Goal: Information Seeking & Learning: Learn about a topic

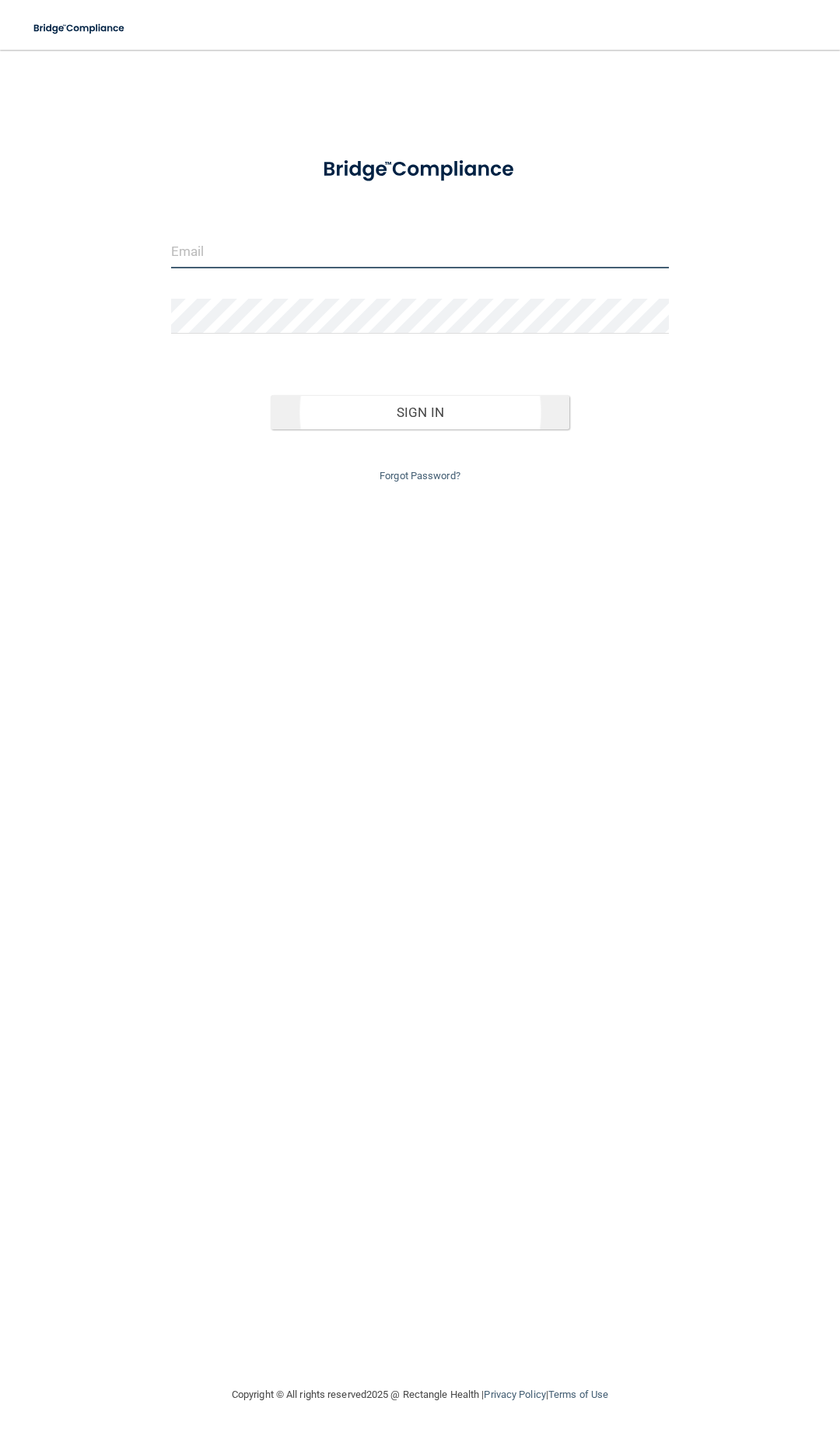
type input "[EMAIL_ADDRESS][DOMAIN_NAME]"
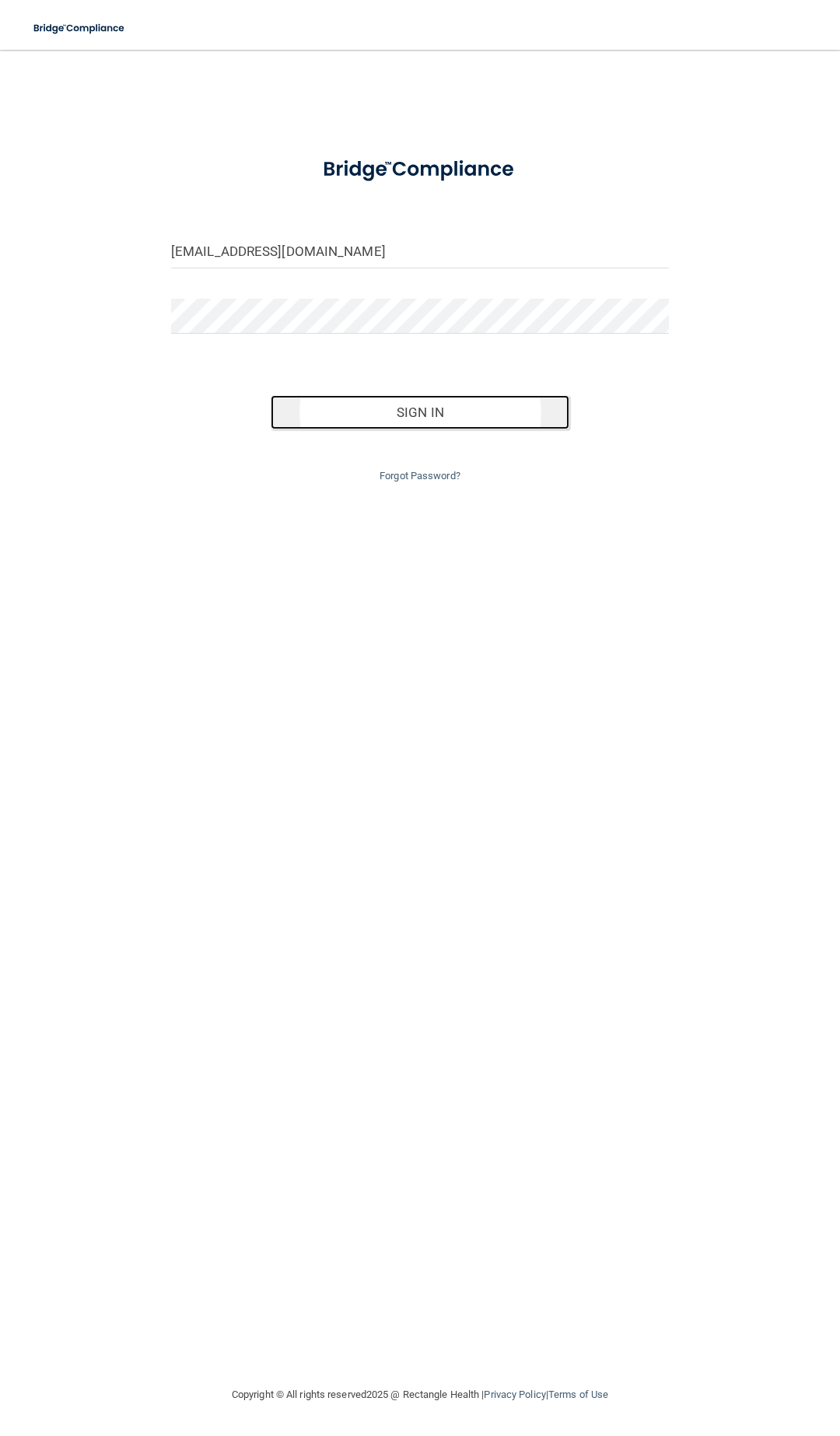
click at [415, 413] on button "Sign In" at bounding box center [420, 412] width 299 height 35
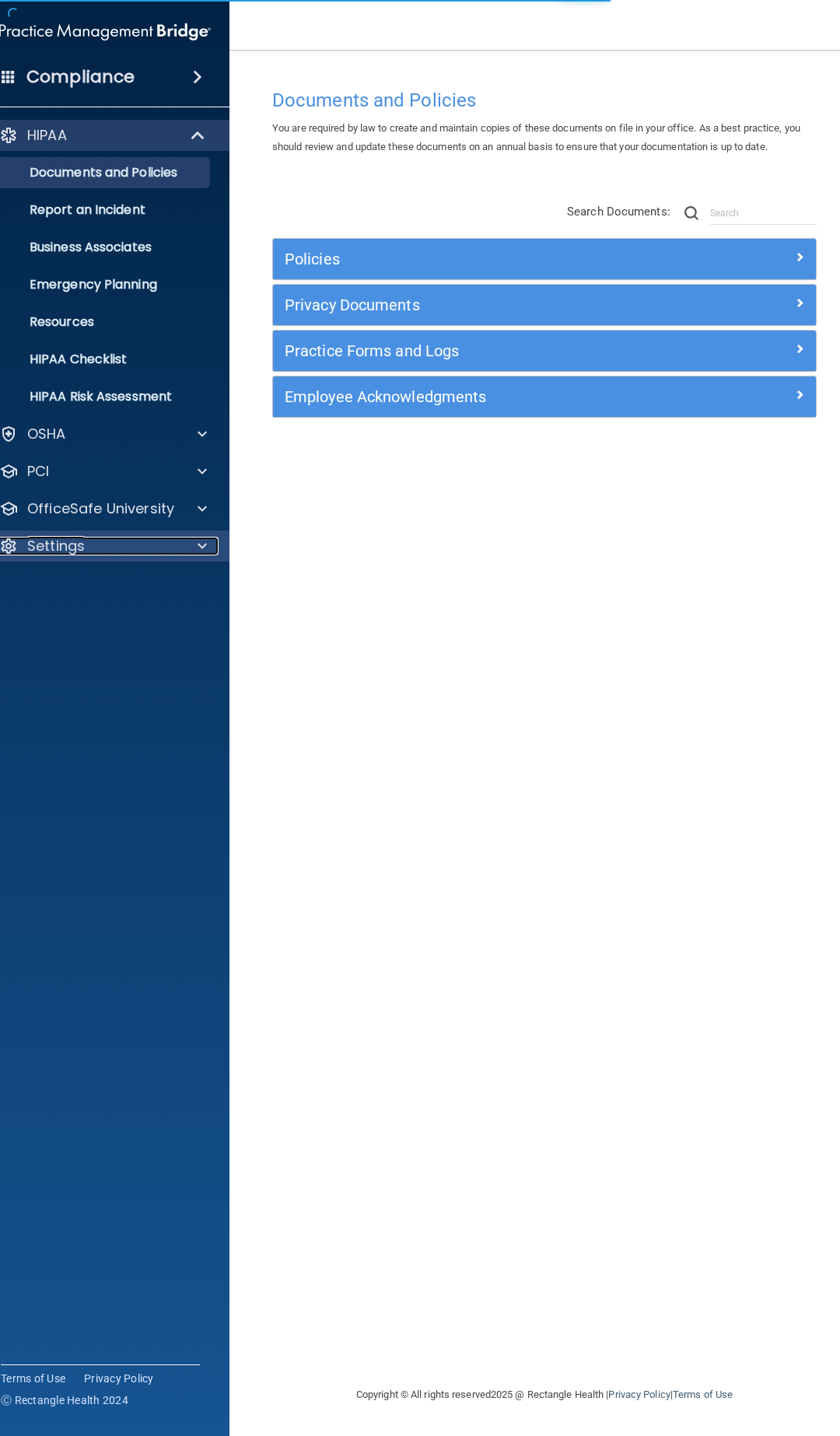
click at [174, 546] on div "Settings" at bounding box center [84, 546] width 192 height 19
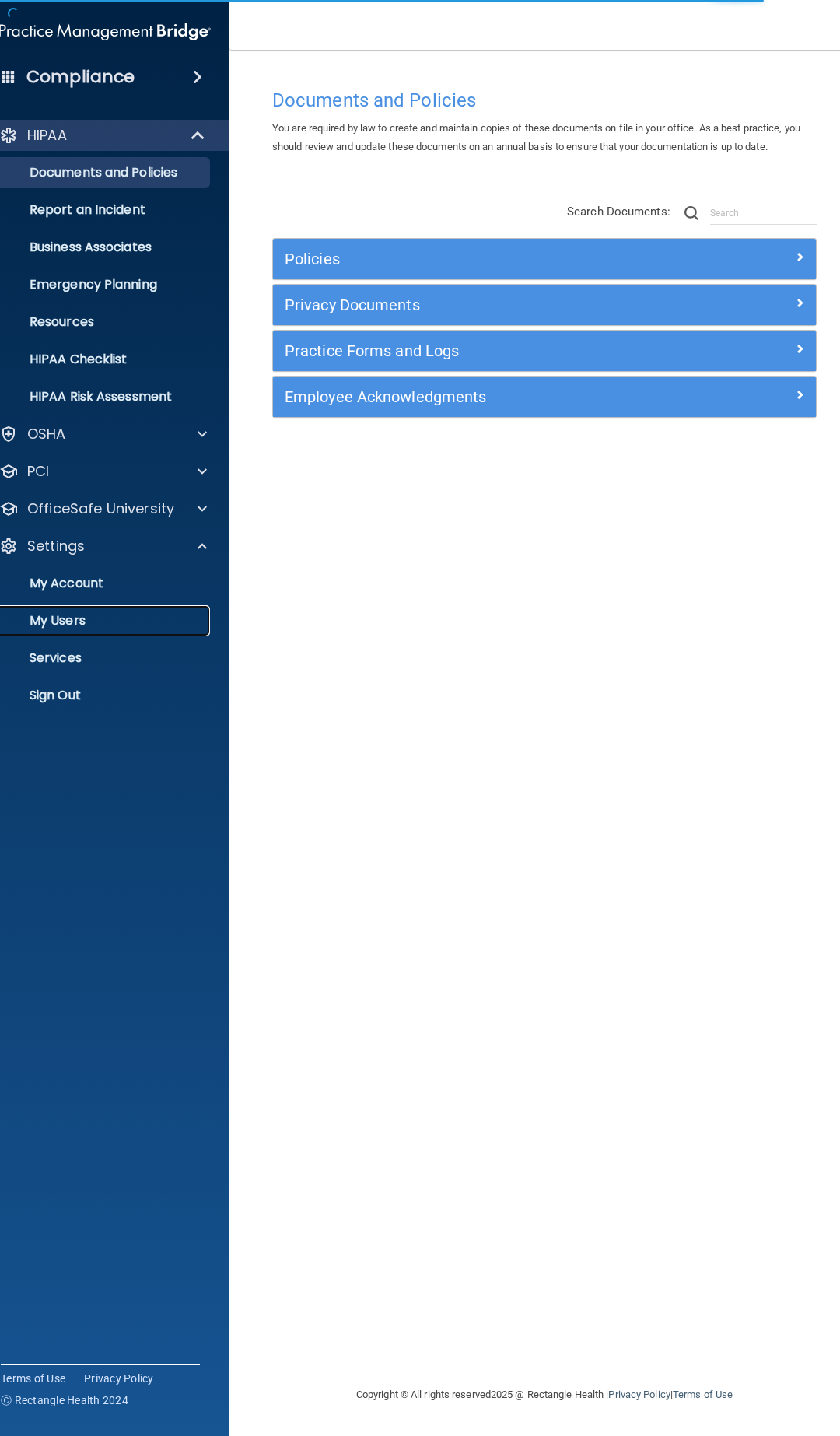
click at [86, 626] on p "My Users" at bounding box center [96, 620] width 212 height 16
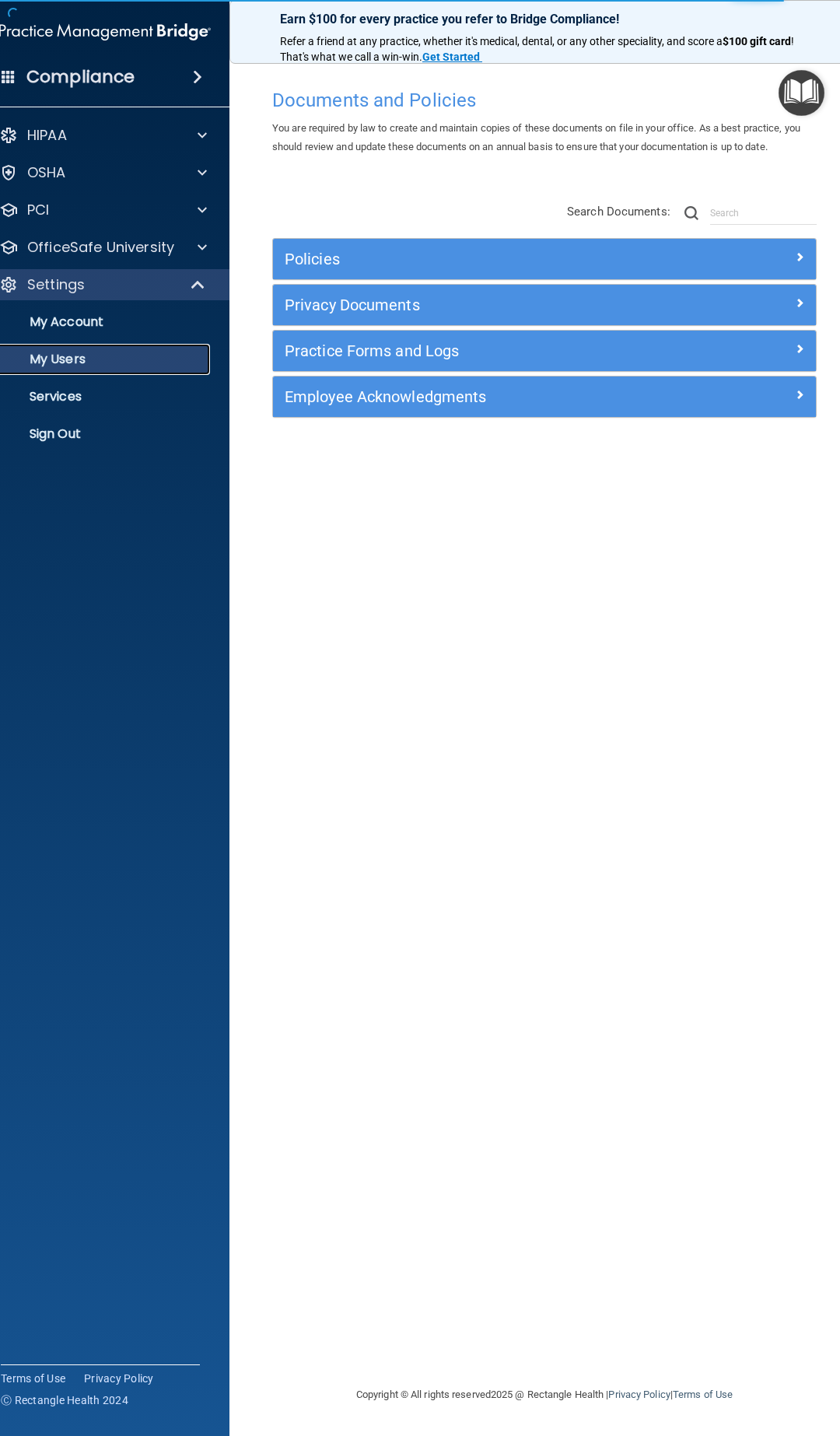
select select "20"
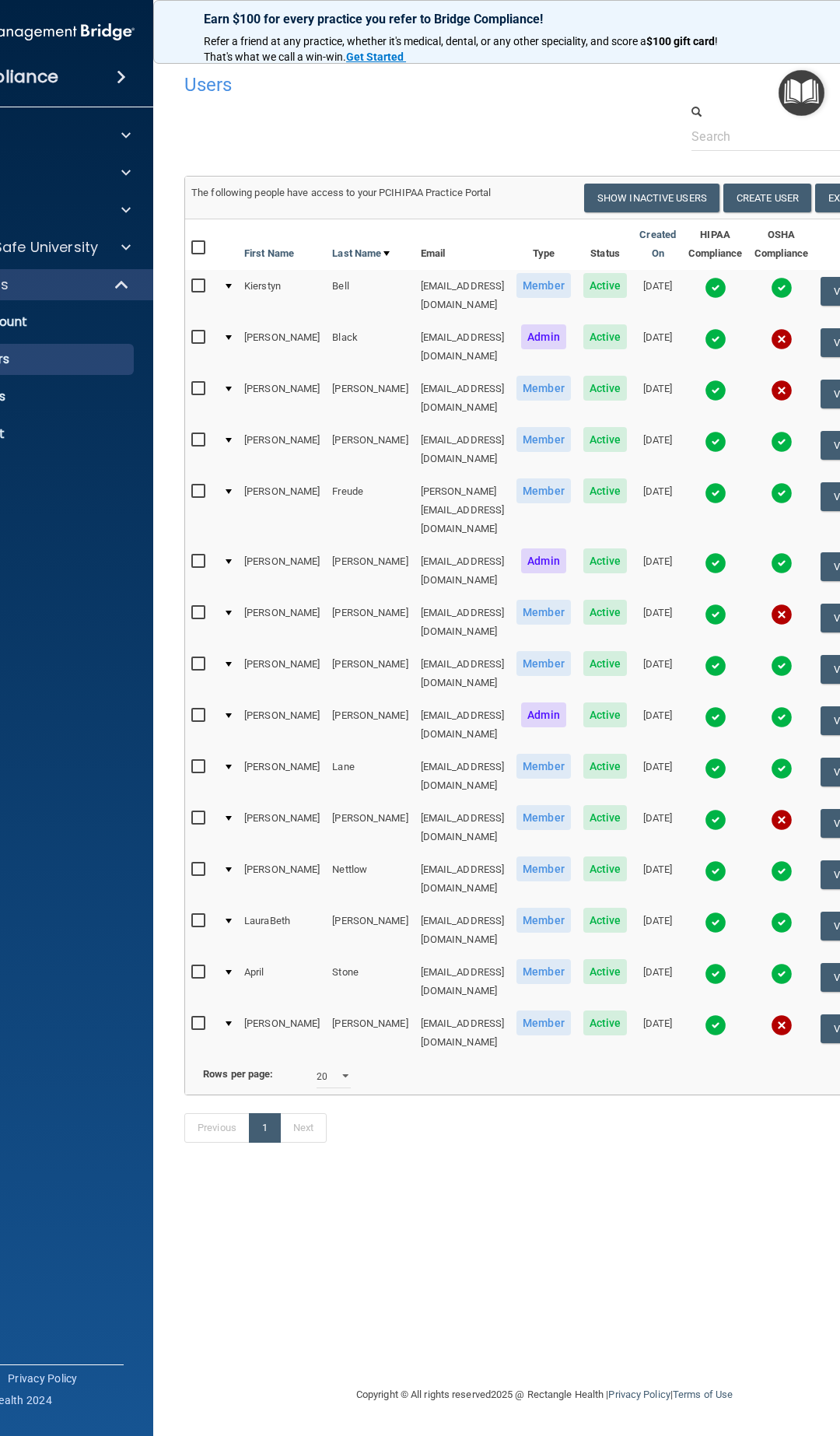
click at [192, 812] on input "checkbox" at bounding box center [200, 818] width 18 height 12
checkbox input "true"
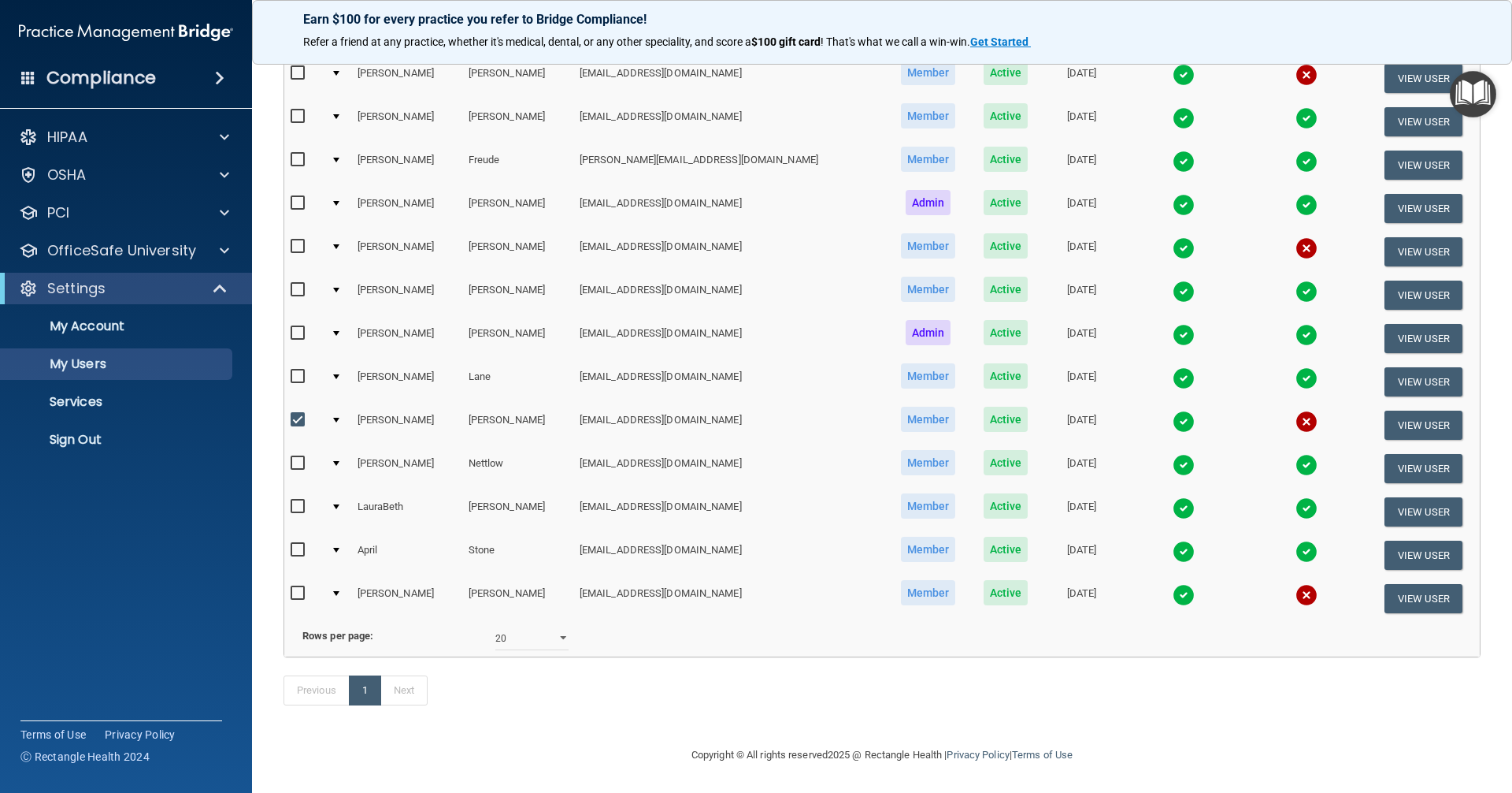
scroll to position [296, 0]
click at [850, 411] on button "View User" at bounding box center [1424, 425] width 78 height 29
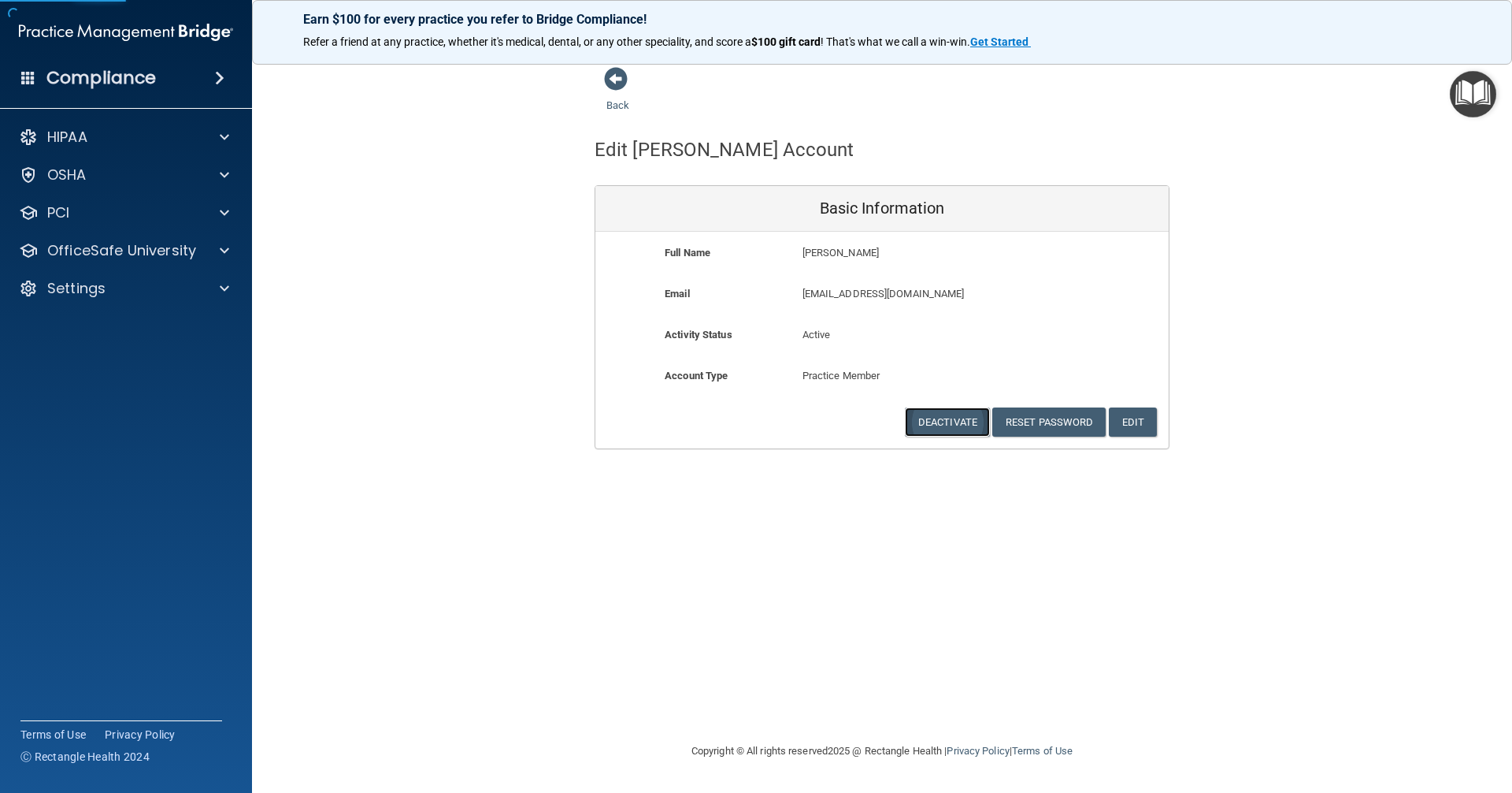
click at [850, 412] on button "Deactivate" at bounding box center [948, 421] width 85 height 29
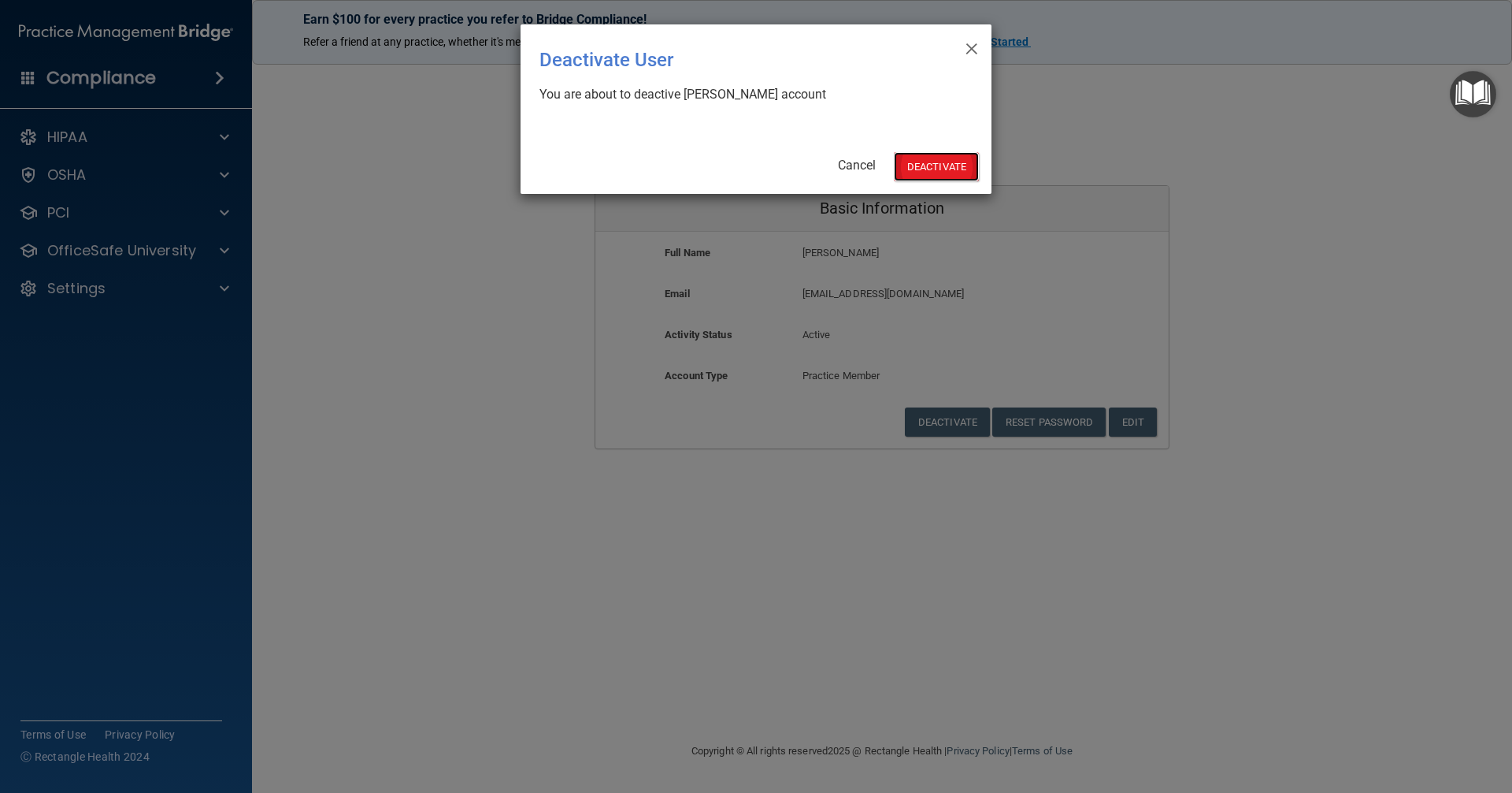
click at [850, 172] on button "Deactivate" at bounding box center [937, 167] width 85 height 29
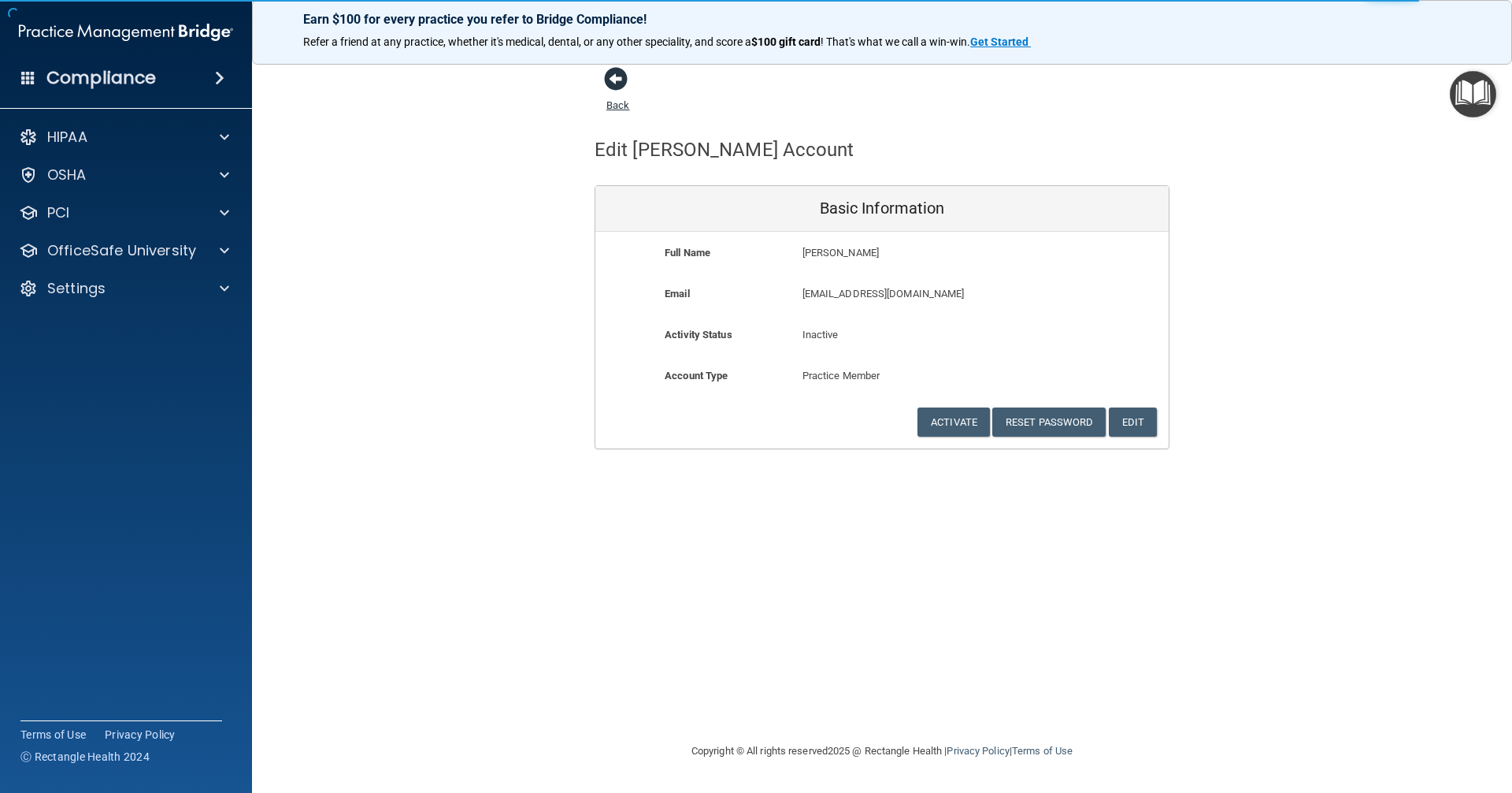
click at [620, 74] on span at bounding box center [616, 79] width 24 height 24
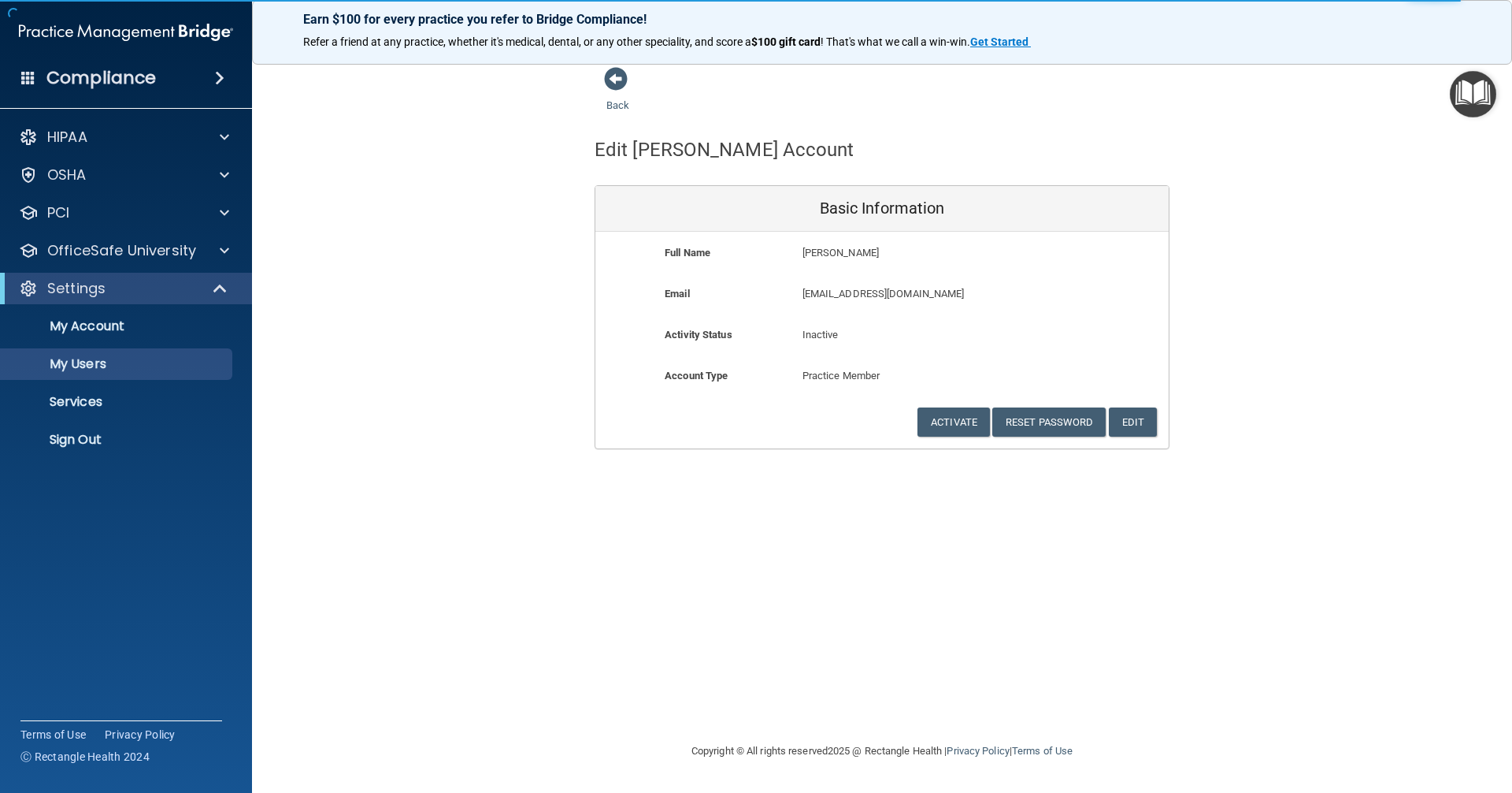
select select "20"
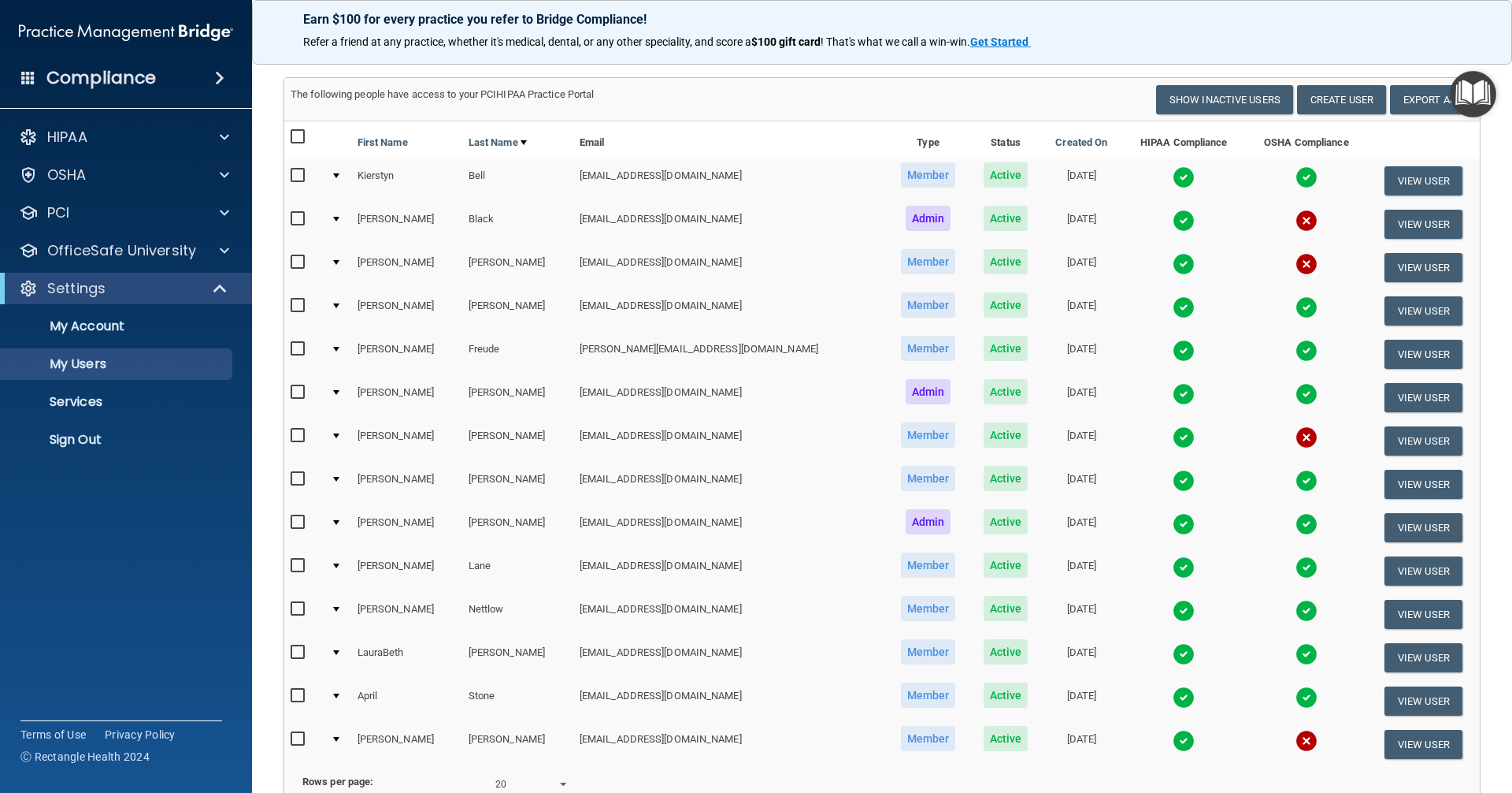
scroll to position [80, 0]
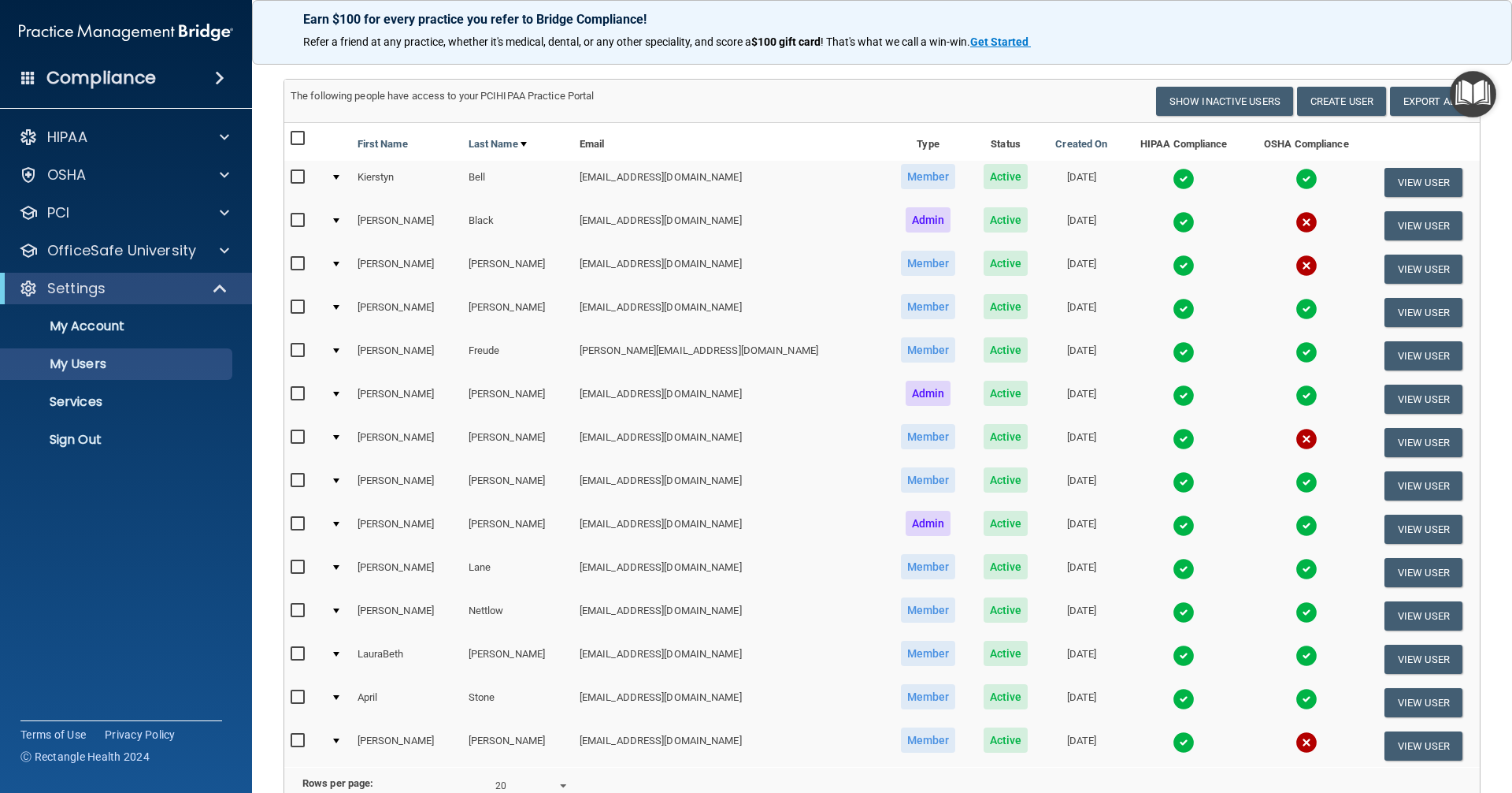
click at [1173, 176] on img at bounding box center [1184, 178] width 22 height 22
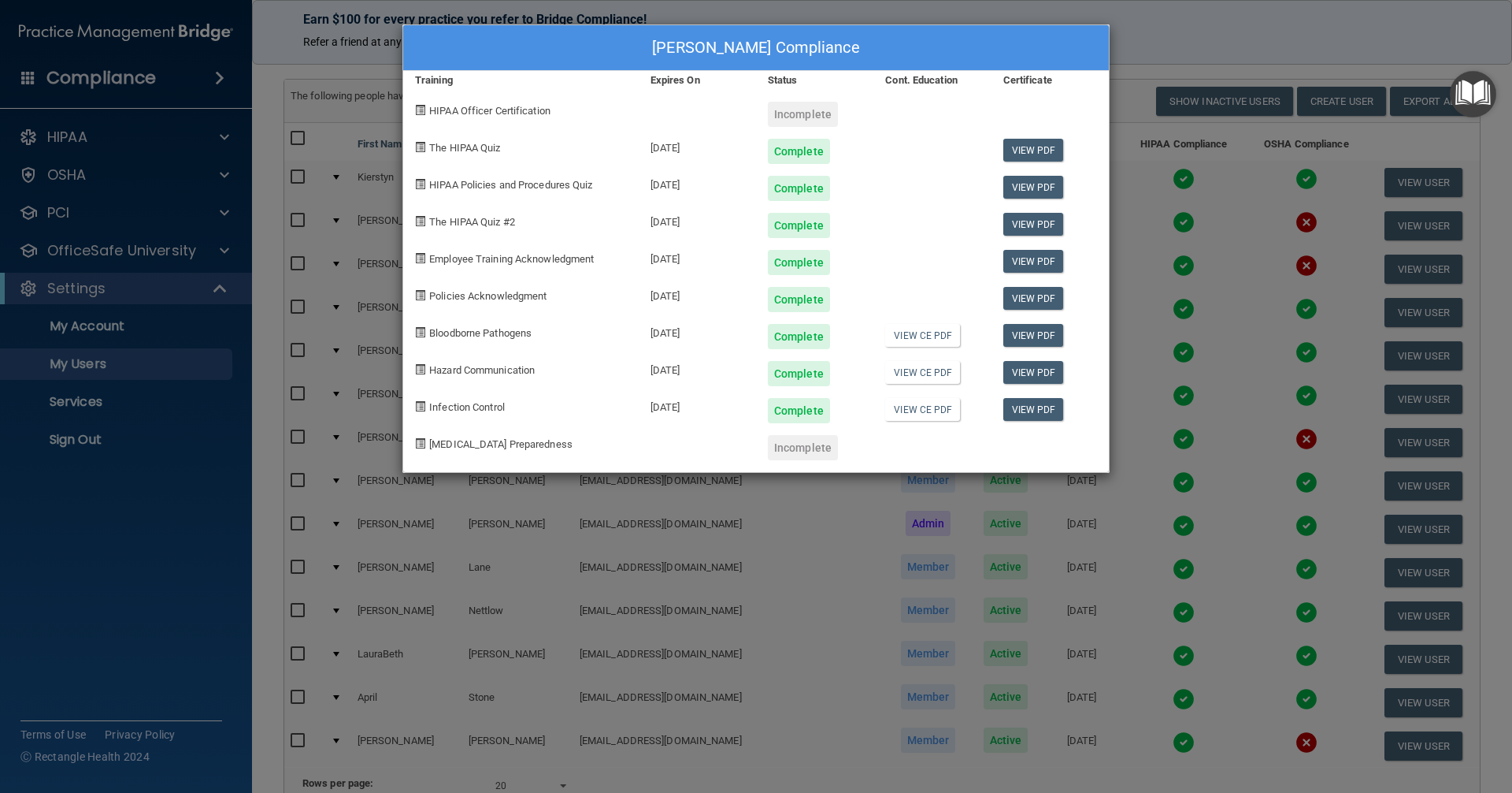
click at [1196, 369] on div "Kierstyn Bell's Compliance Training Expires On Status Cont. Education Certifica…" at bounding box center [756, 396] width 1512 height 793
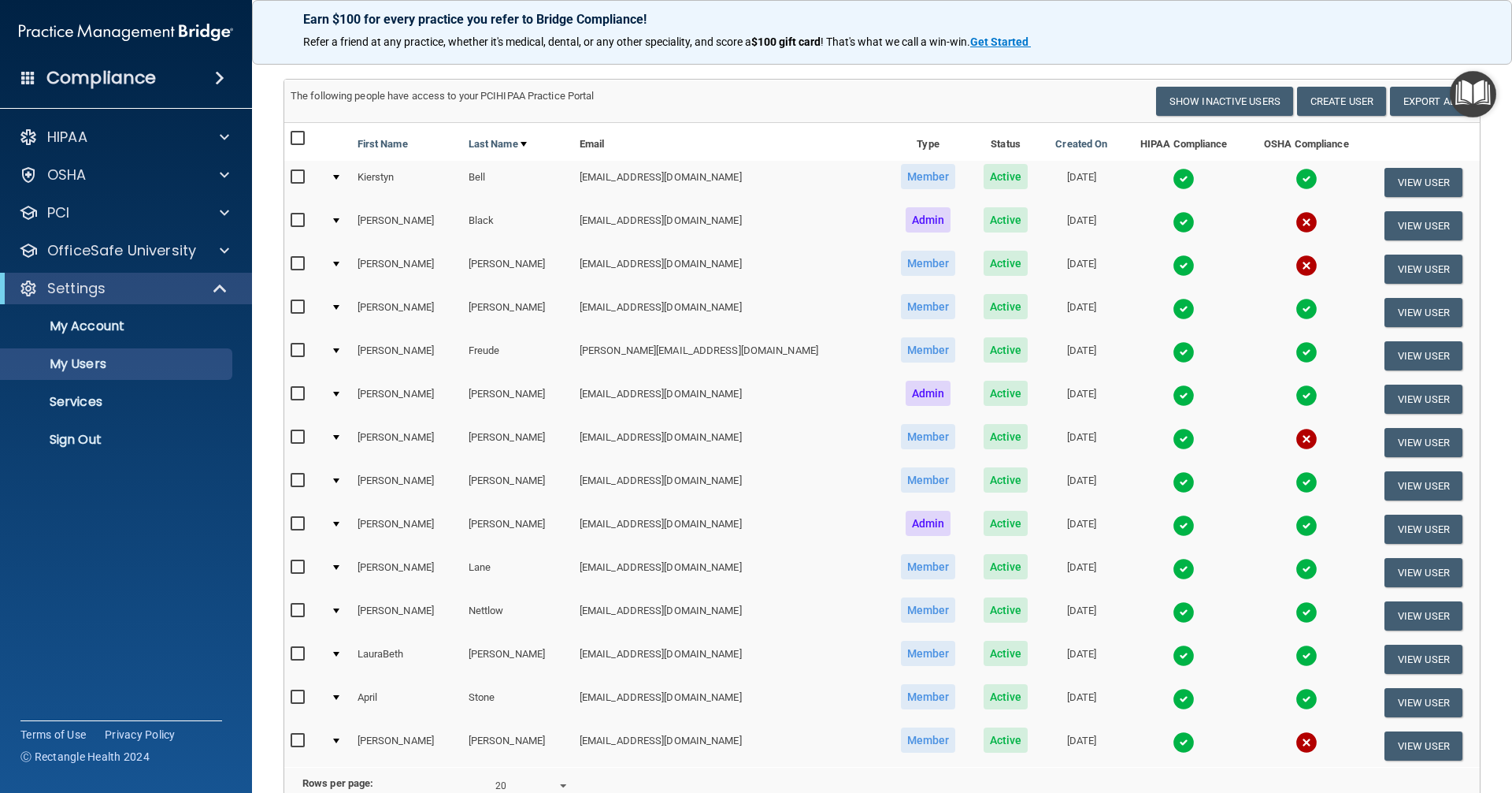
click at [1296, 217] on img at bounding box center [1307, 221] width 22 height 22
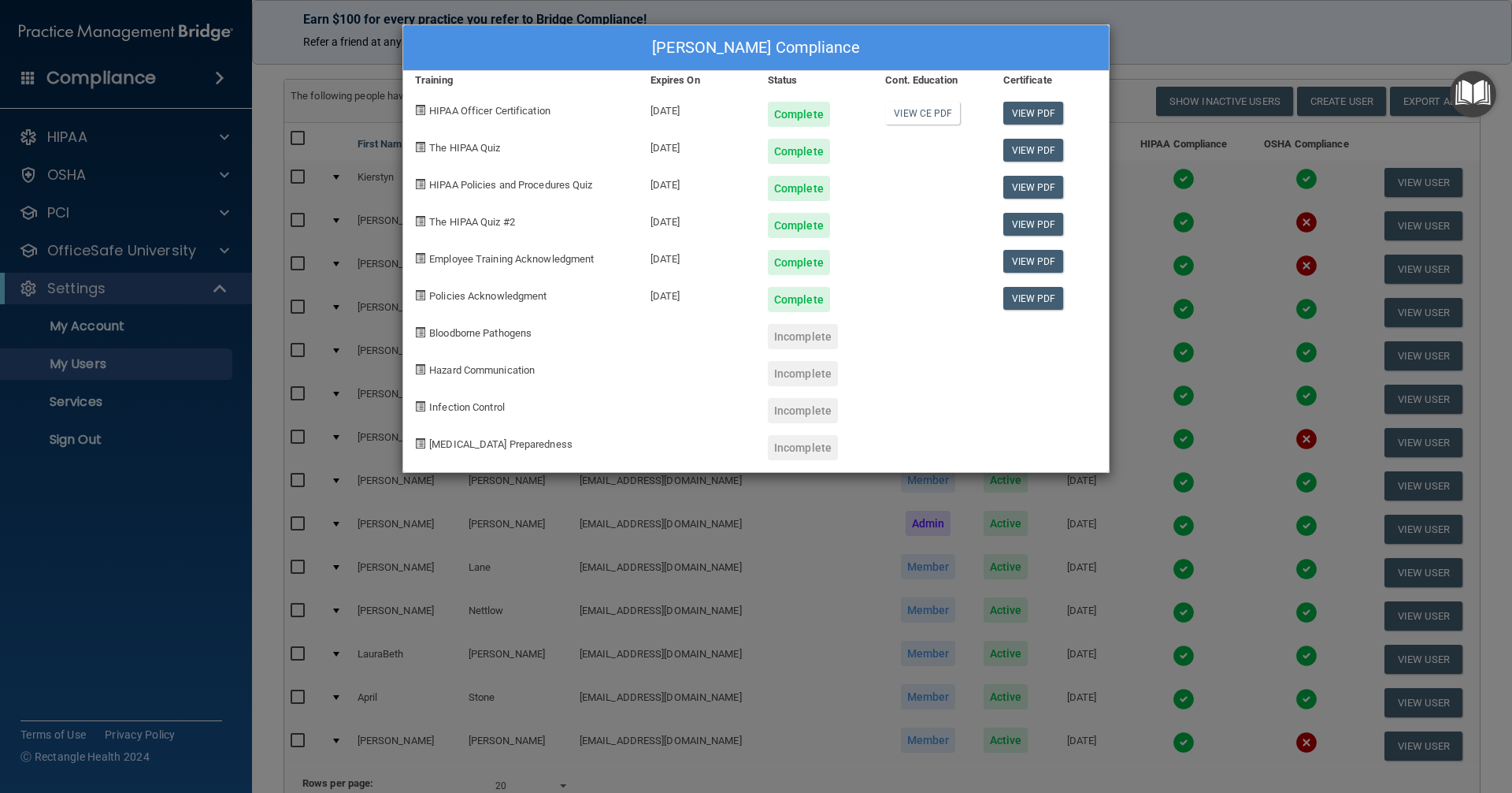
click at [706, 637] on div "Kaitlyn Black's Compliance Training Expires On Status Cont. Education Certifica…" at bounding box center [756, 396] width 1512 height 793
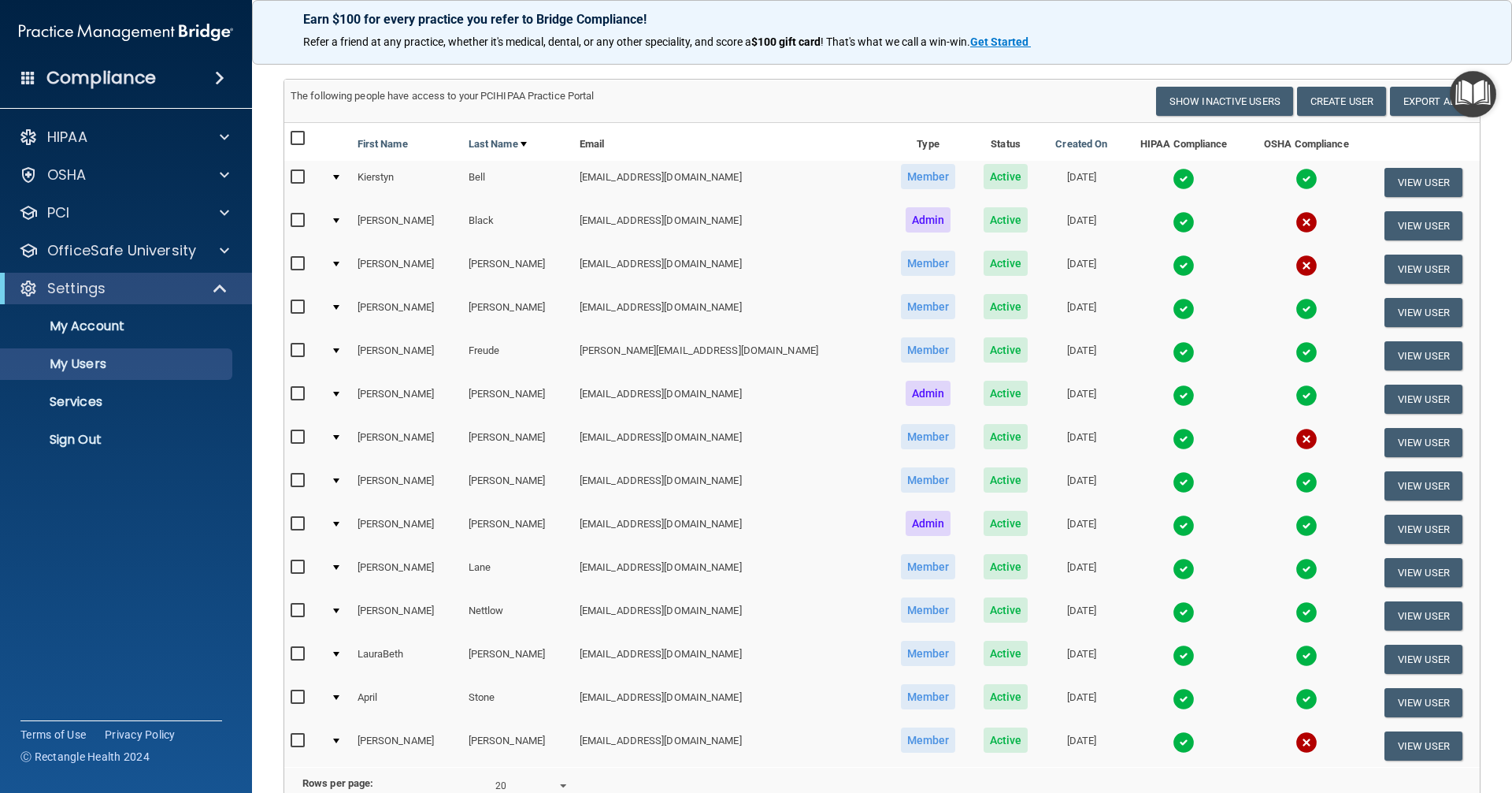
click at [1173, 266] on img at bounding box center [1184, 265] width 22 height 22
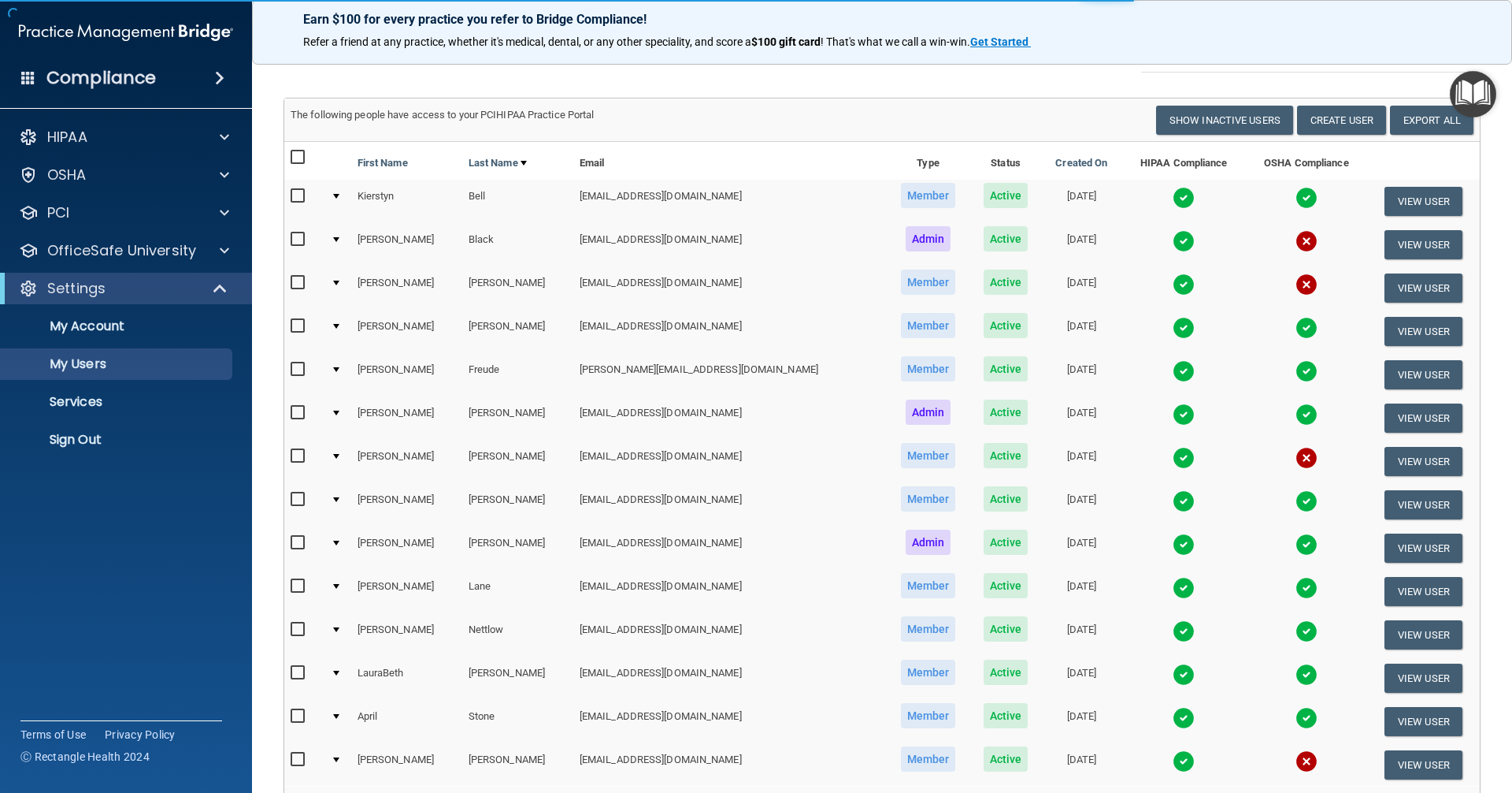
click at [1173, 287] on img at bounding box center [1184, 284] width 22 height 22
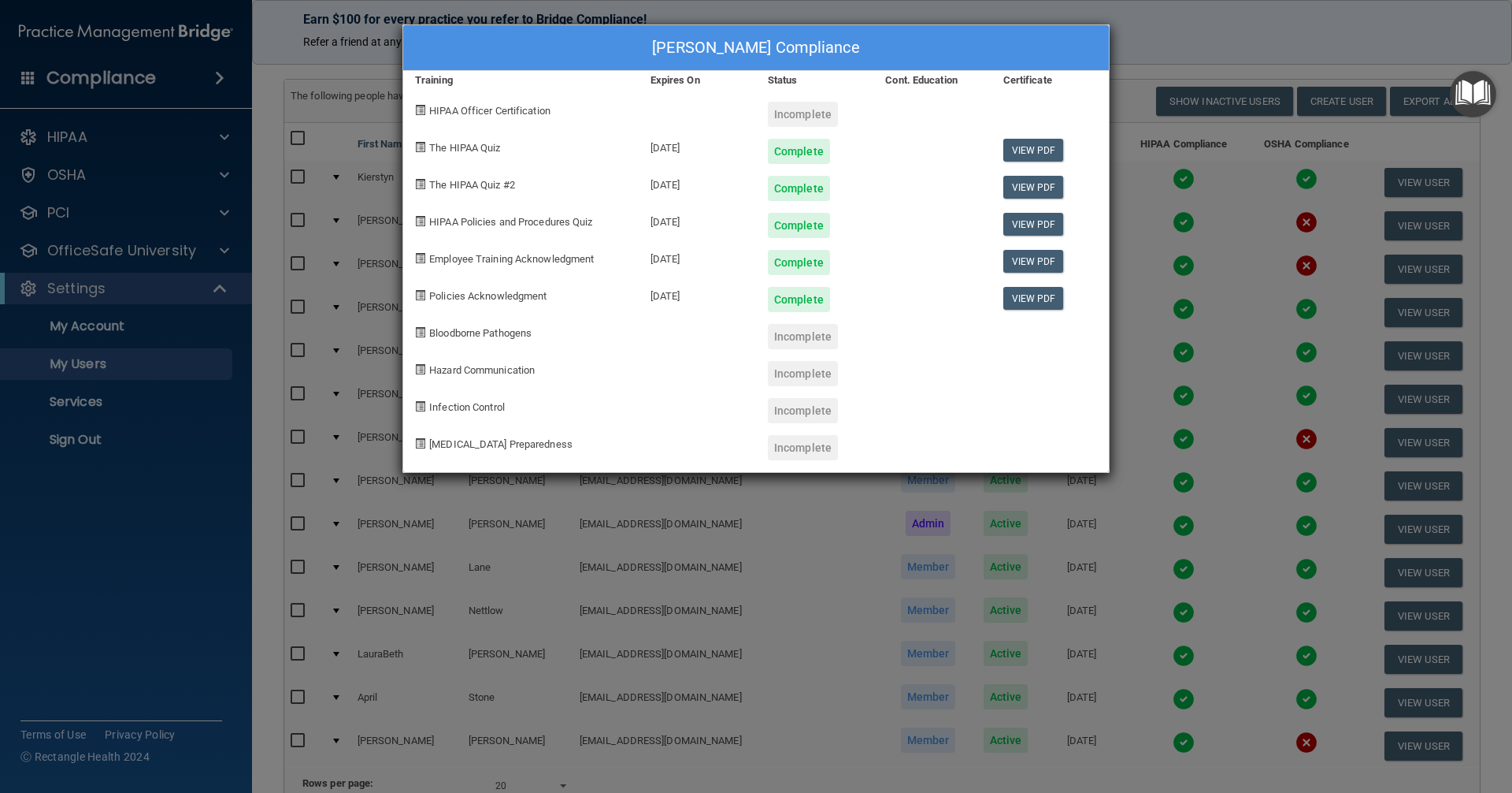
click at [712, 557] on div "Michelle Brewer's Compliance Training Expires On Status Cont. Education Certifi…" at bounding box center [756, 396] width 1512 height 793
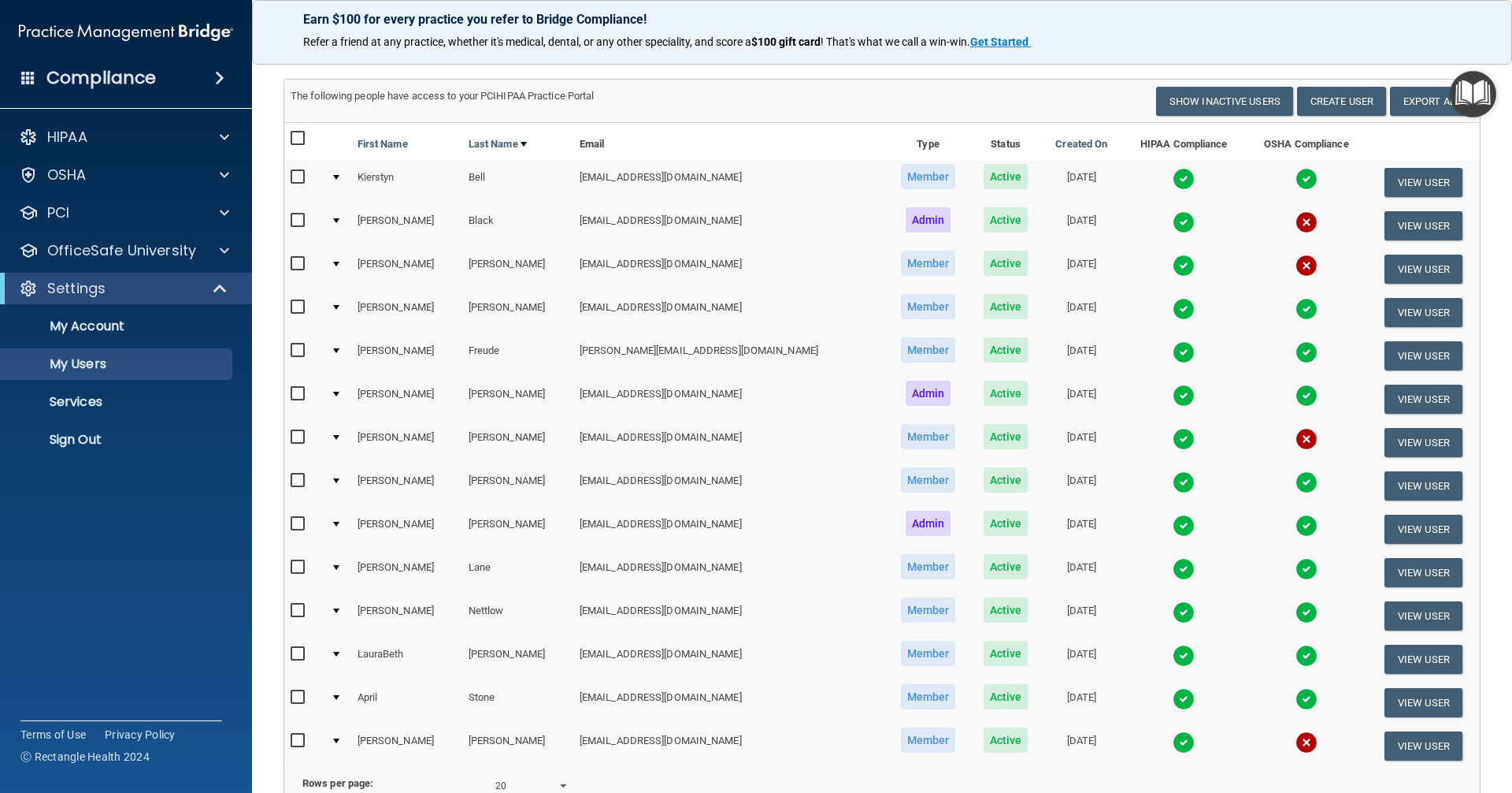
click at [1173, 308] on img at bounding box center [1184, 308] width 22 height 22
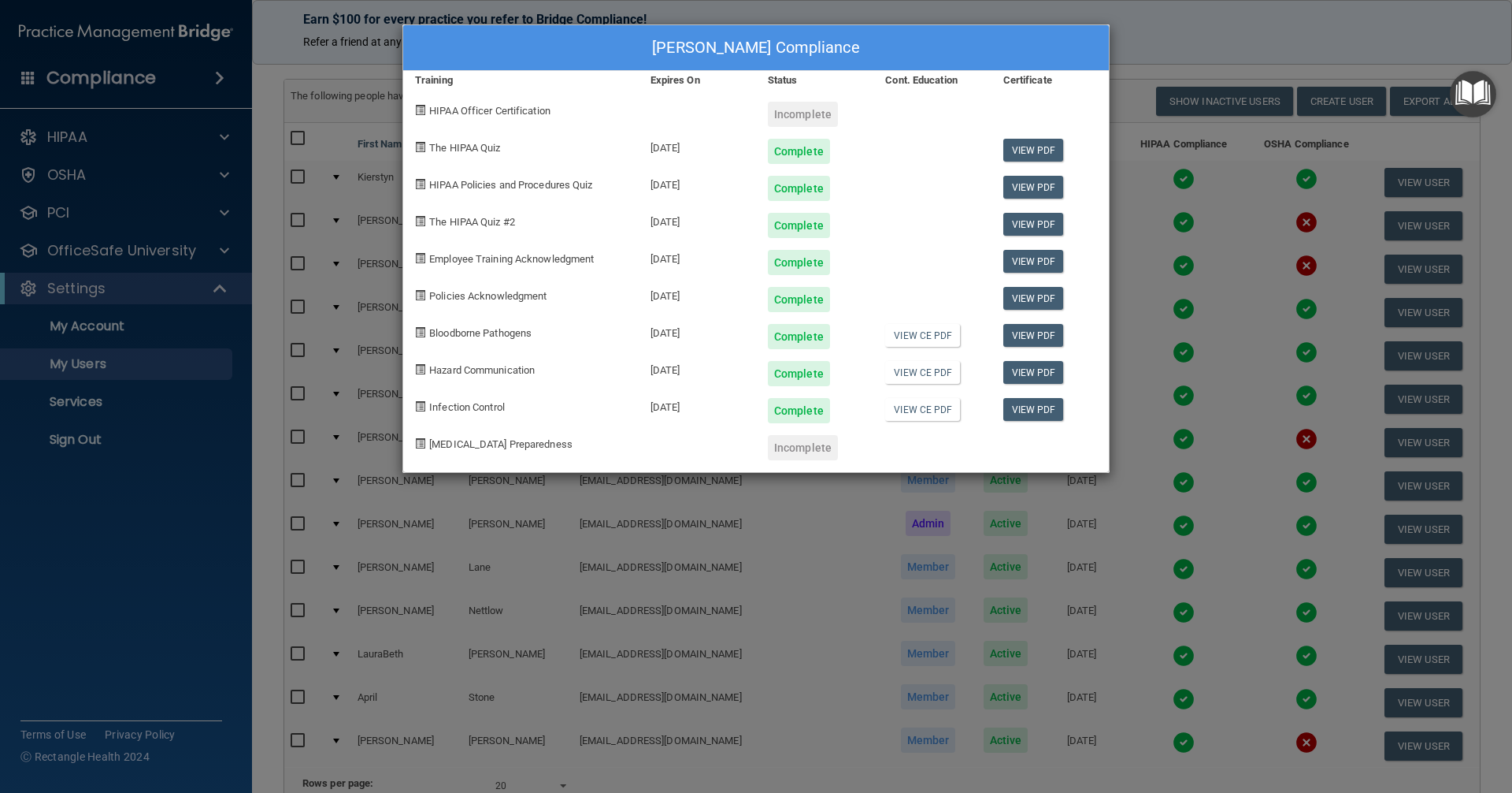
click at [1145, 555] on div "[PERSON_NAME] Compliance Training Expires On Status Cont. Education Certificate…" at bounding box center [756, 396] width 1512 height 793
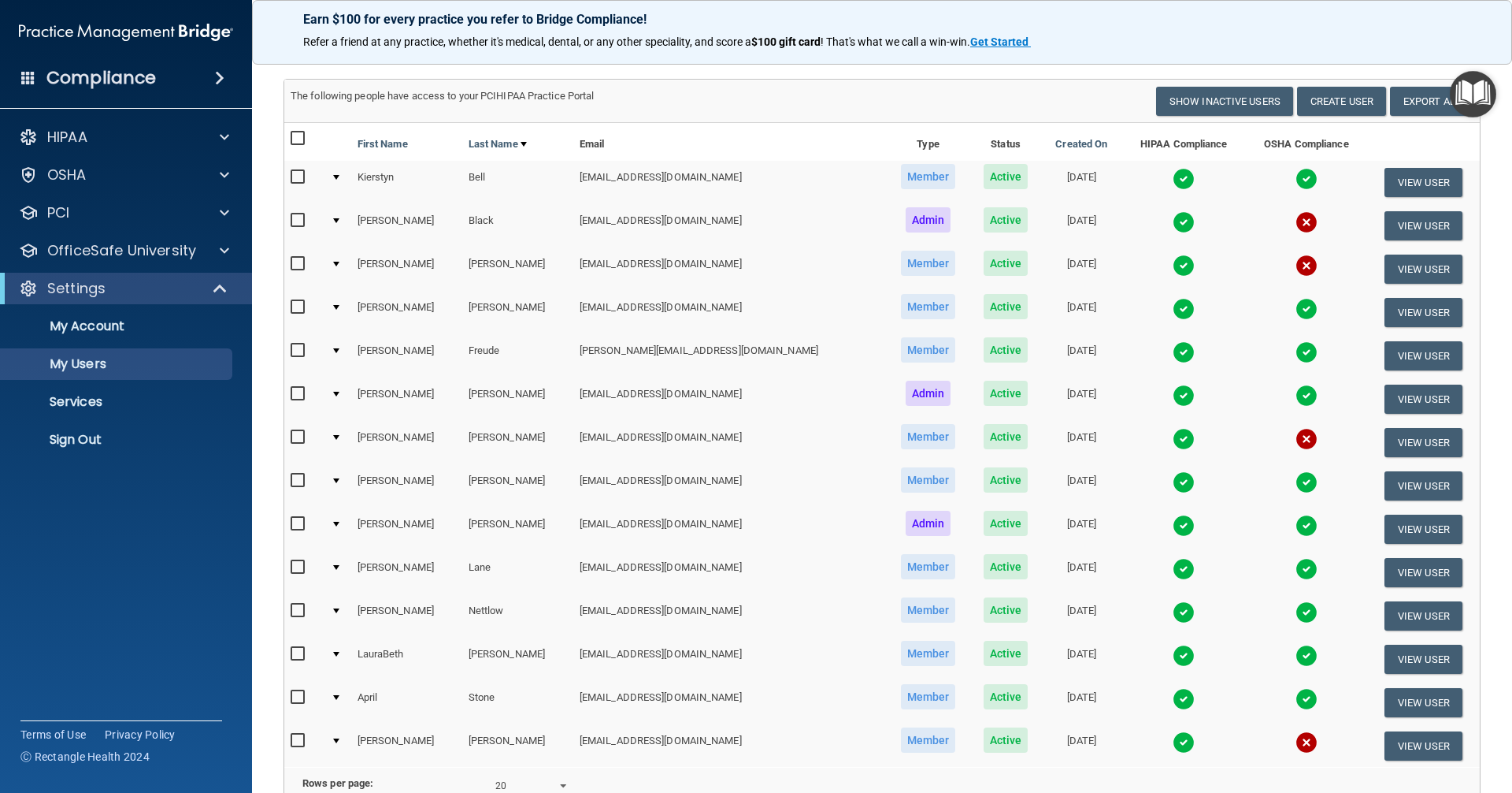
click at [1173, 609] on img at bounding box center [1184, 611] width 22 height 22
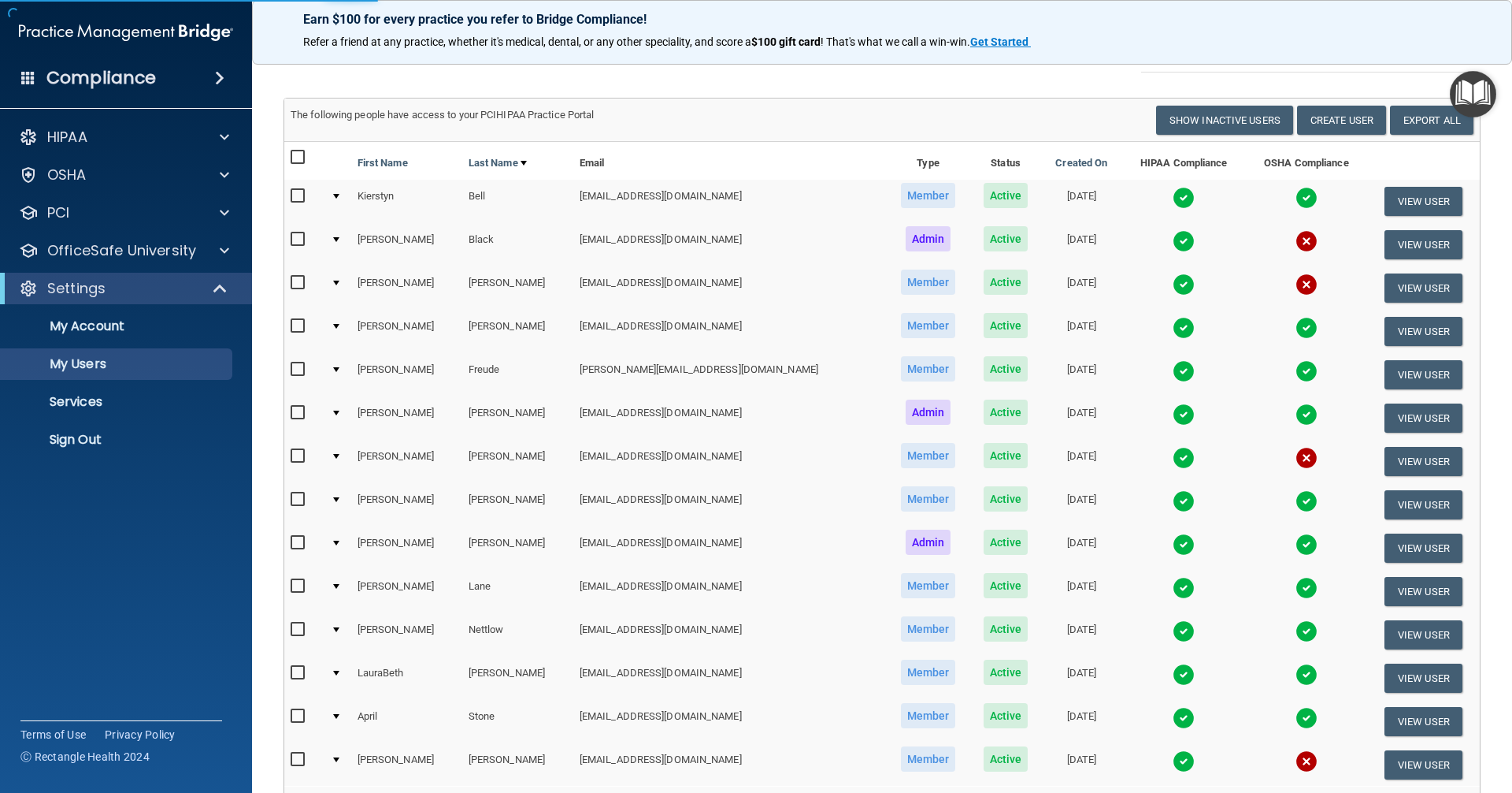
click at [1173, 633] on img at bounding box center [1184, 630] width 22 height 22
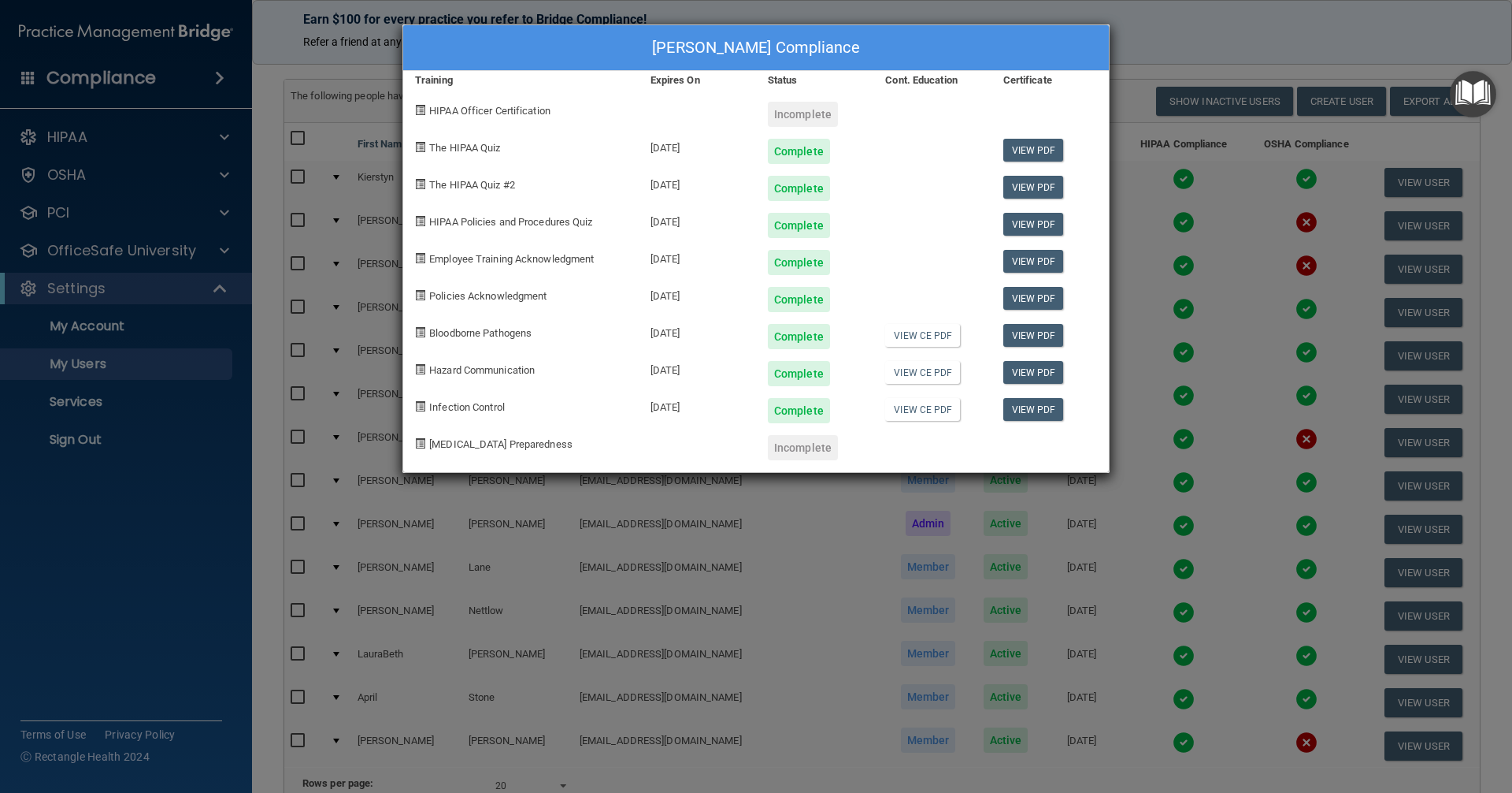
click at [1032, 624] on div "Jessica Nettlow's Compliance Training Expires On Status Cont. Education Certifi…" at bounding box center [756, 396] width 1512 height 793
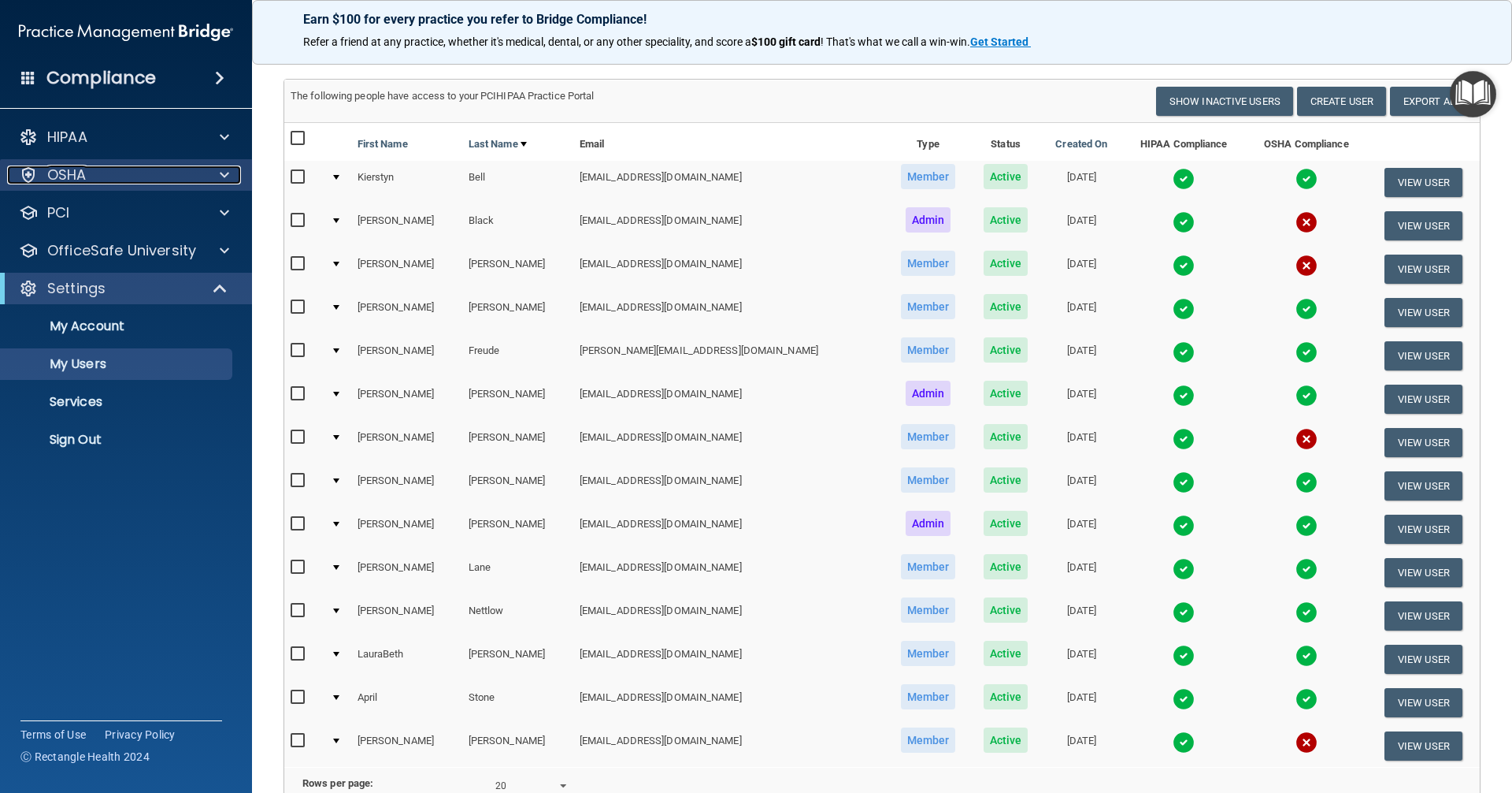
click at [129, 182] on div "OSHA" at bounding box center [104, 175] width 195 height 19
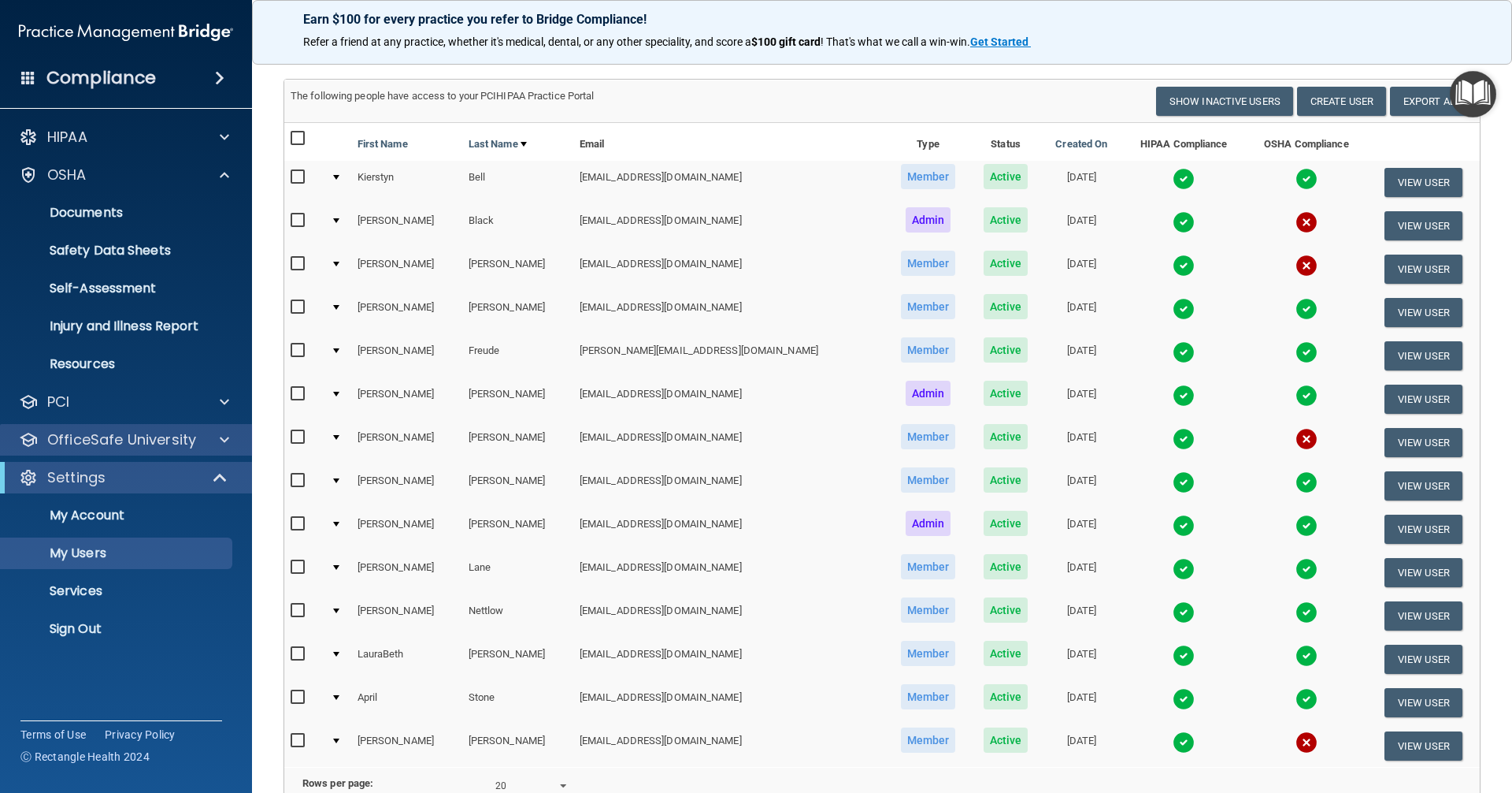
click at [164, 449] on div "OfficeSafe University" at bounding box center [126, 439] width 253 height 31
click at [224, 436] on span at bounding box center [224, 440] width 9 height 19
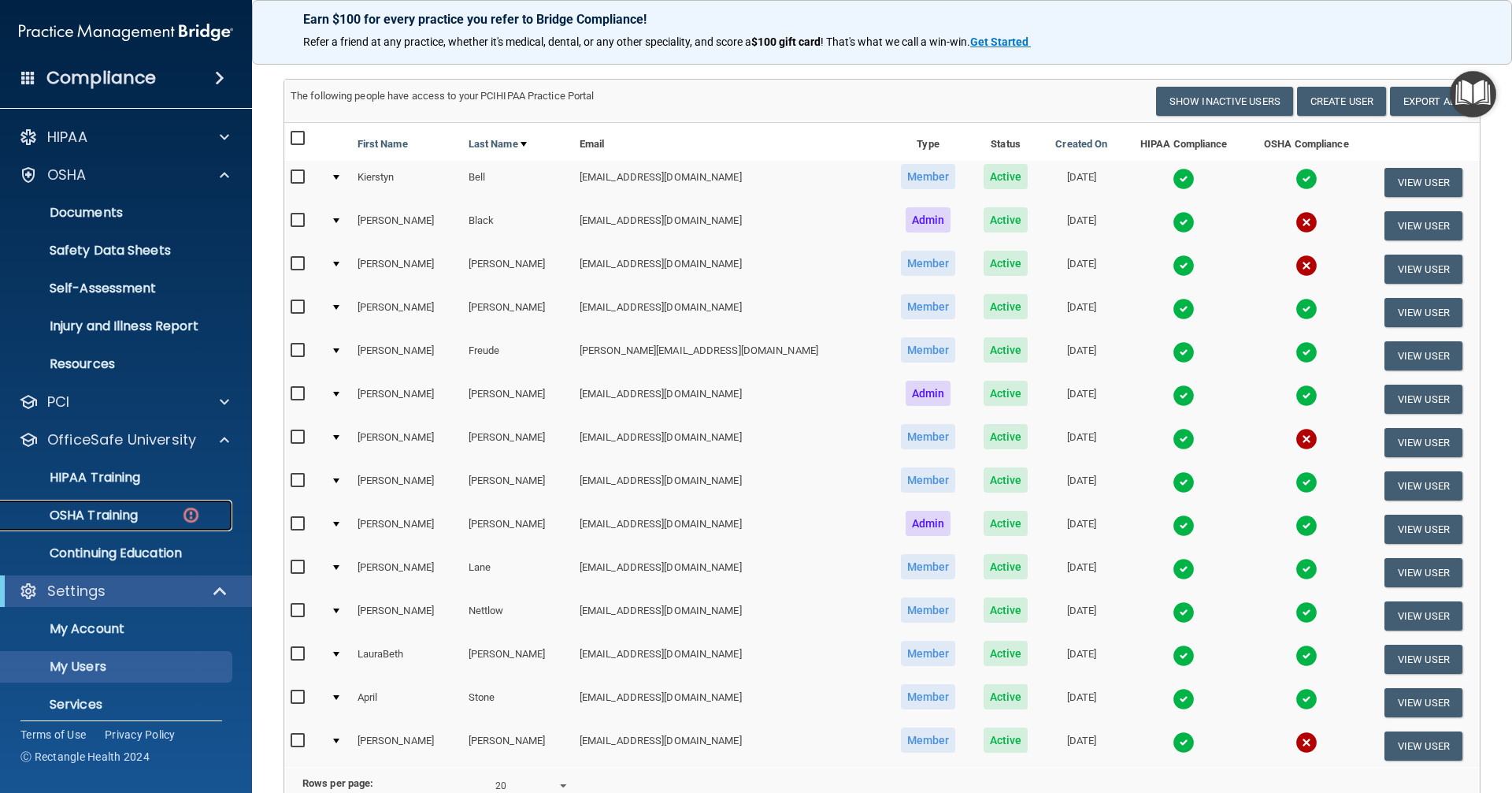
click at [115, 520] on p "OSHA Training" at bounding box center [74, 515] width 128 height 16
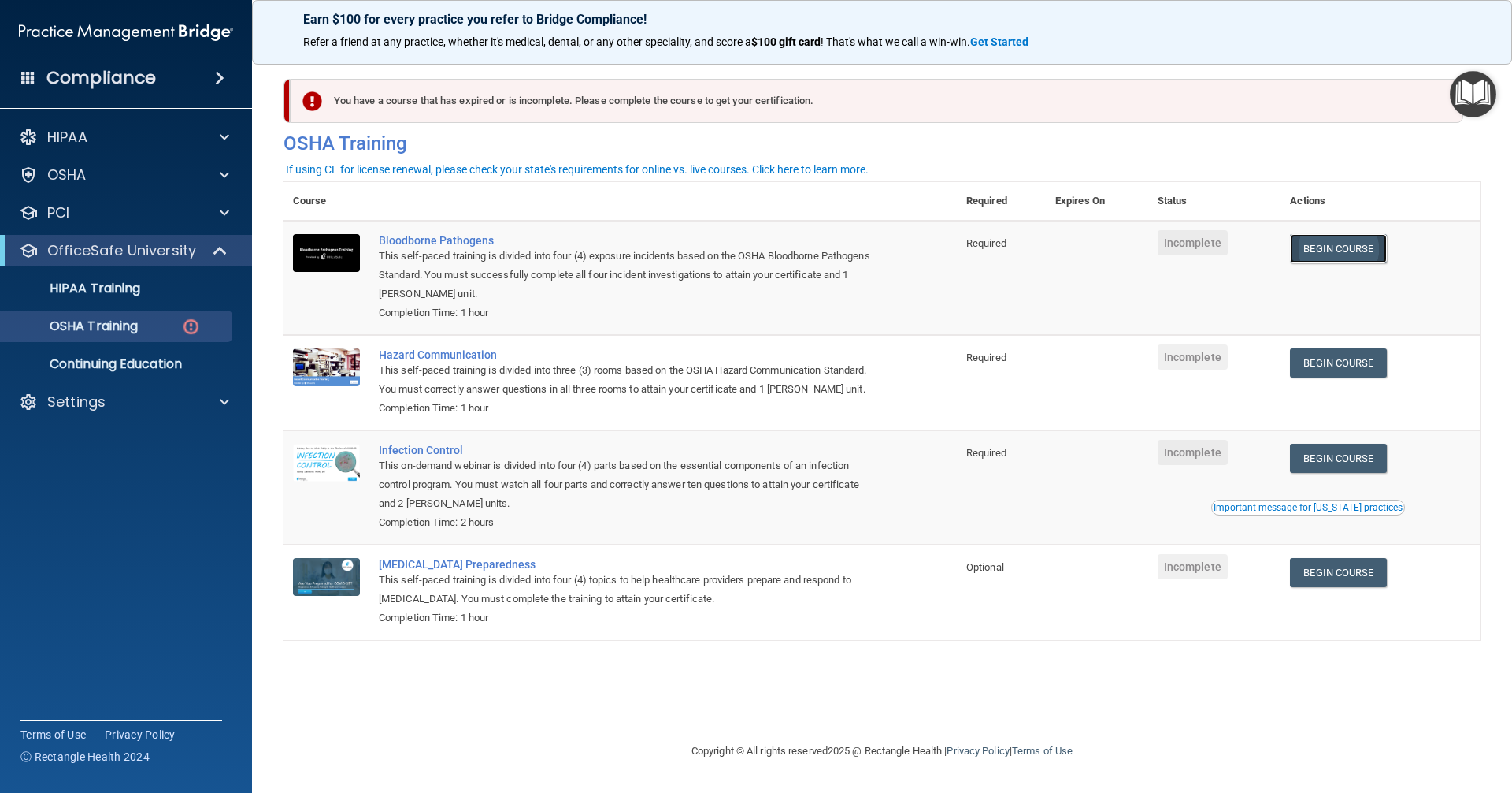
click at [1352, 257] on link "Begin Course" at bounding box center [1339, 248] width 97 height 29
click at [134, 407] on div "Settings" at bounding box center [104, 402] width 195 height 19
click at [90, 474] on p "My Users" at bounding box center [117, 477] width 215 height 16
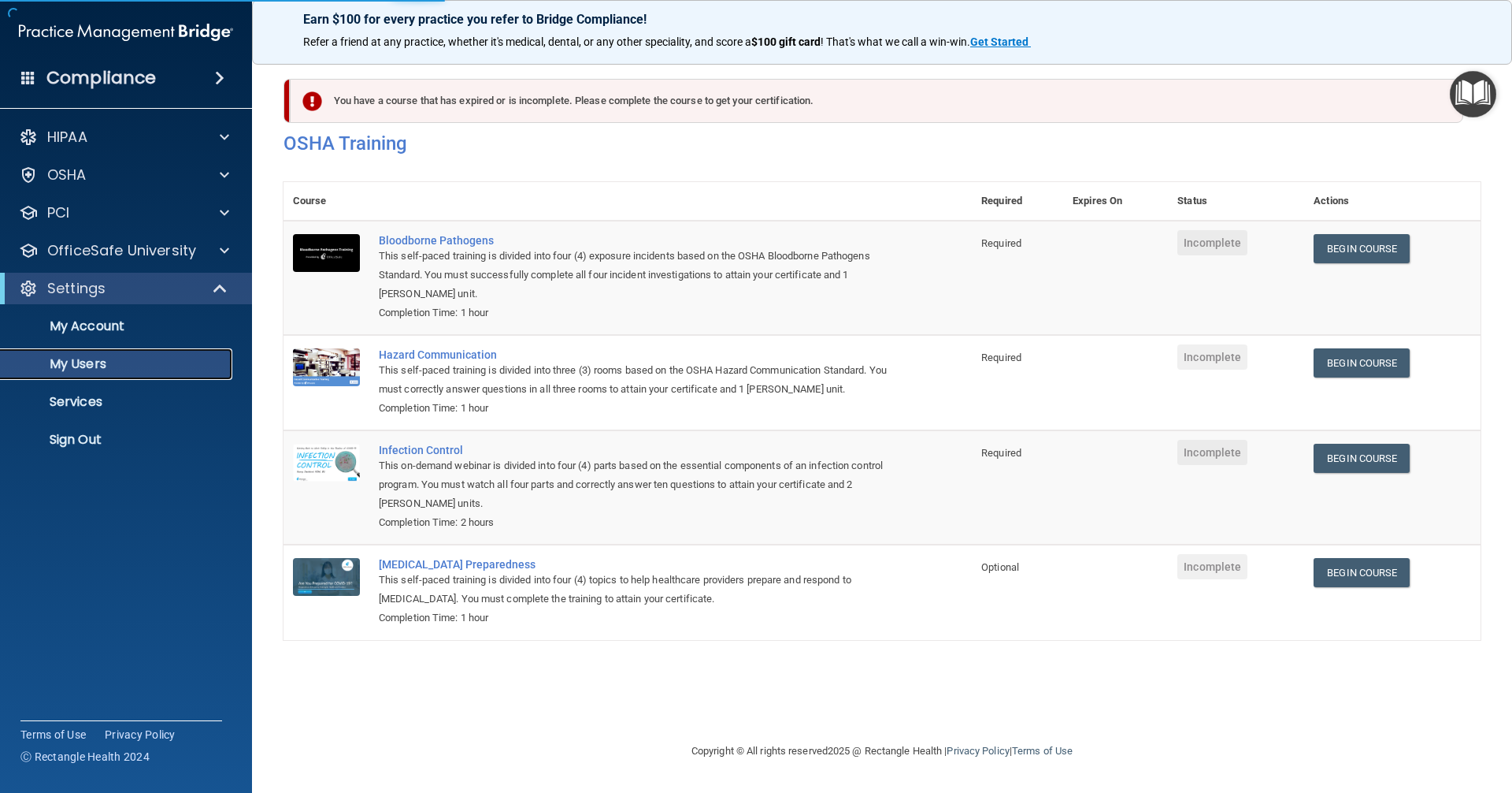
select select "20"
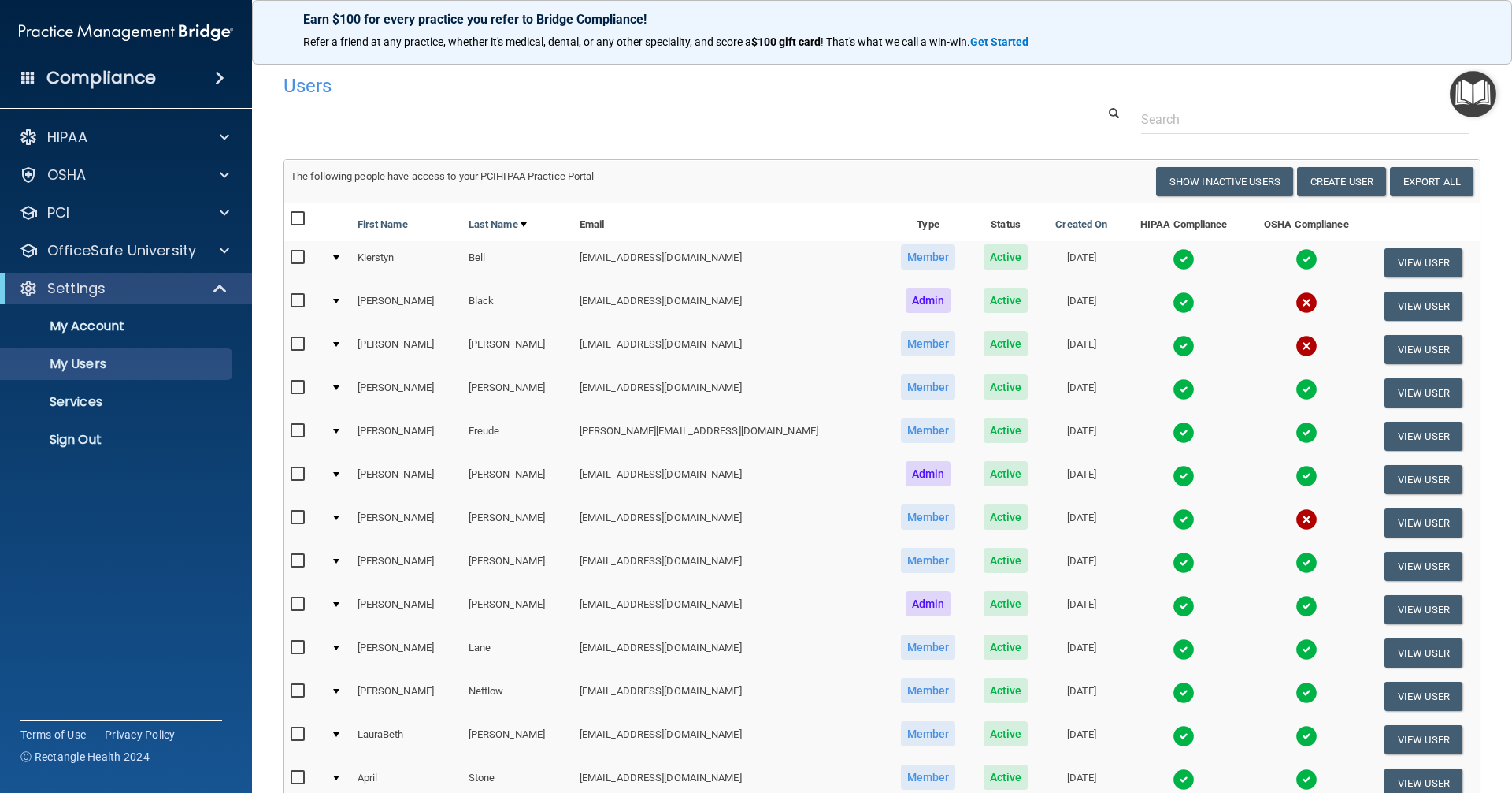
click at [1173, 643] on img at bounding box center [1184, 648] width 22 height 22
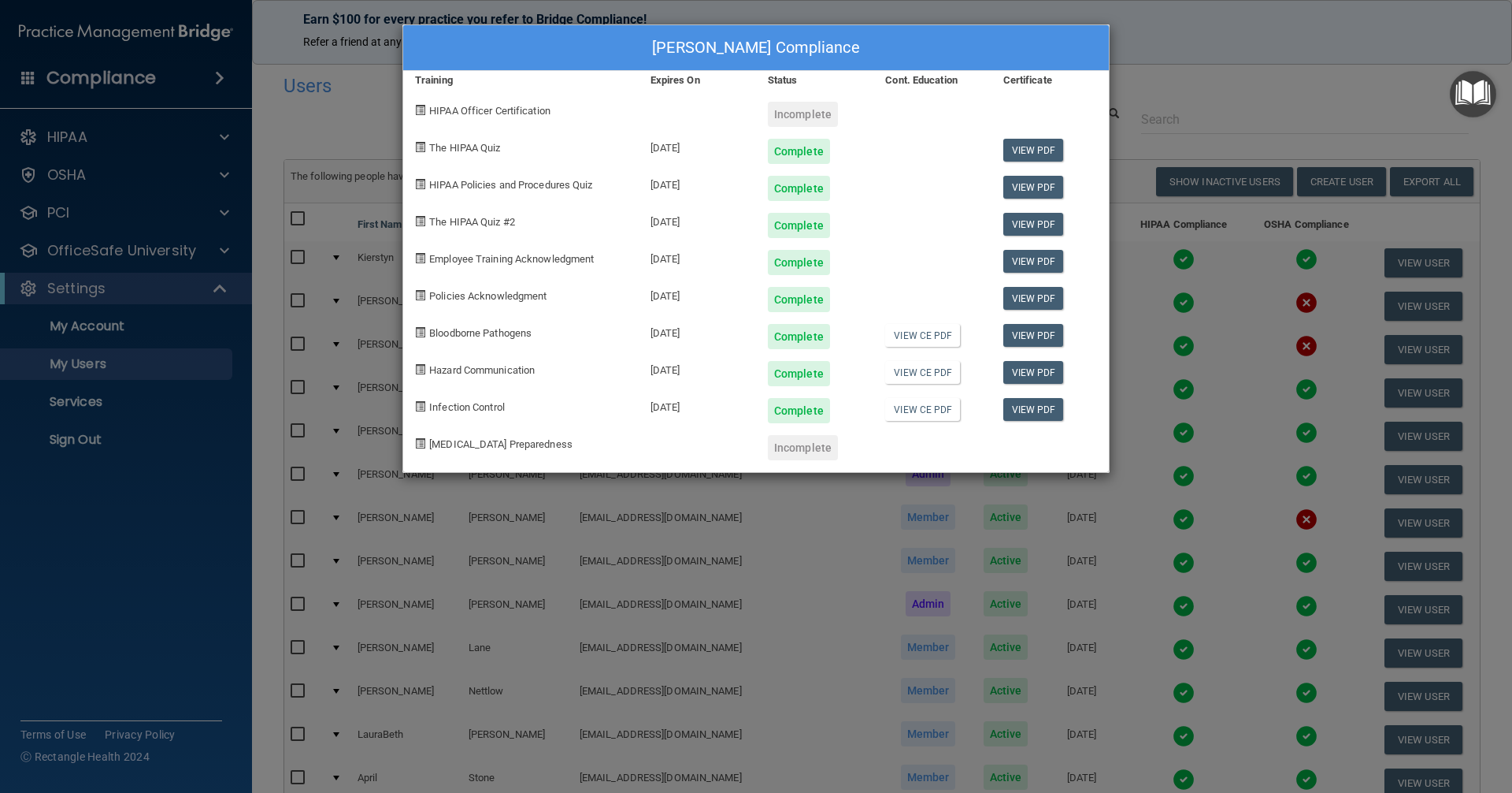
click at [614, 600] on div "Ashley Lane's Compliance Training Expires On Status Cont. Education Certificate…" at bounding box center [756, 396] width 1512 height 793
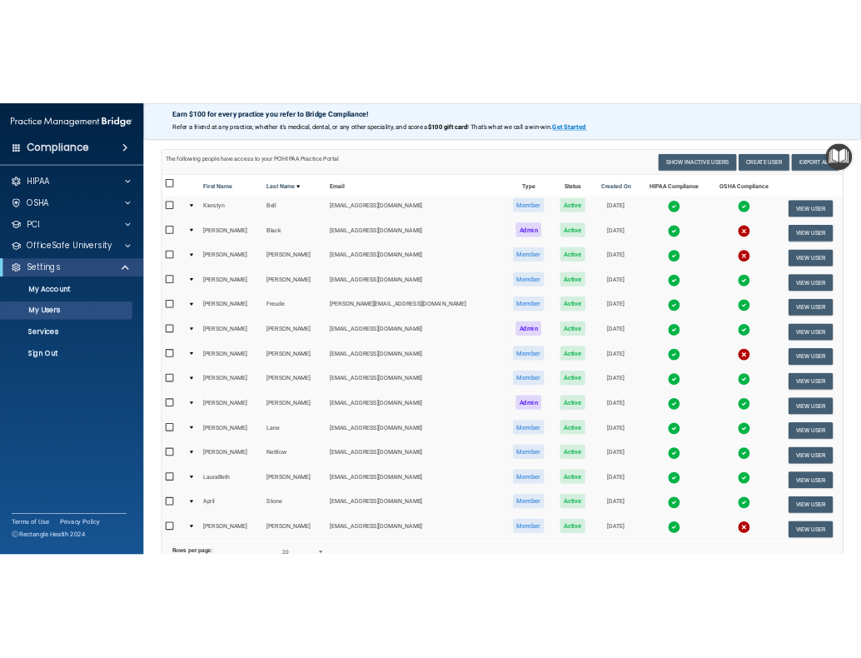
scroll to position [266, 0]
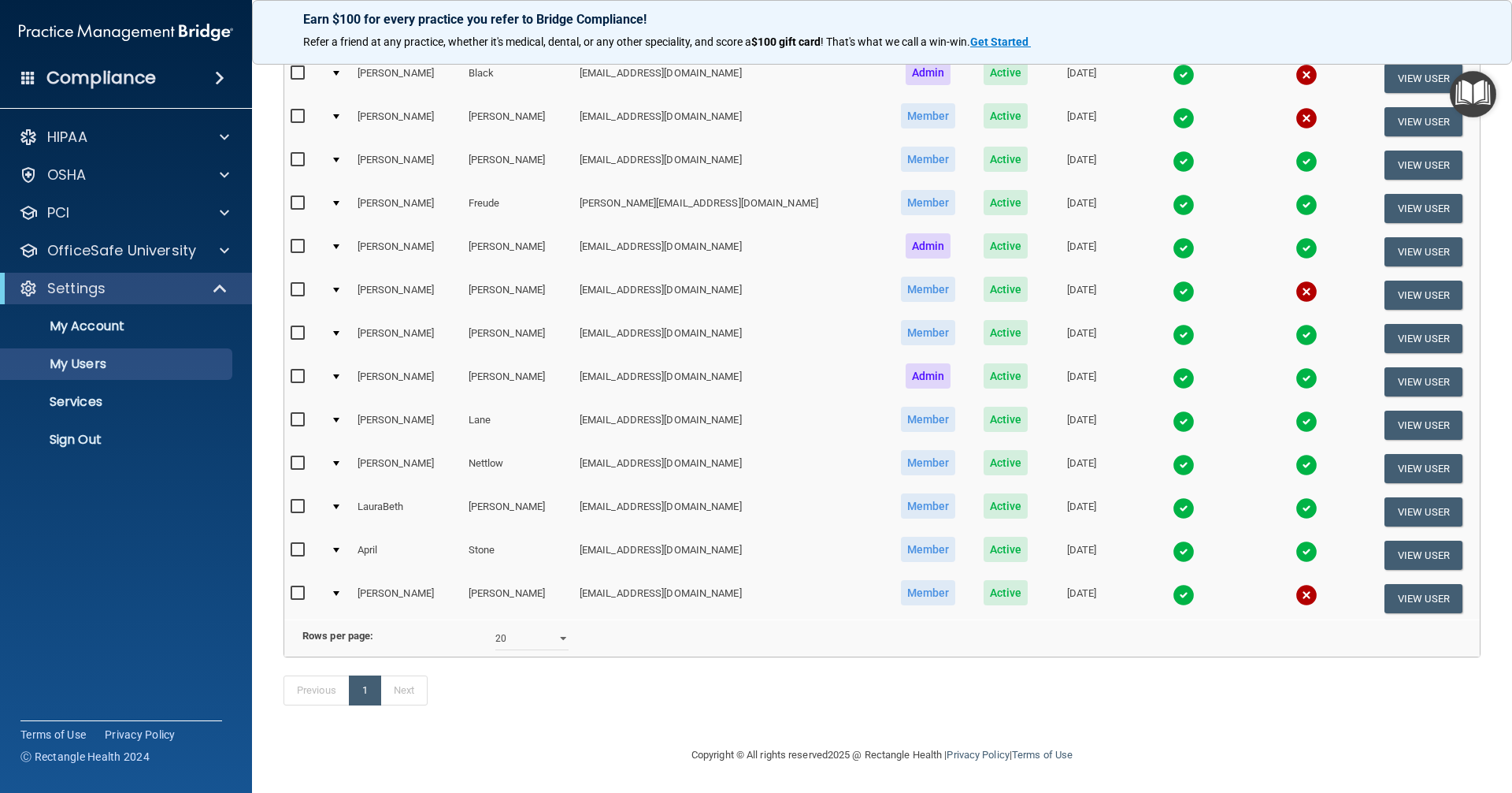
click at [1173, 540] on img at bounding box center [1184, 551] width 22 height 22
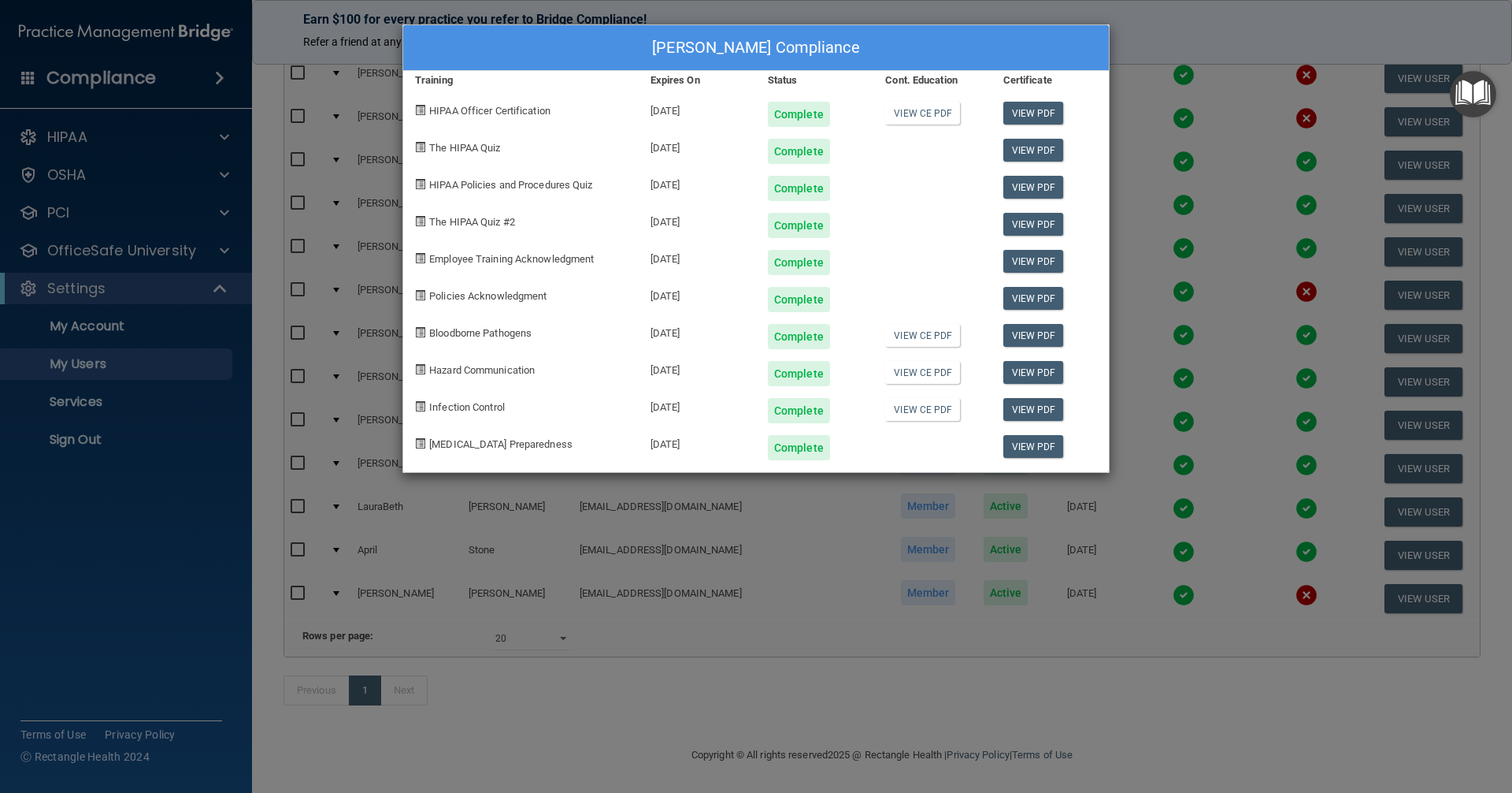
click at [1144, 670] on div "April Stone's Compliance Training Expires On Status Cont. Education Certificate…" at bounding box center [756, 396] width 1512 height 793
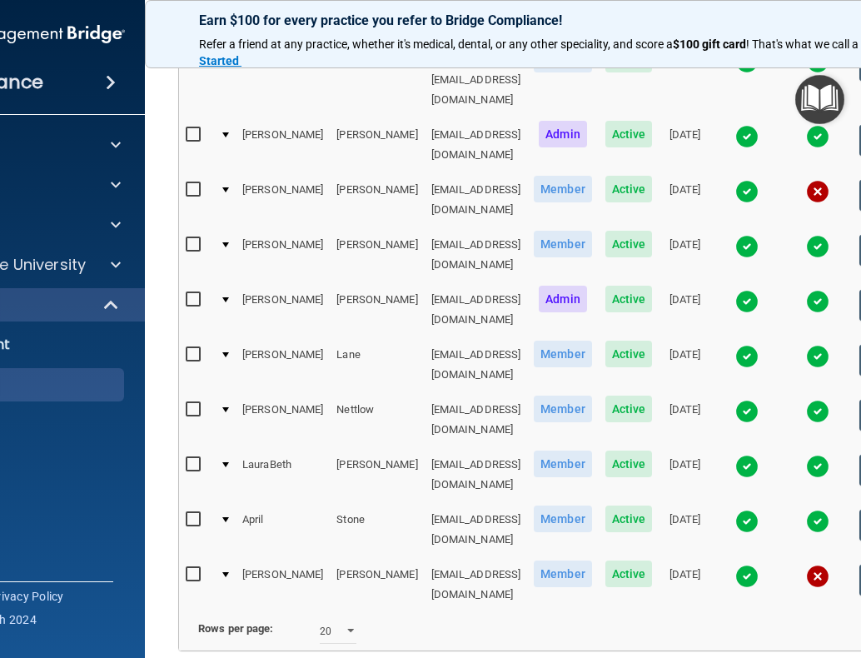
scroll to position [467, 0]
click at [743, 454] on img at bounding box center [746, 465] width 23 height 23
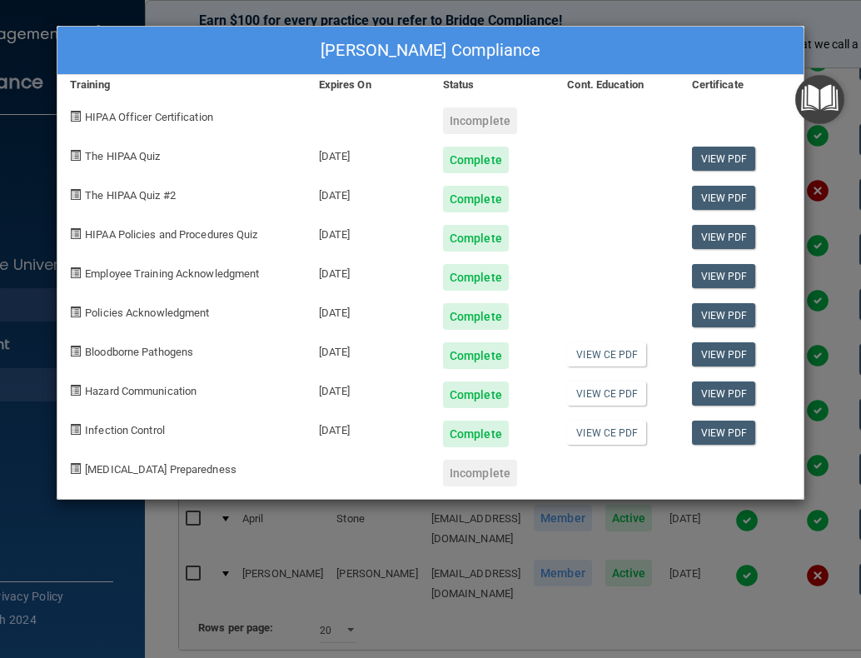
click at [377, 554] on div "LauraBeth Relitz's Compliance Training Expires On Status Cont. Education Certif…" at bounding box center [430, 329] width 861 height 658
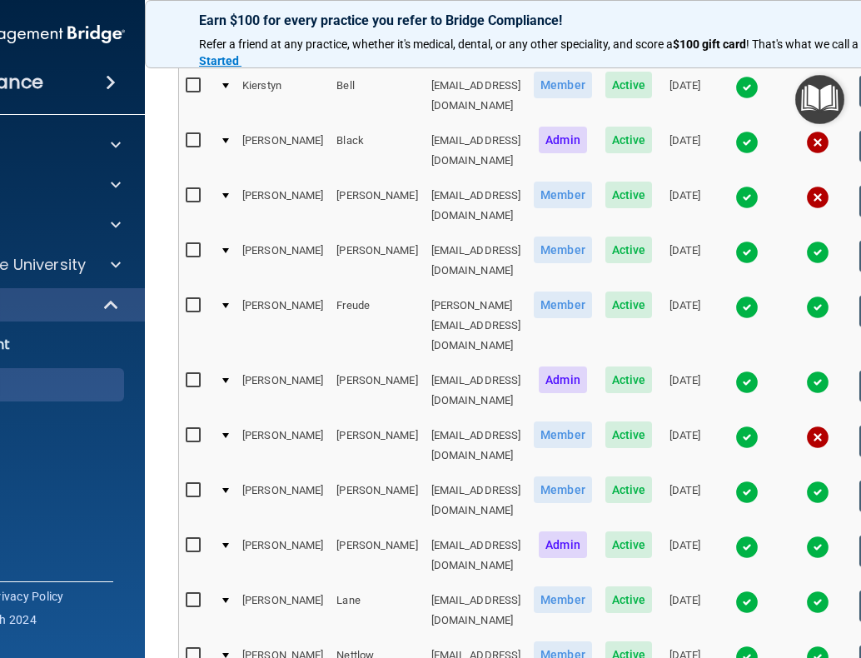
scroll to position [219, 0]
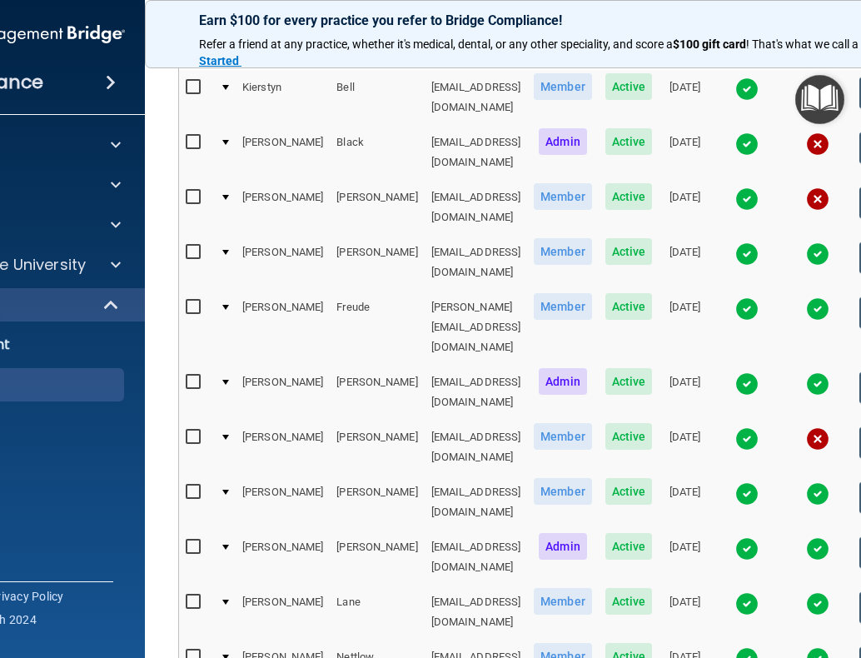
click at [748, 297] on img at bounding box center [746, 308] width 23 height 23
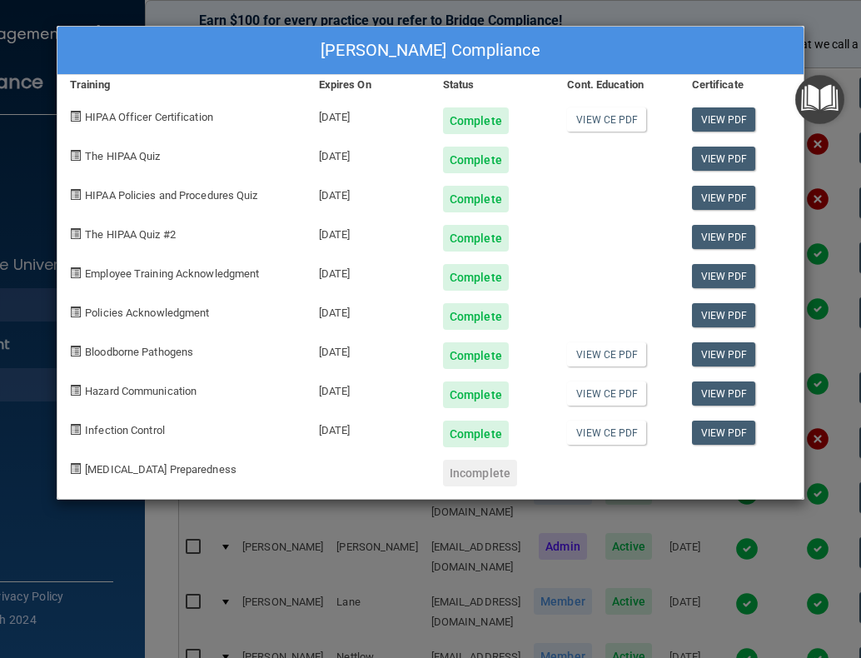
click at [496, 568] on div "Kristina Freude's Compliance Training Expires On Status Cont. Education Certifi…" at bounding box center [430, 329] width 861 height 658
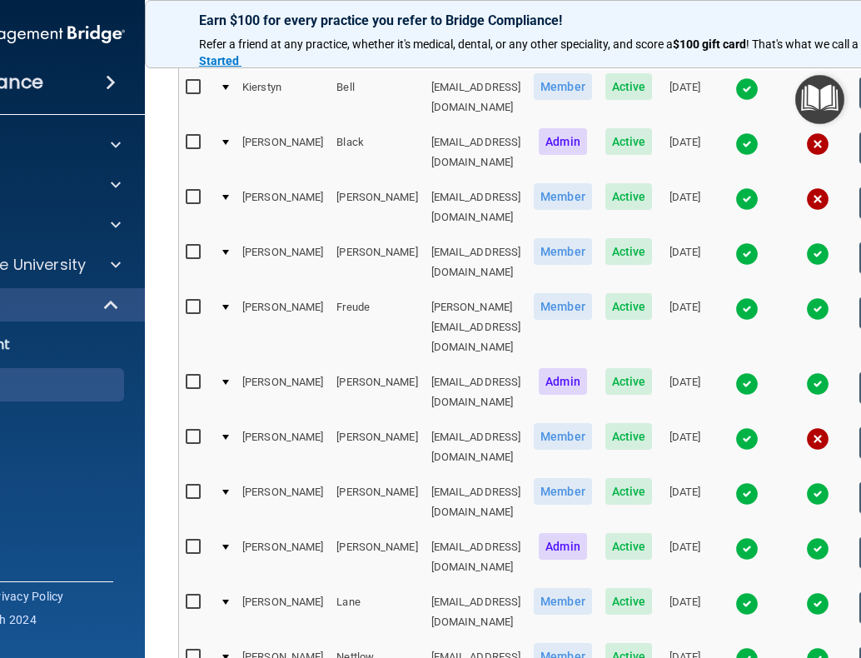
click at [741, 482] on img at bounding box center [746, 493] width 23 height 23
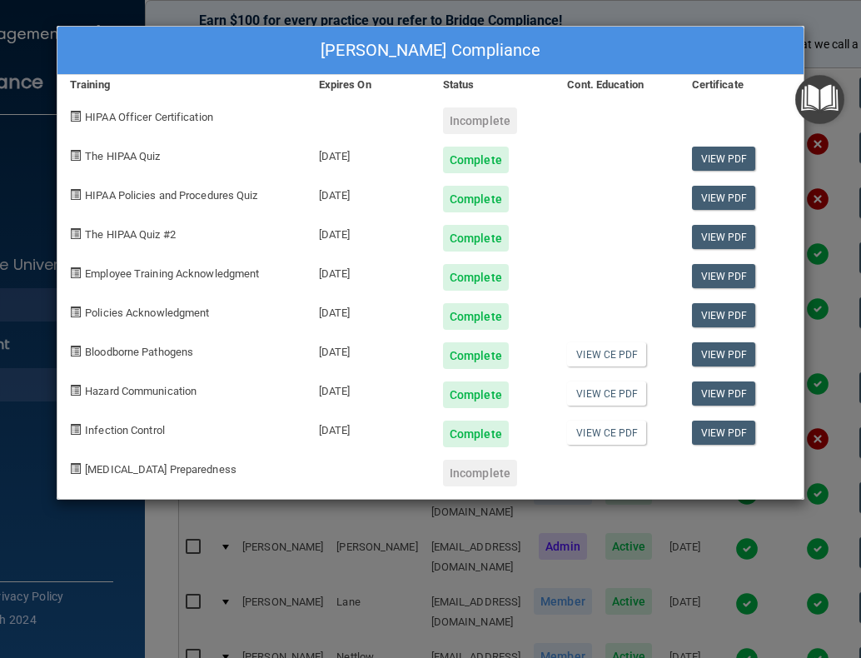
click at [577, 585] on div "Vickie Hajduk's Compliance Training Expires On Status Cont. Education Certifica…" at bounding box center [430, 329] width 861 height 658
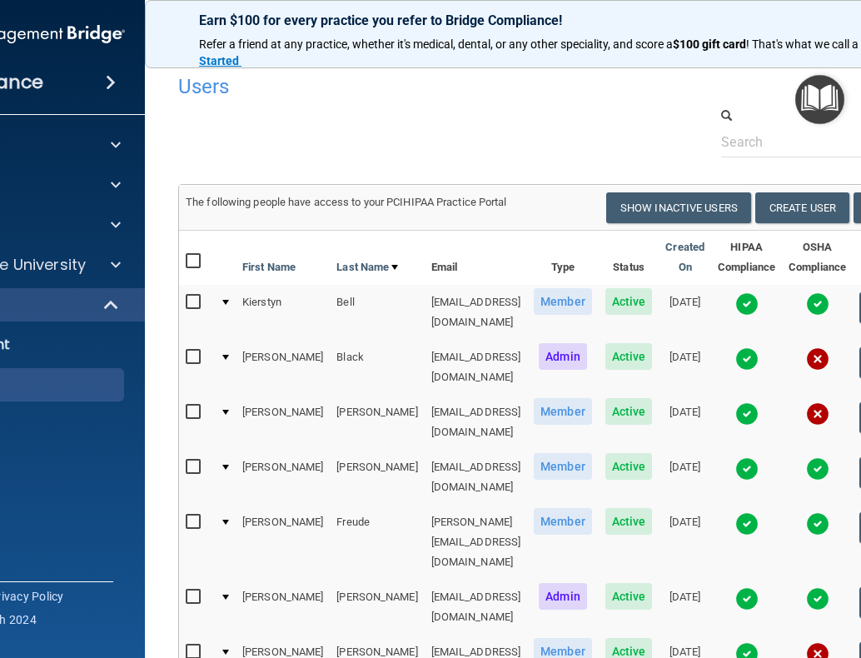
scroll to position [3, 0]
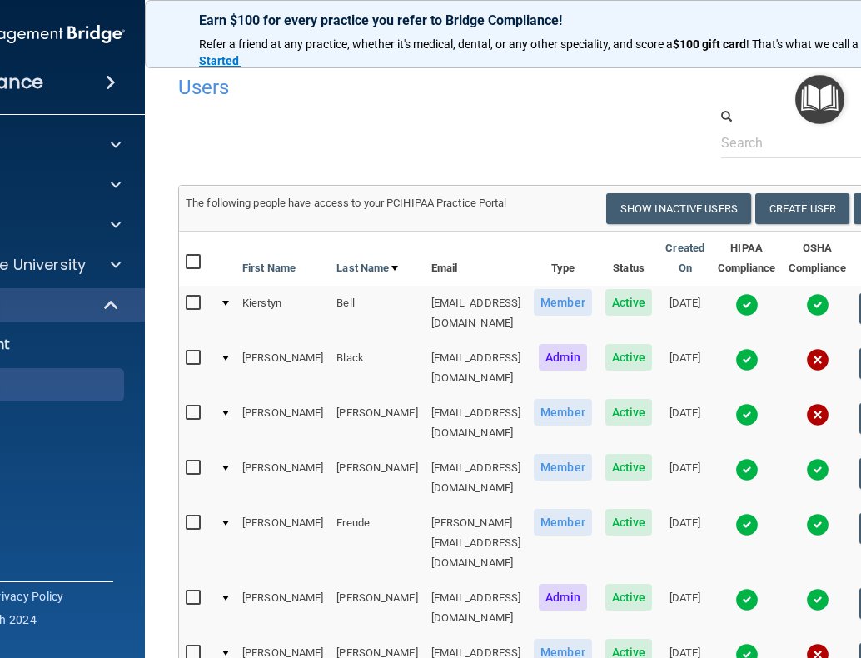
click at [746, 588] on img at bounding box center [746, 599] width 23 height 23
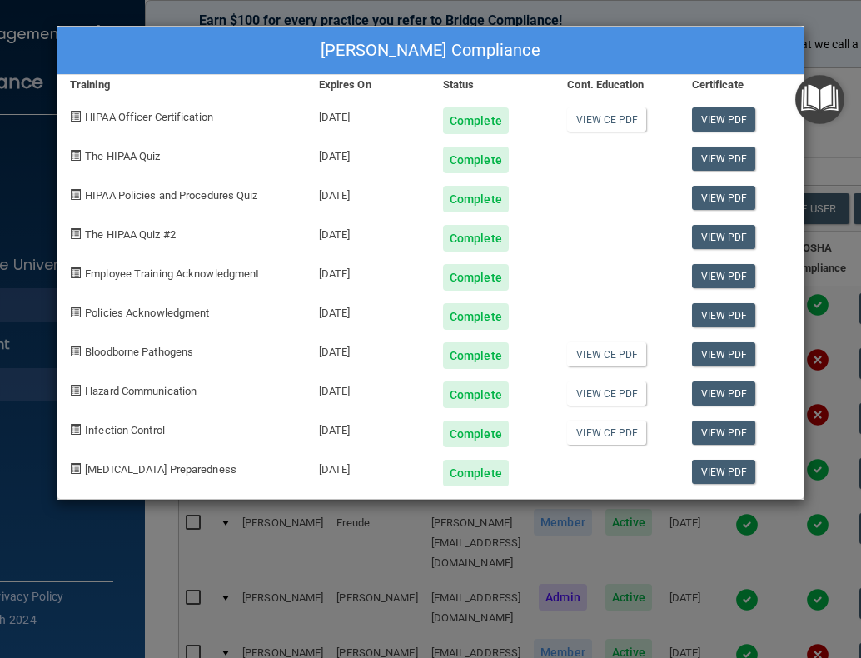
click at [362, 561] on div "Patricia Fuhst-Wylie's Compliance Training Expires On Status Cont. Education Ce…" at bounding box center [430, 329] width 861 height 658
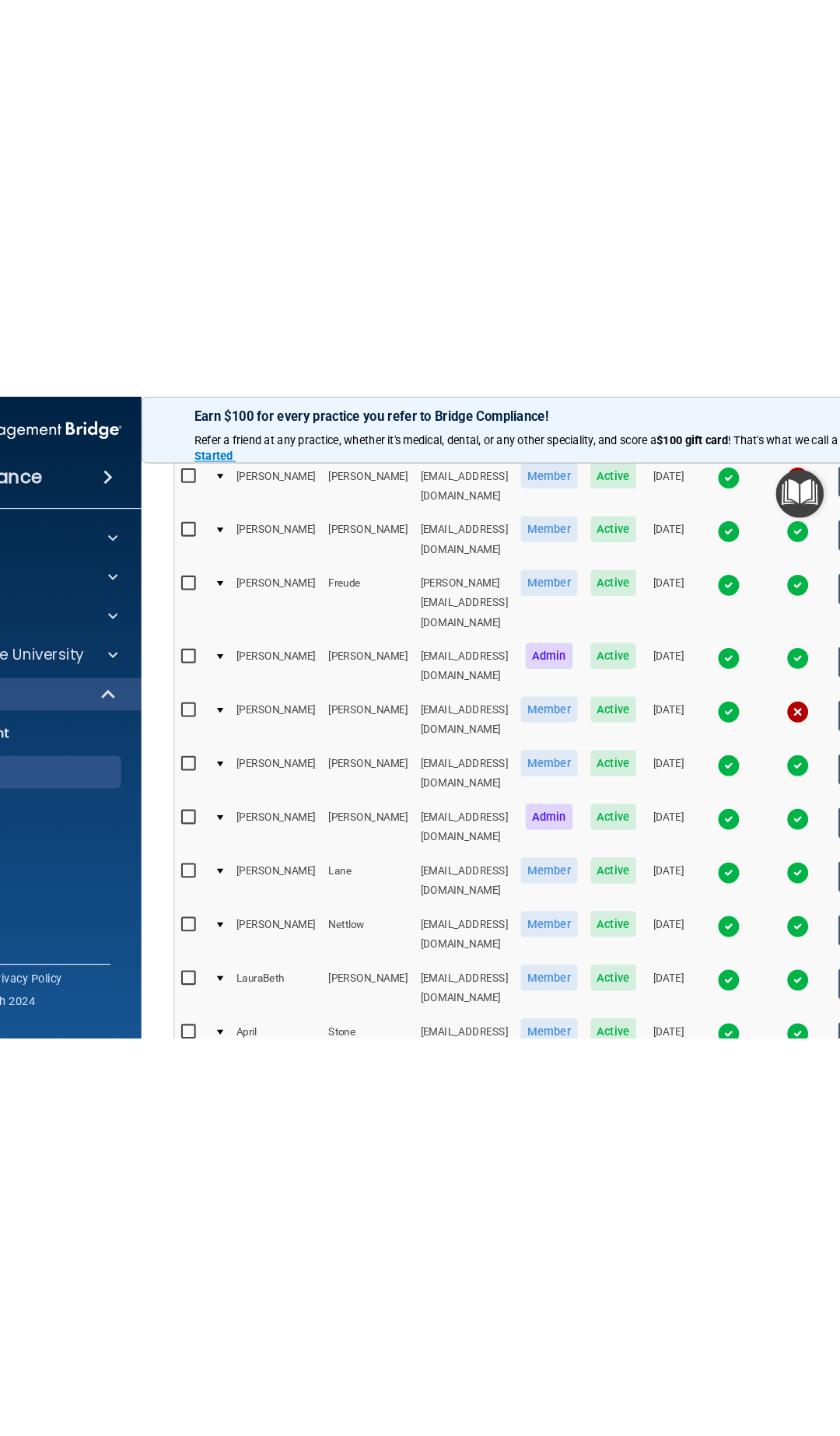
scroll to position [314, 0]
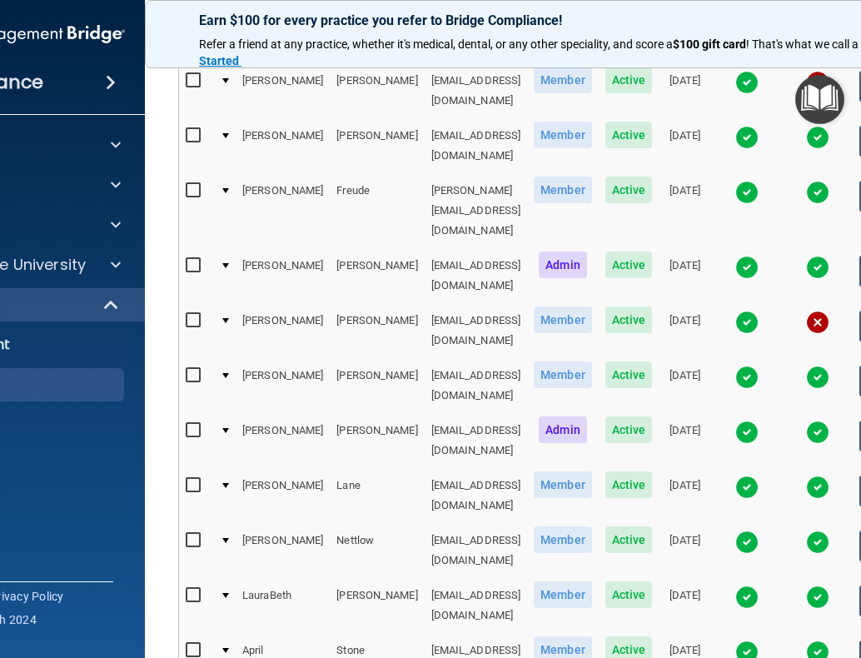
click at [743, 420] on img at bounding box center [746, 431] width 23 height 23
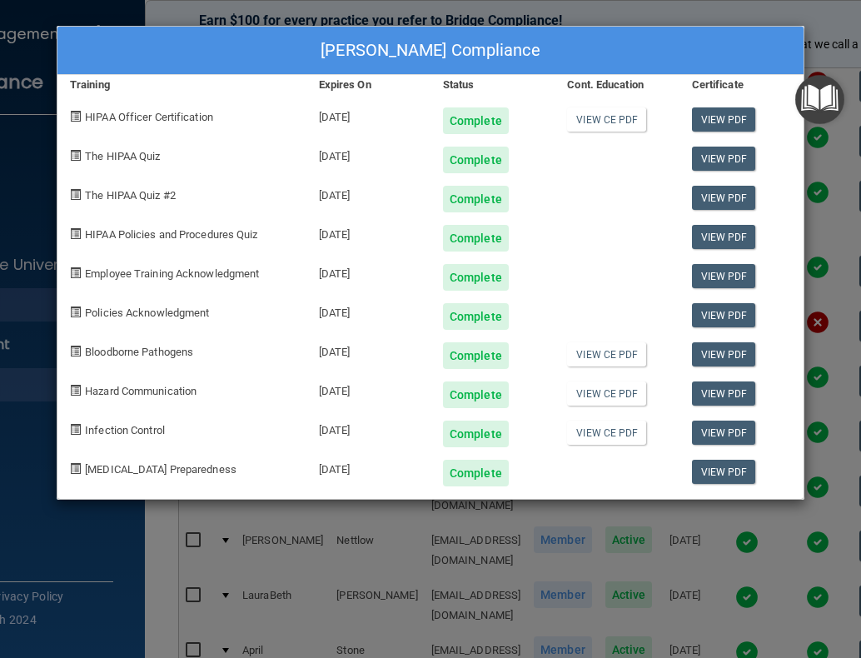
click at [580, 546] on div "Anthony Kahn's Compliance Training Expires On Status Cont. Education Certificat…" at bounding box center [430, 329] width 861 height 658
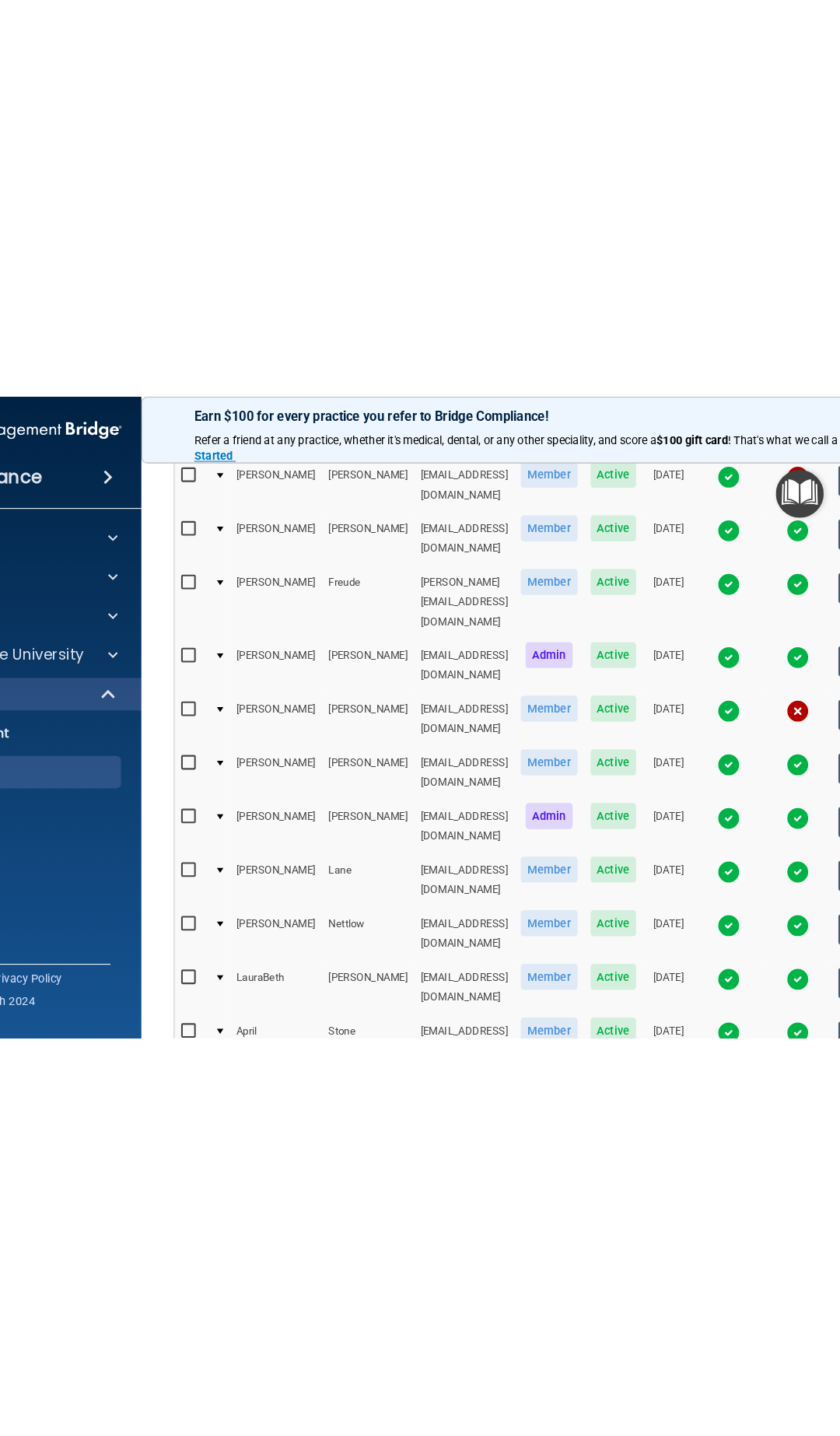
scroll to position [0, 0]
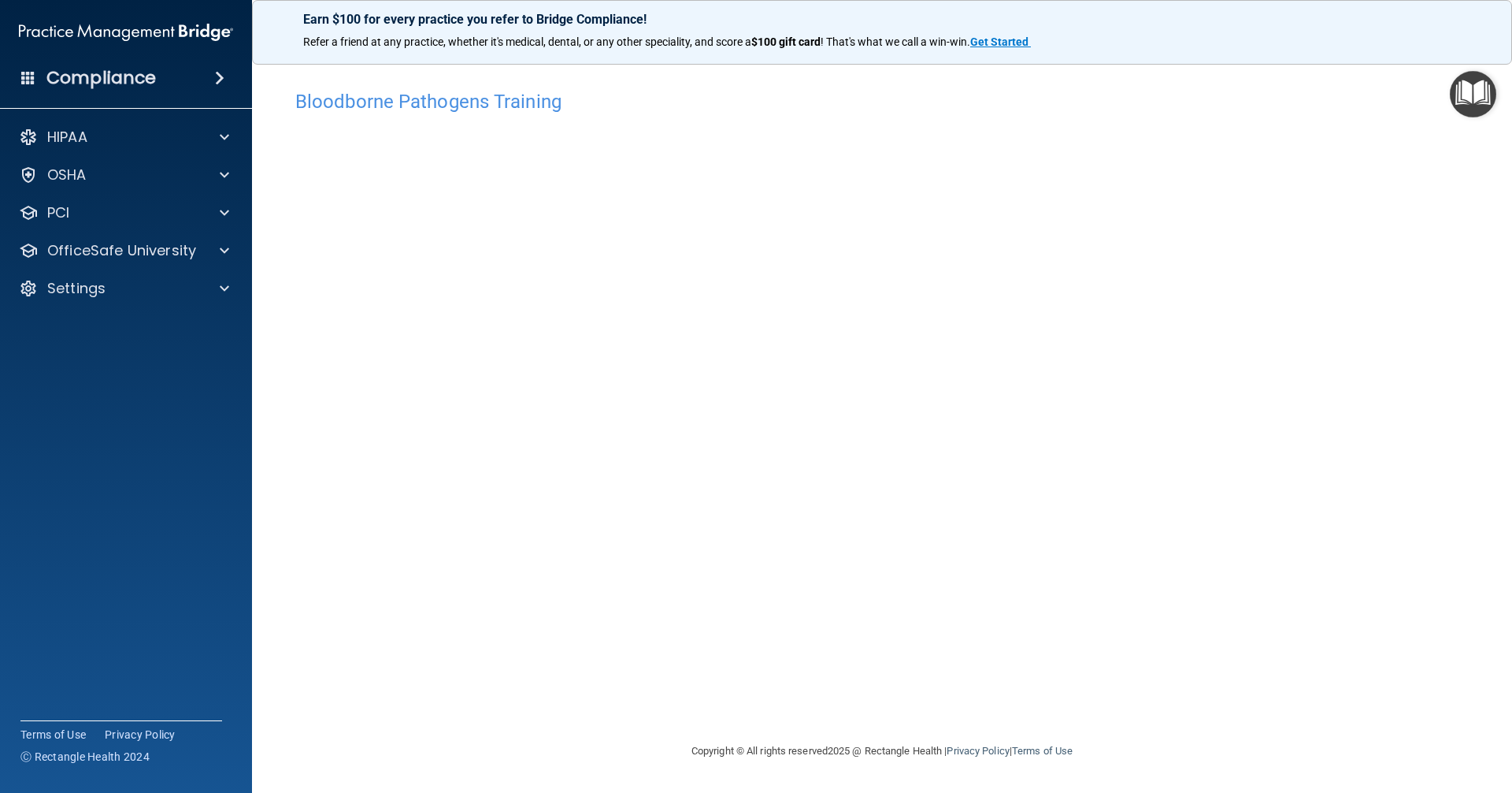
click at [1136, 670] on div "Bloodborne Pathogens Training This course doesn’t expire until . Are you sure y…" at bounding box center [882, 412] width 1197 height 660
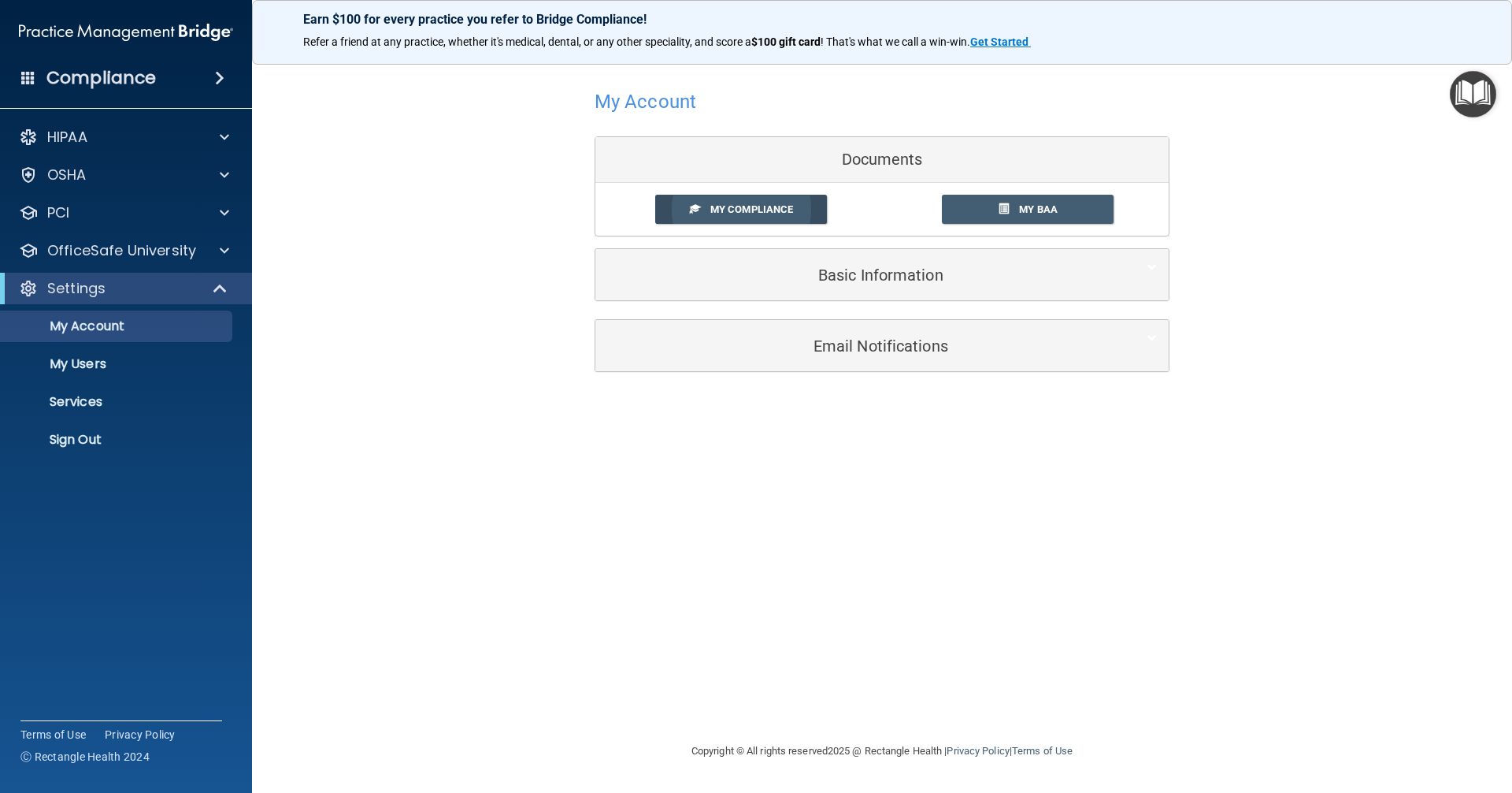
click at [779, 204] on span "My Compliance" at bounding box center [751, 209] width 82 height 11
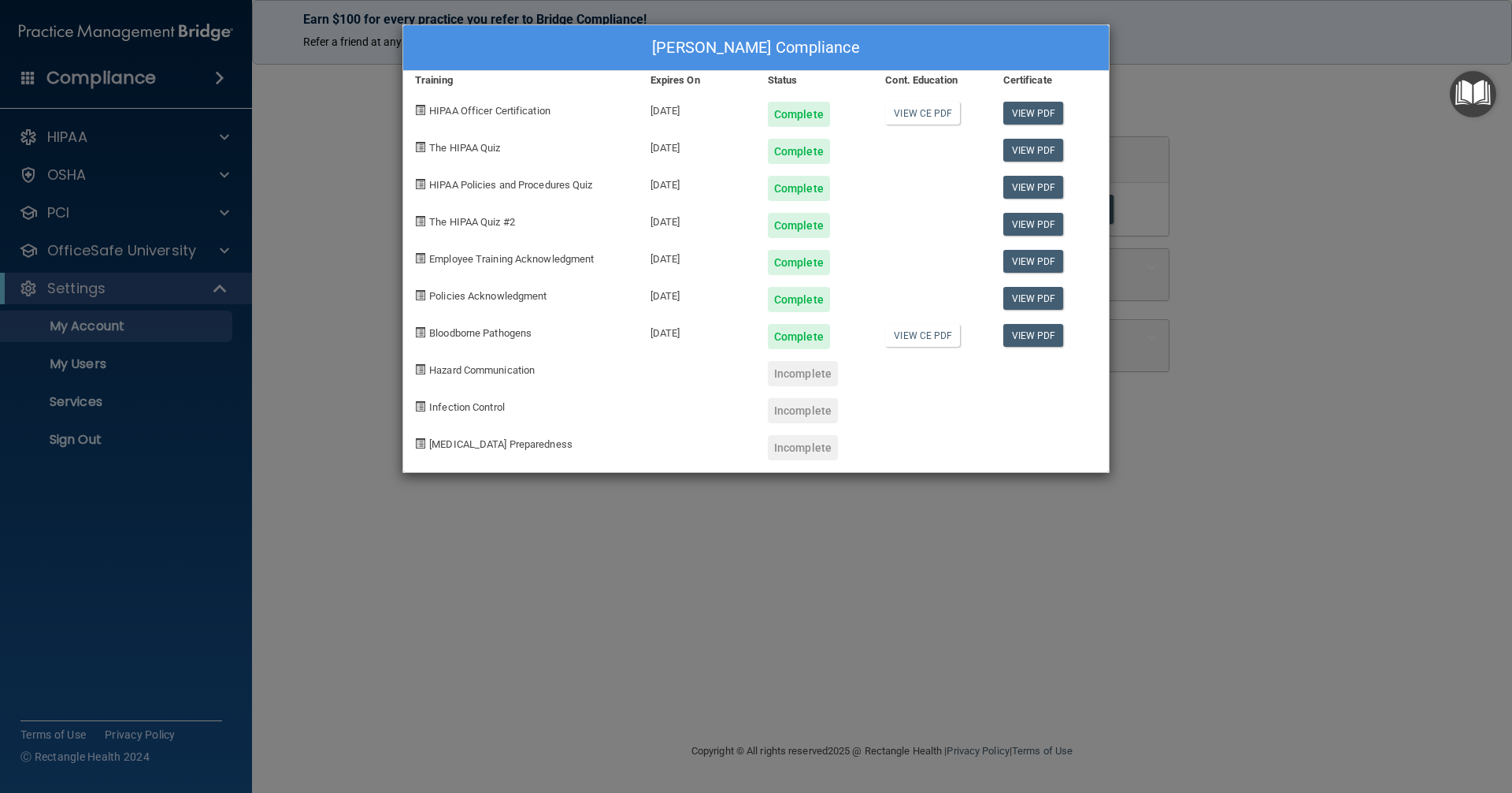
click at [765, 584] on div "Kaitlyn Black's Compliance Training Expires On Status Cont. Education Certifica…" at bounding box center [756, 396] width 1512 height 793
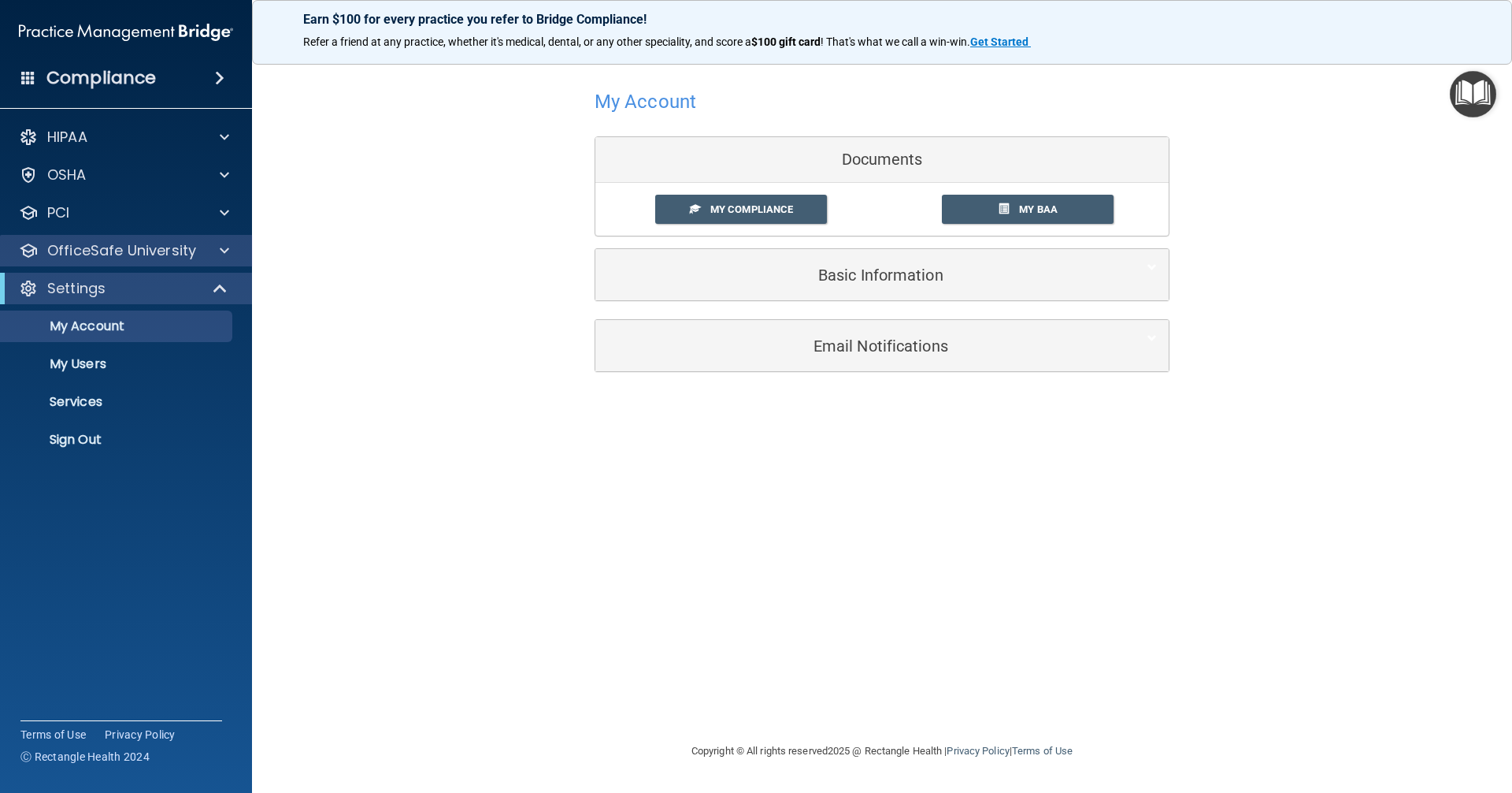
click at [206, 238] on div "OfficeSafe University" at bounding box center [126, 250] width 253 height 31
click at [229, 254] on div at bounding box center [222, 251] width 40 height 19
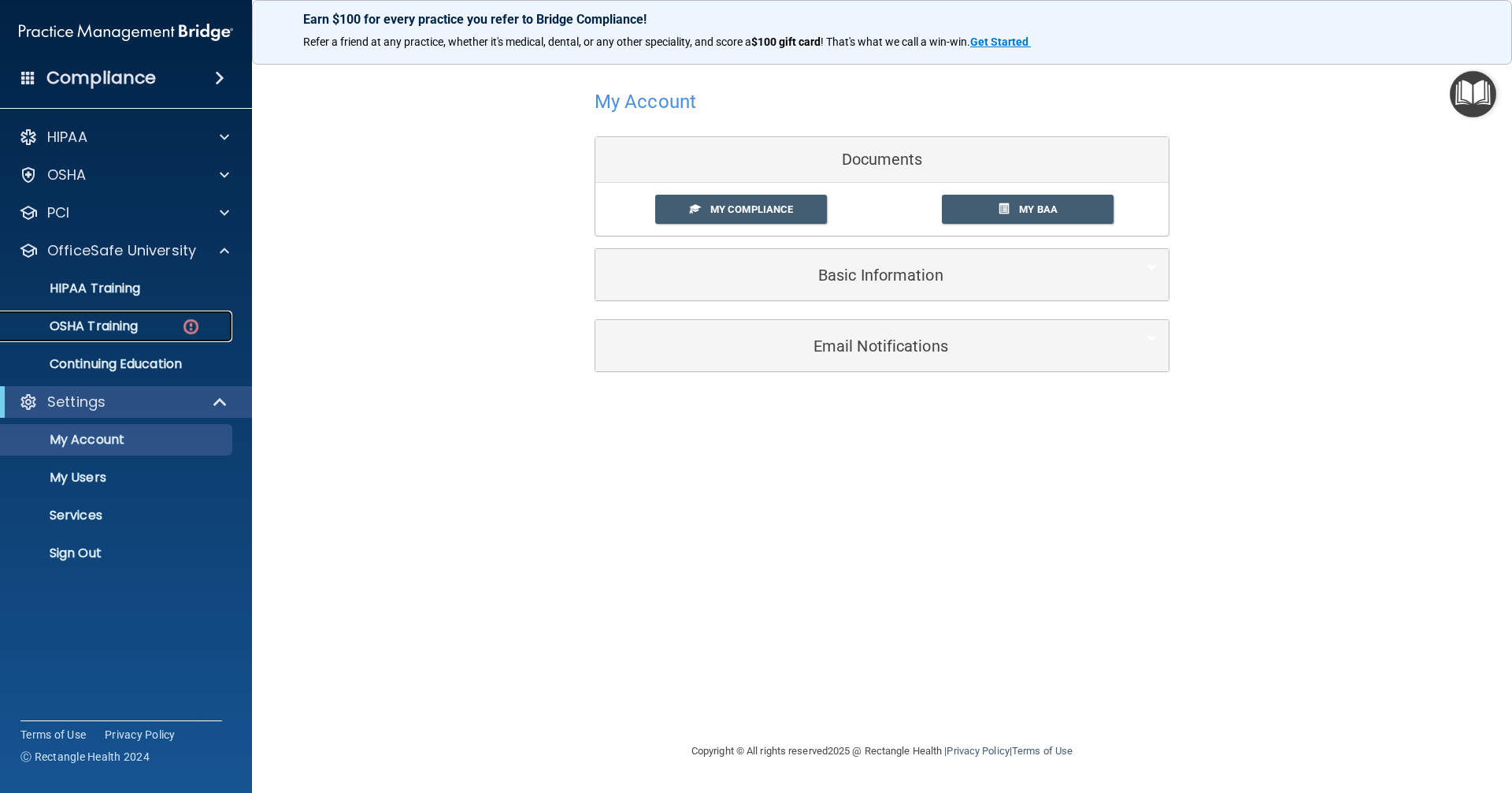
click at [112, 329] on p "OSHA Training" at bounding box center [74, 326] width 128 height 16
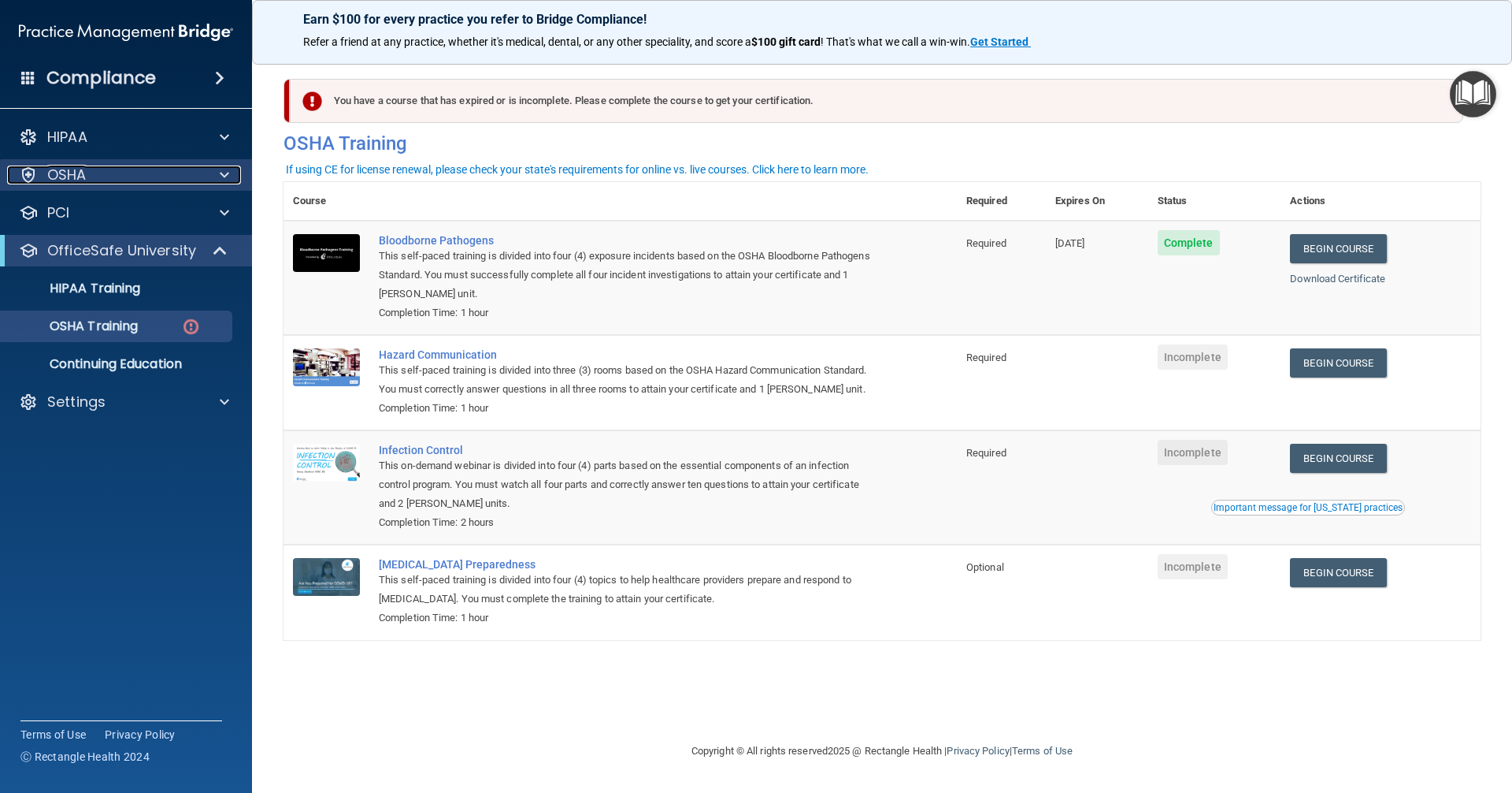
click at [125, 177] on div "OSHA" at bounding box center [104, 175] width 195 height 19
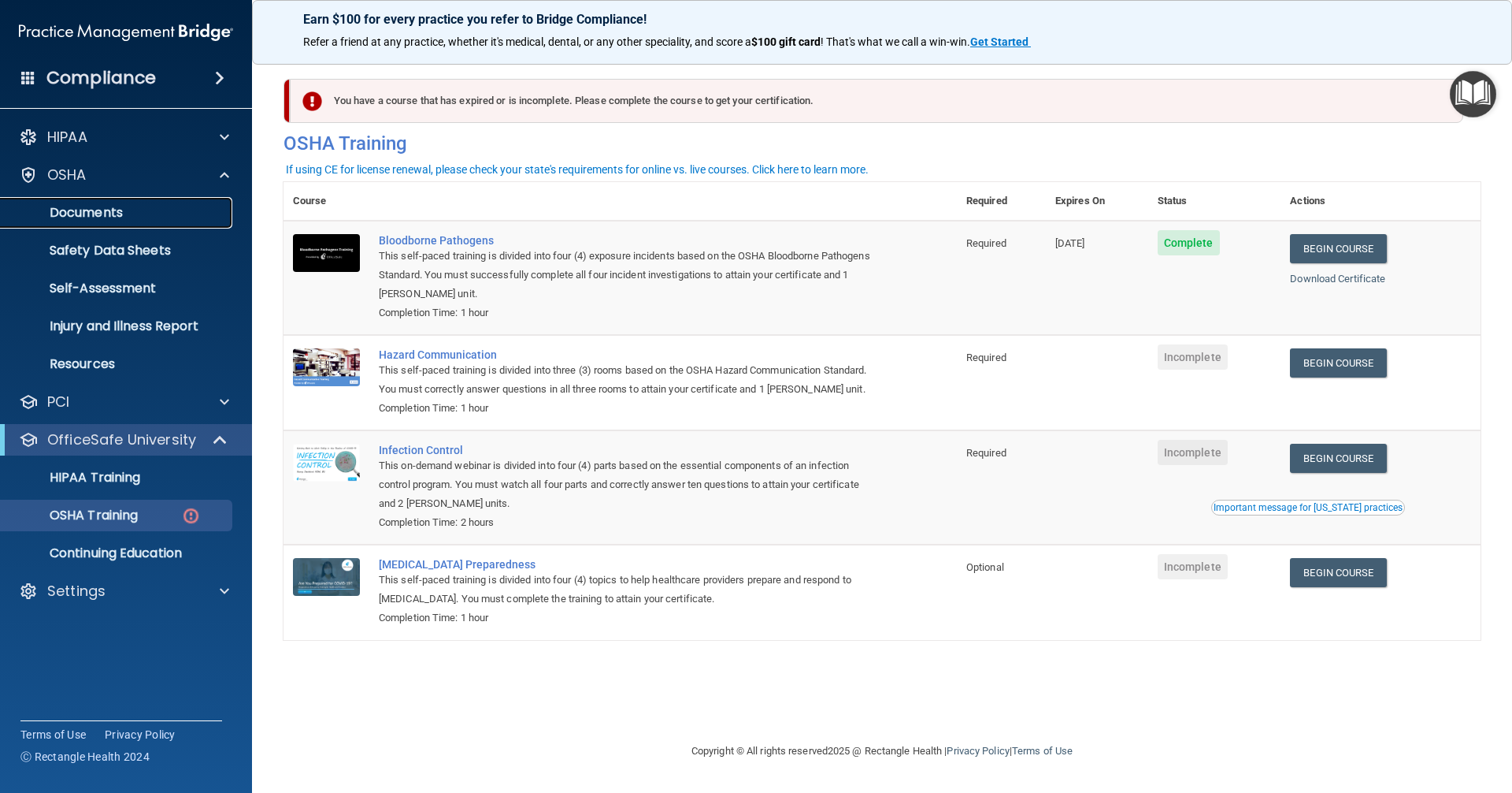
click at [149, 205] on p "Documents" at bounding box center [117, 212] width 215 height 16
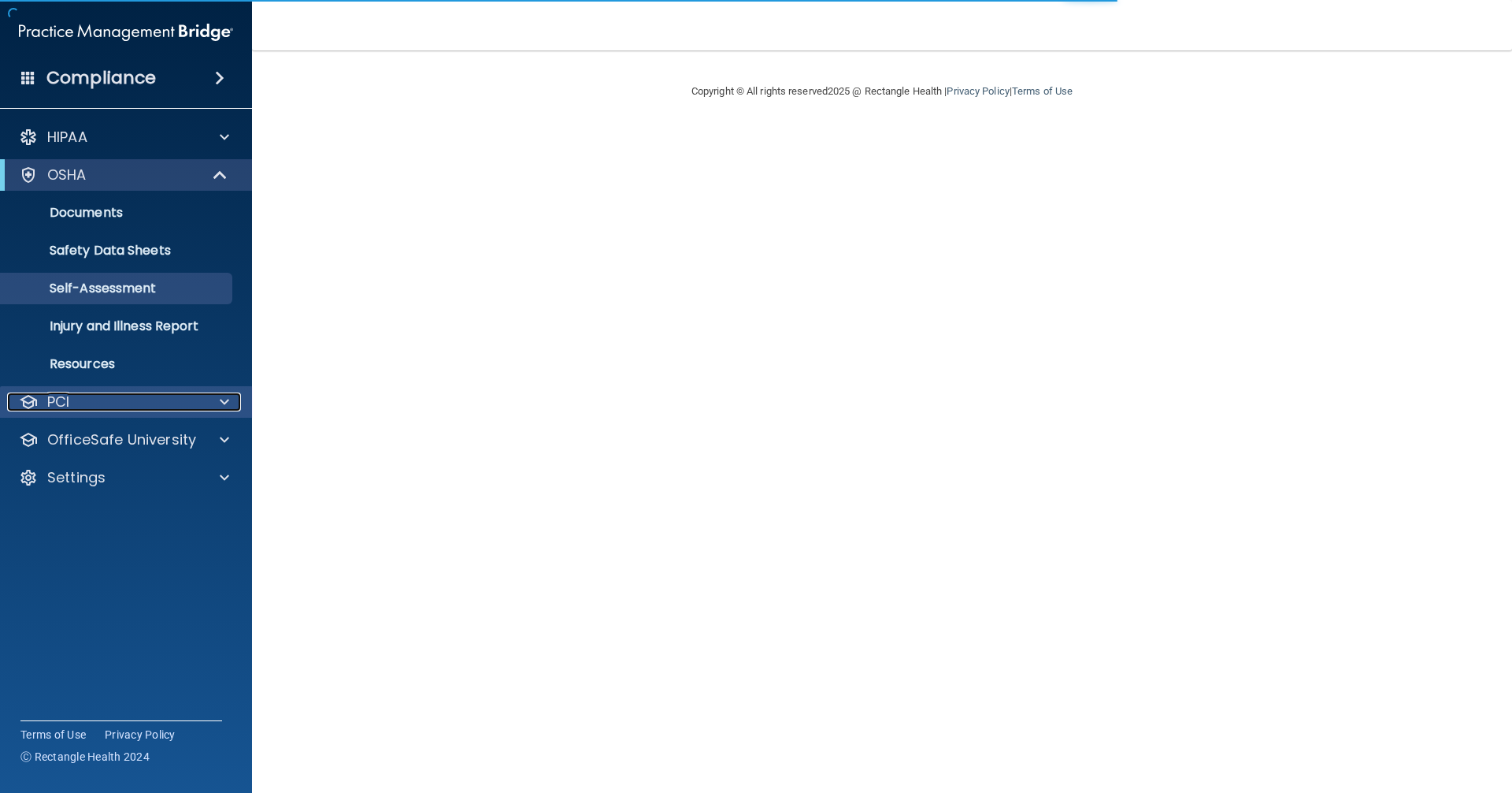
click at [166, 402] on div "PCI" at bounding box center [104, 402] width 195 height 19
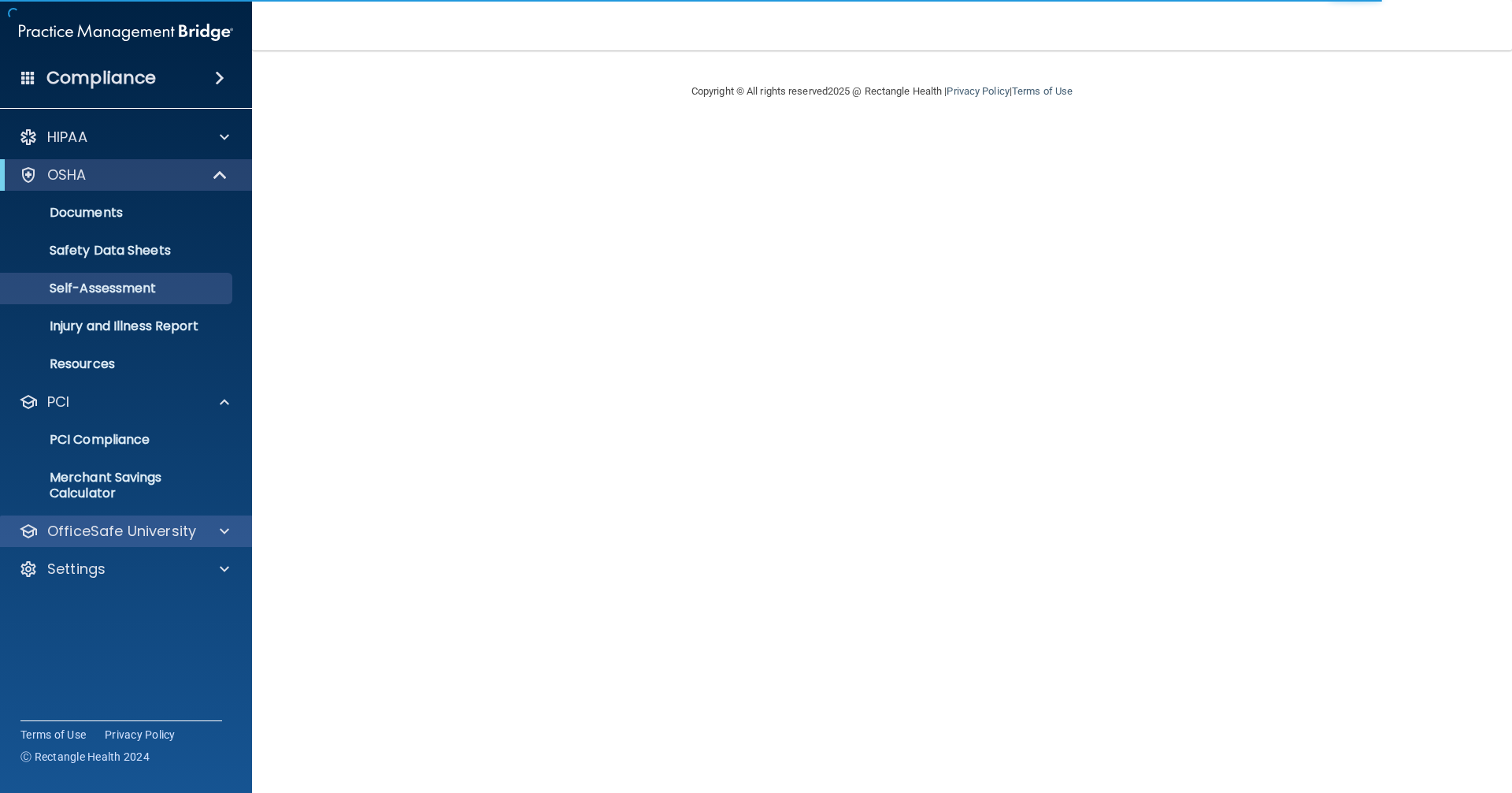
click at [180, 541] on div "OfficeSafe University" at bounding box center [126, 530] width 253 height 31
click at [170, 527] on p "OfficeSafe University" at bounding box center [121, 531] width 149 height 19
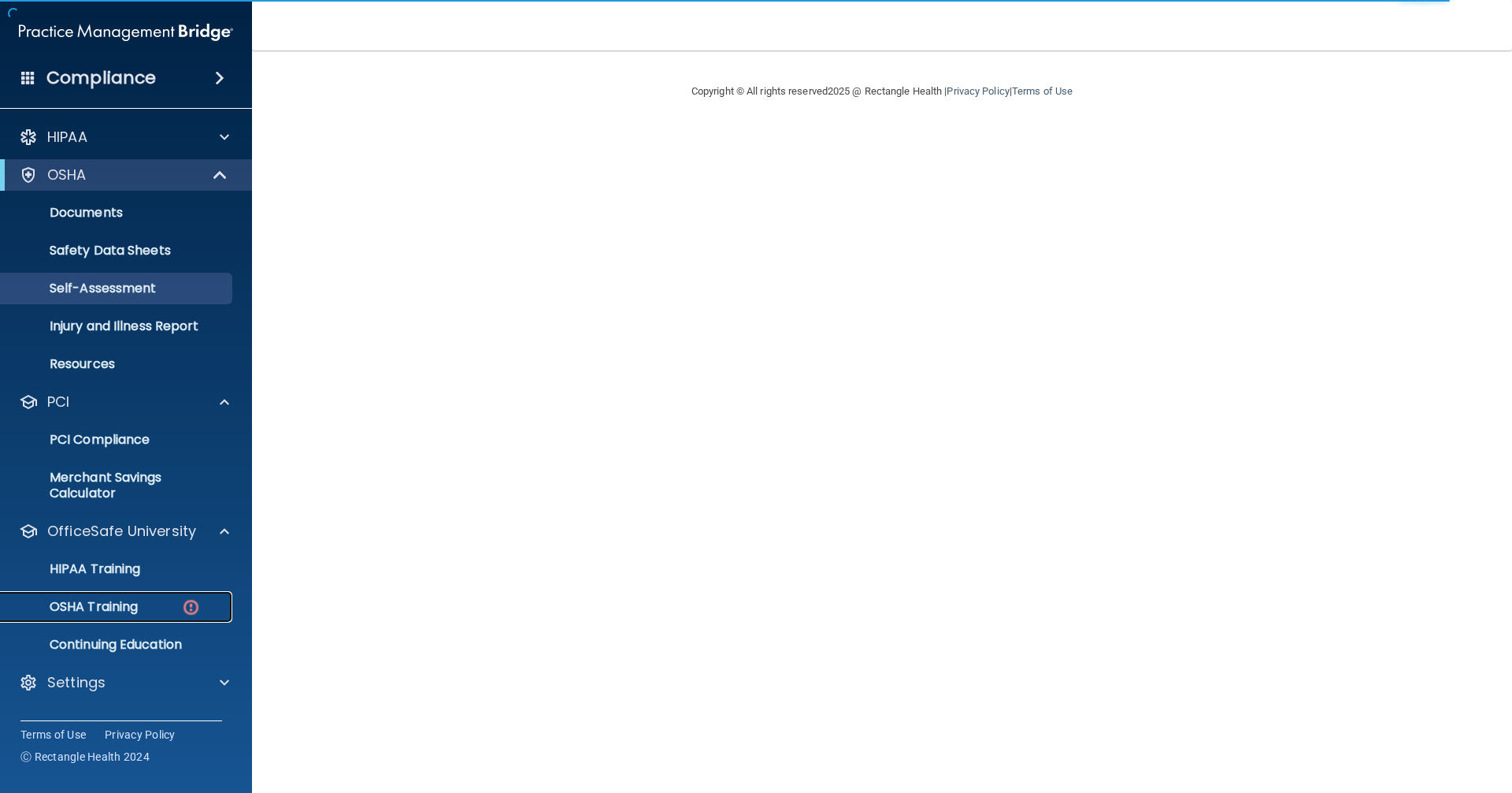
click at [119, 613] on p "OSHA Training" at bounding box center [74, 607] width 128 height 16
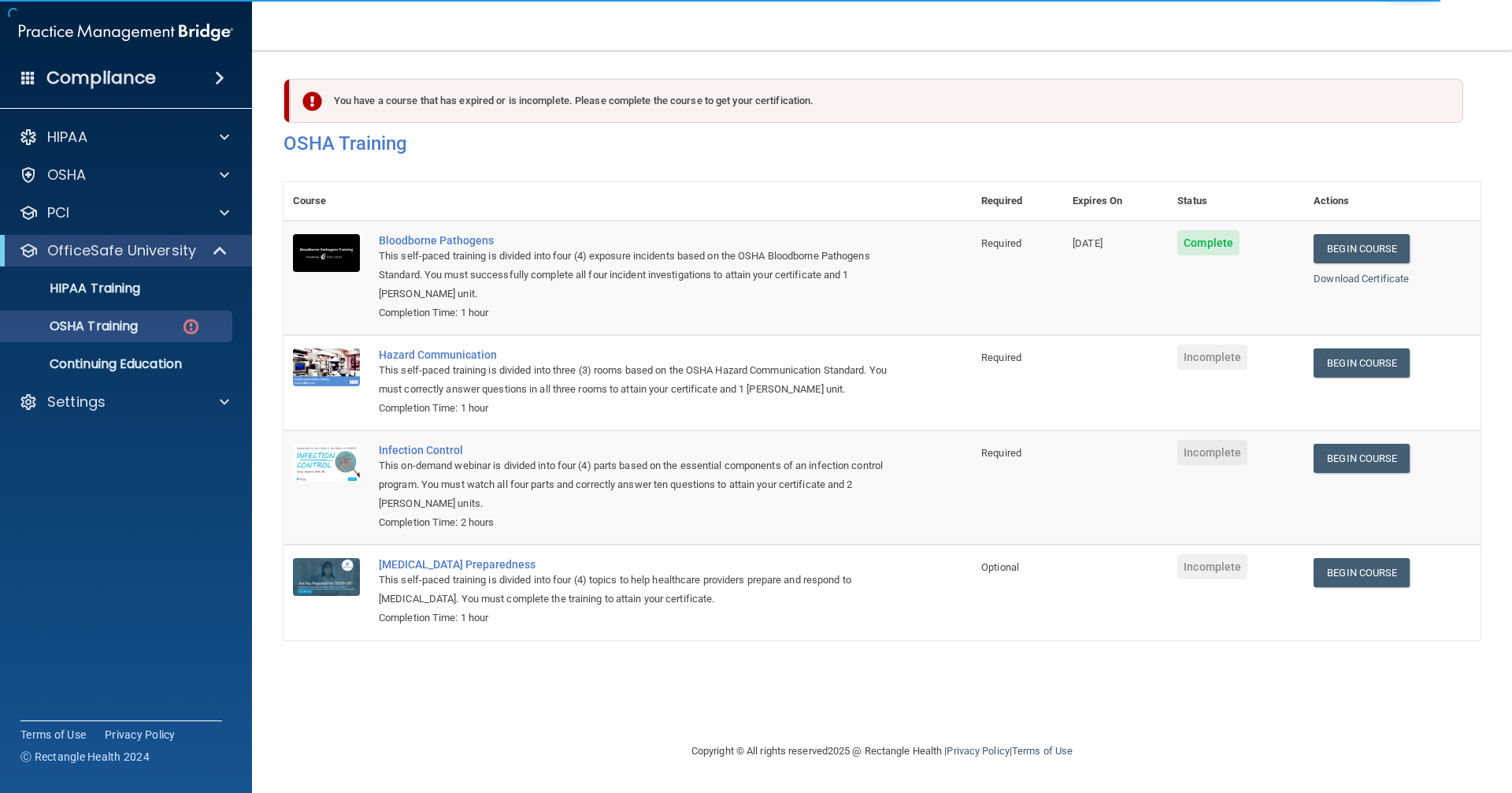
click at [1338, 347] on td "Begin Course Download Certificate" at bounding box center [1393, 382] width 176 height 96
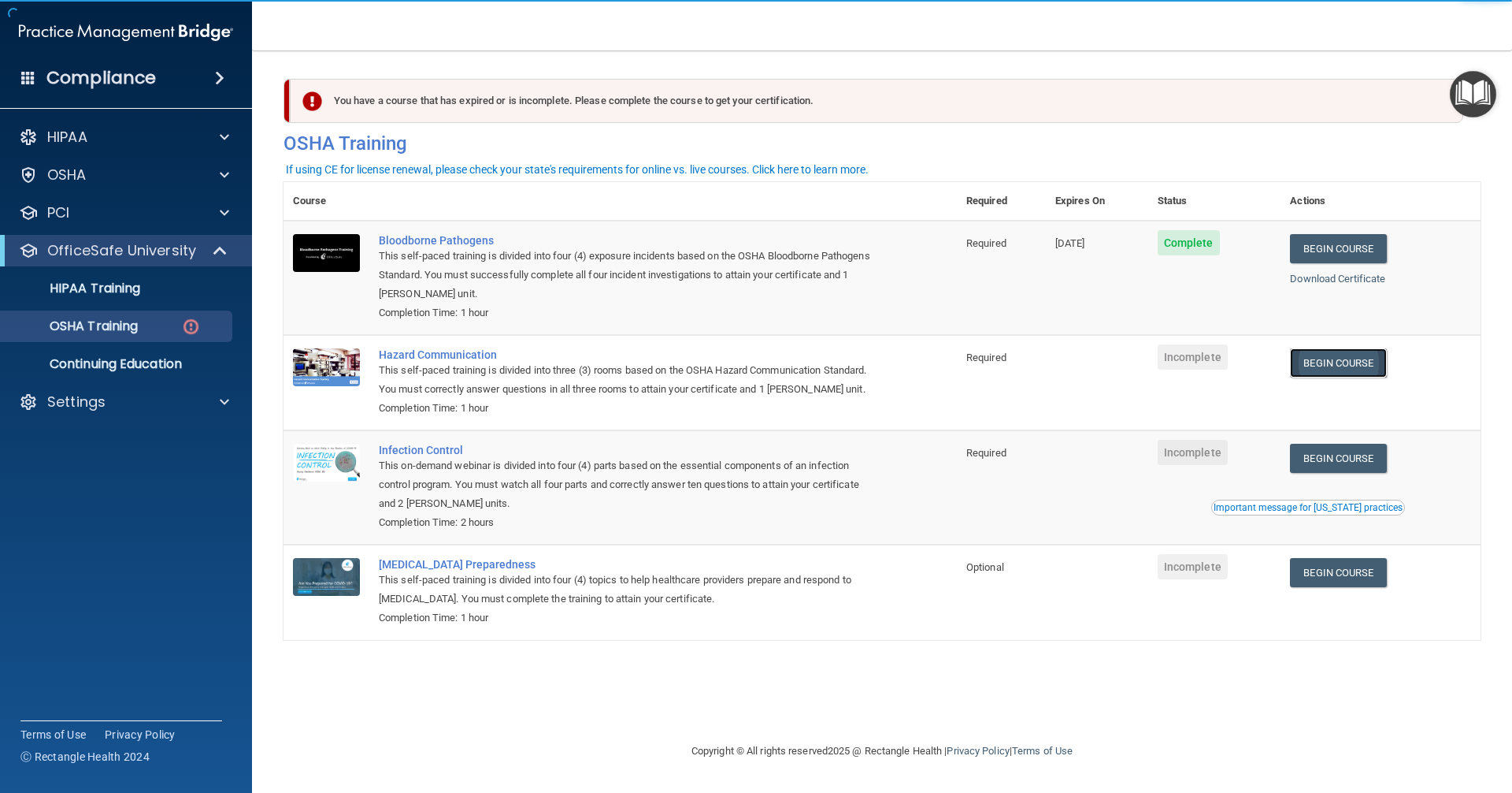
click at [1358, 378] on link "Begin Course" at bounding box center [1339, 362] width 97 height 29
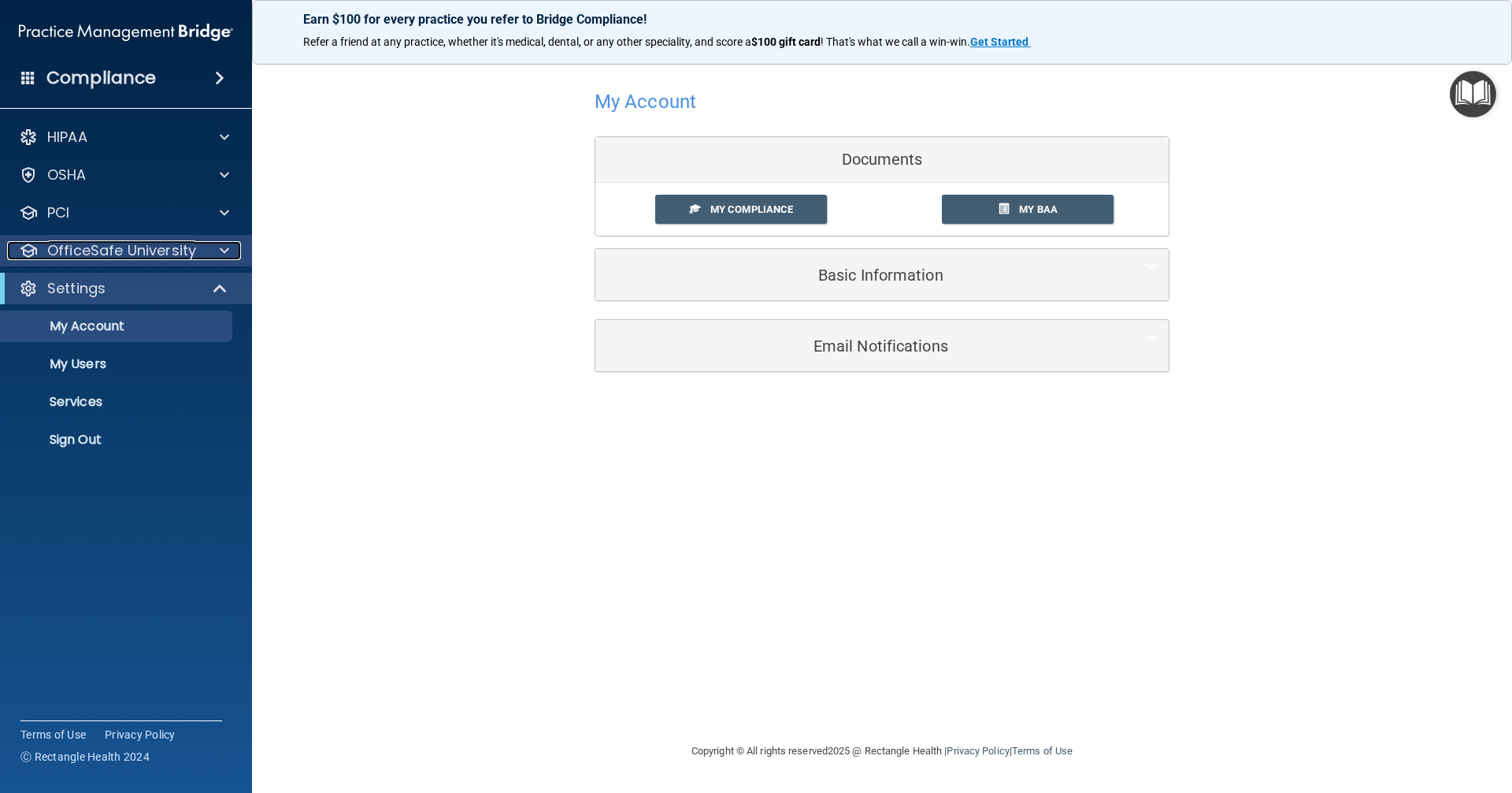
click at [162, 242] on p "OfficeSafe University" at bounding box center [121, 251] width 149 height 19
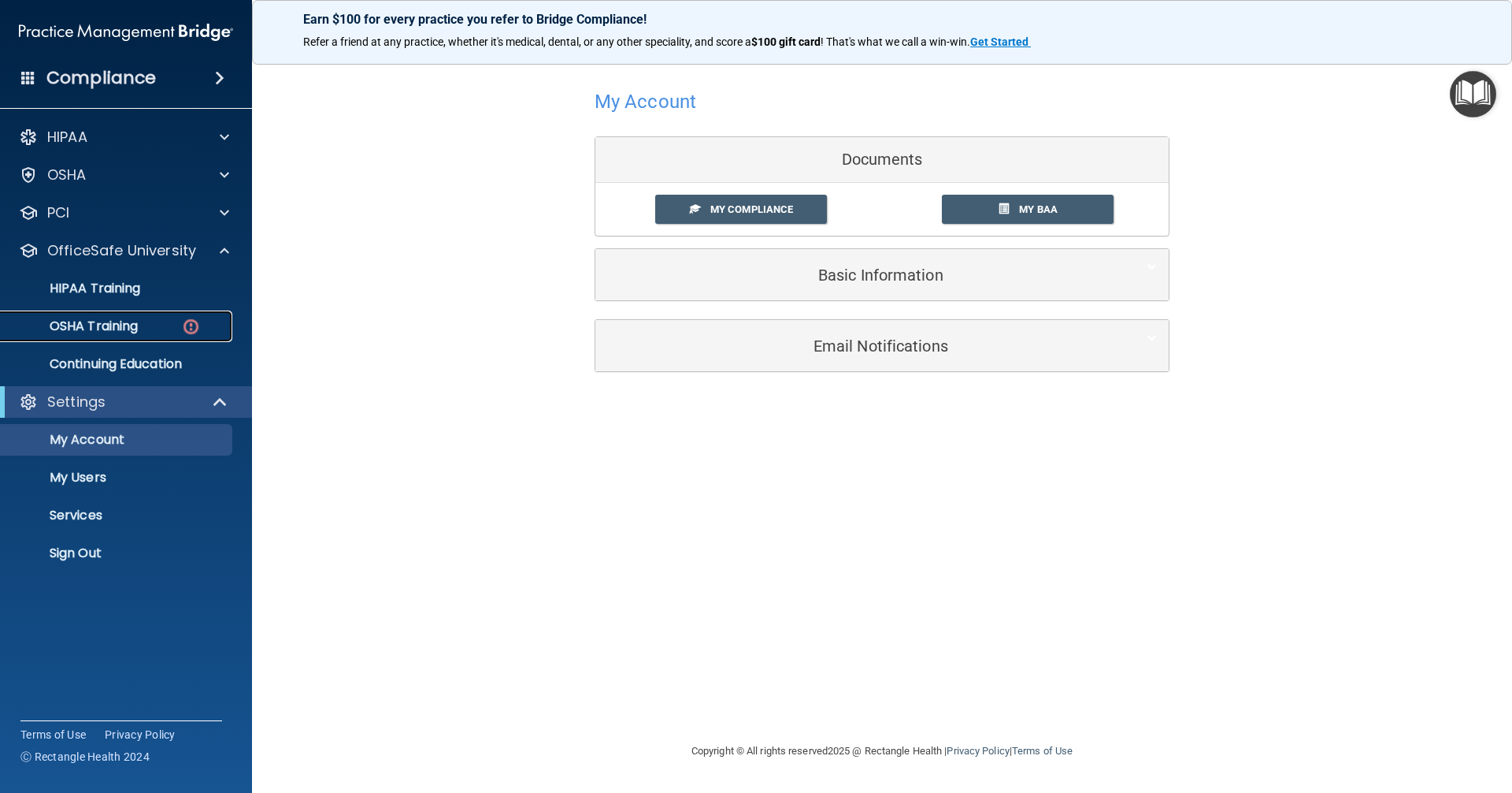
click at [140, 322] on div "OSHA Training" at bounding box center [117, 326] width 215 height 16
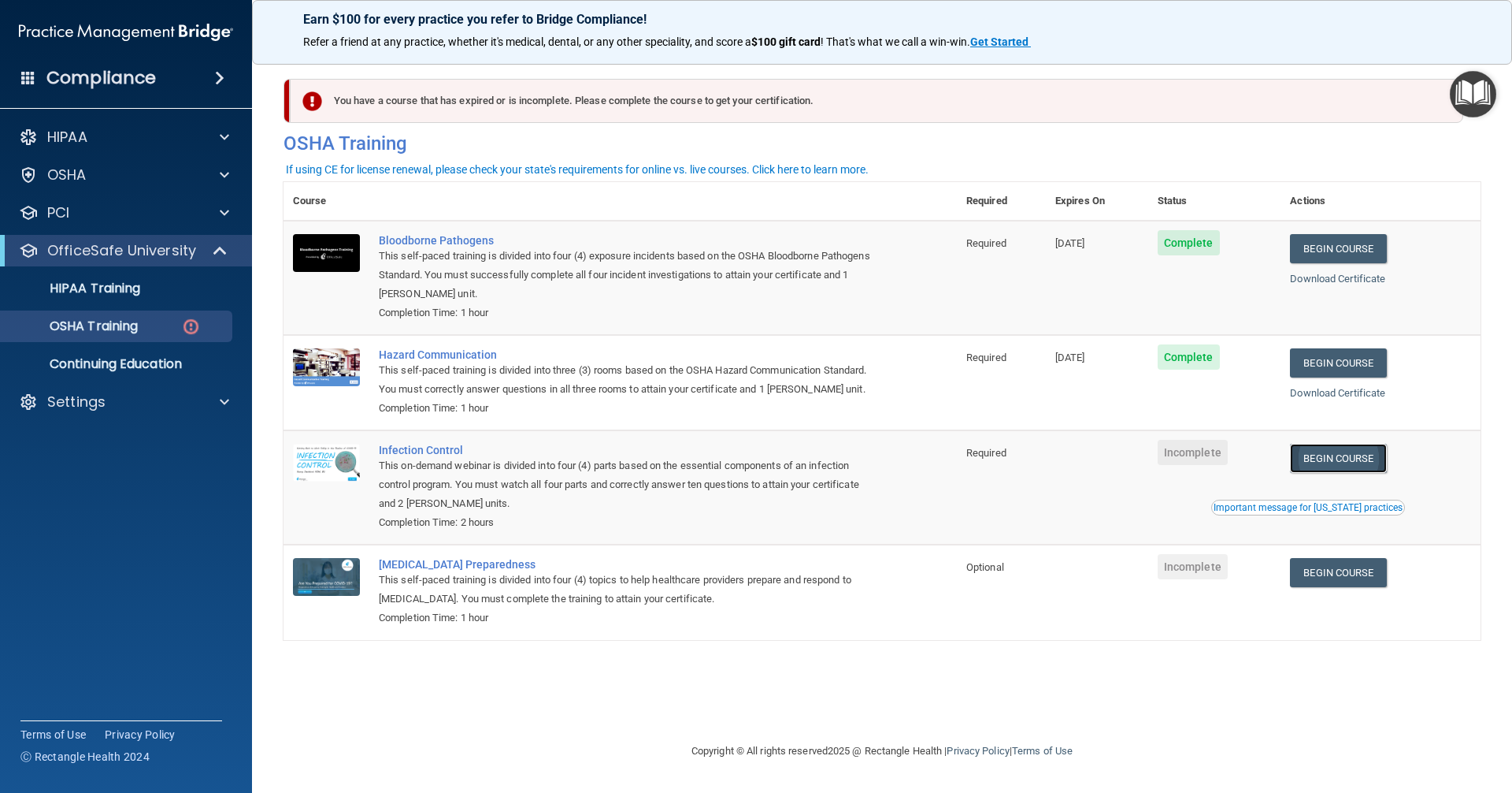
click at [1351, 460] on link "Begin Course" at bounding box center [1339, 458] width 97 height 29
click at [95, 331] on p "OSHA Training" at bounding box center [74, 326] width 128 height 16
click at [115, 414] on div "Settings" at bounding box center [126, 401] width 253 height 31
click at [101, 411] on p "Settings" at bounding box center [77, 402] width 59 height 19
click at [112, 478] on p "My Users" at bounding box center [117, 477] width 215 height 16
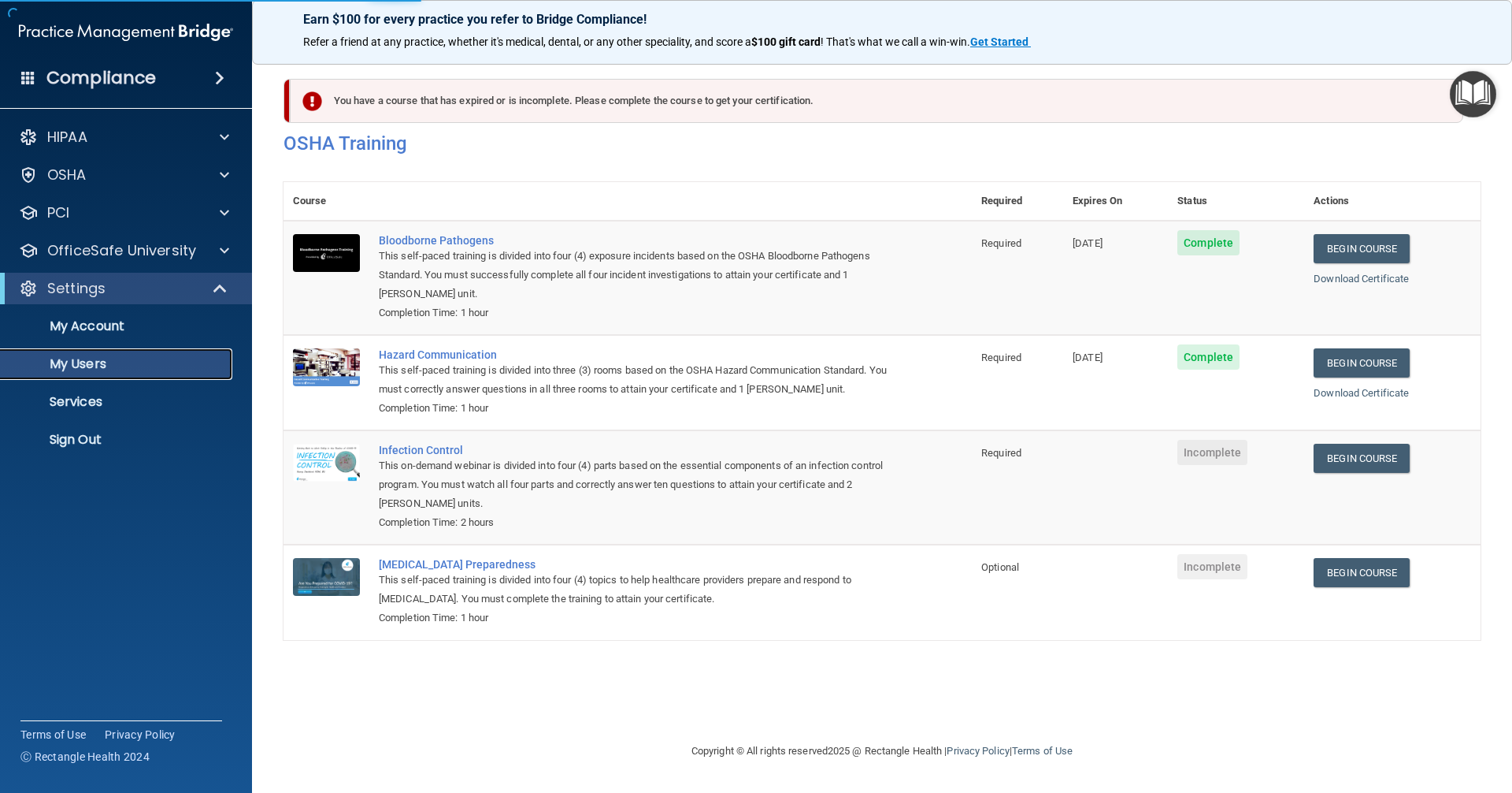
select select "20"
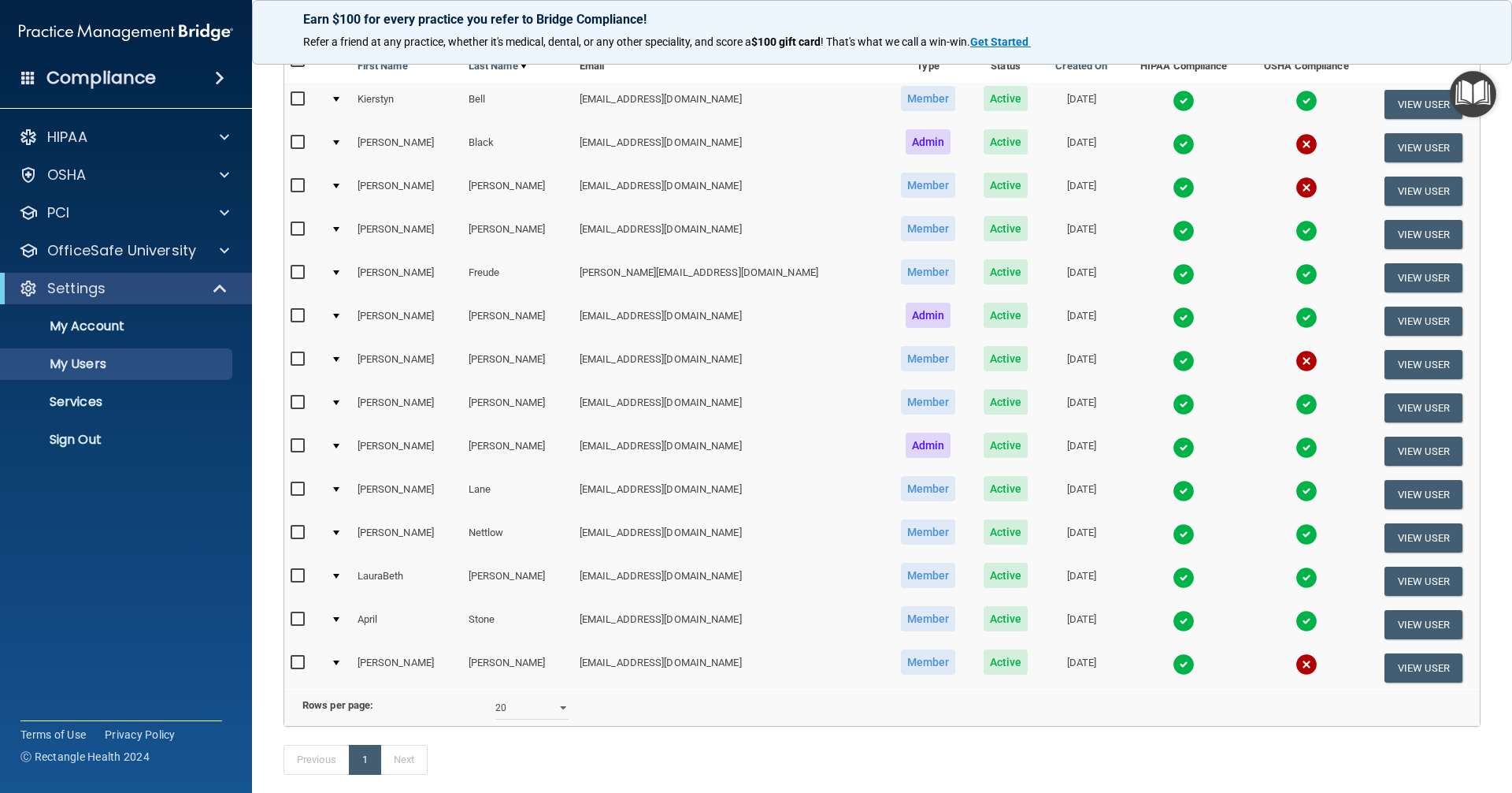
scroll to position [158, 0]
click at [1173, 226] on img at bounding box center [1184, 231] width 22 height 22
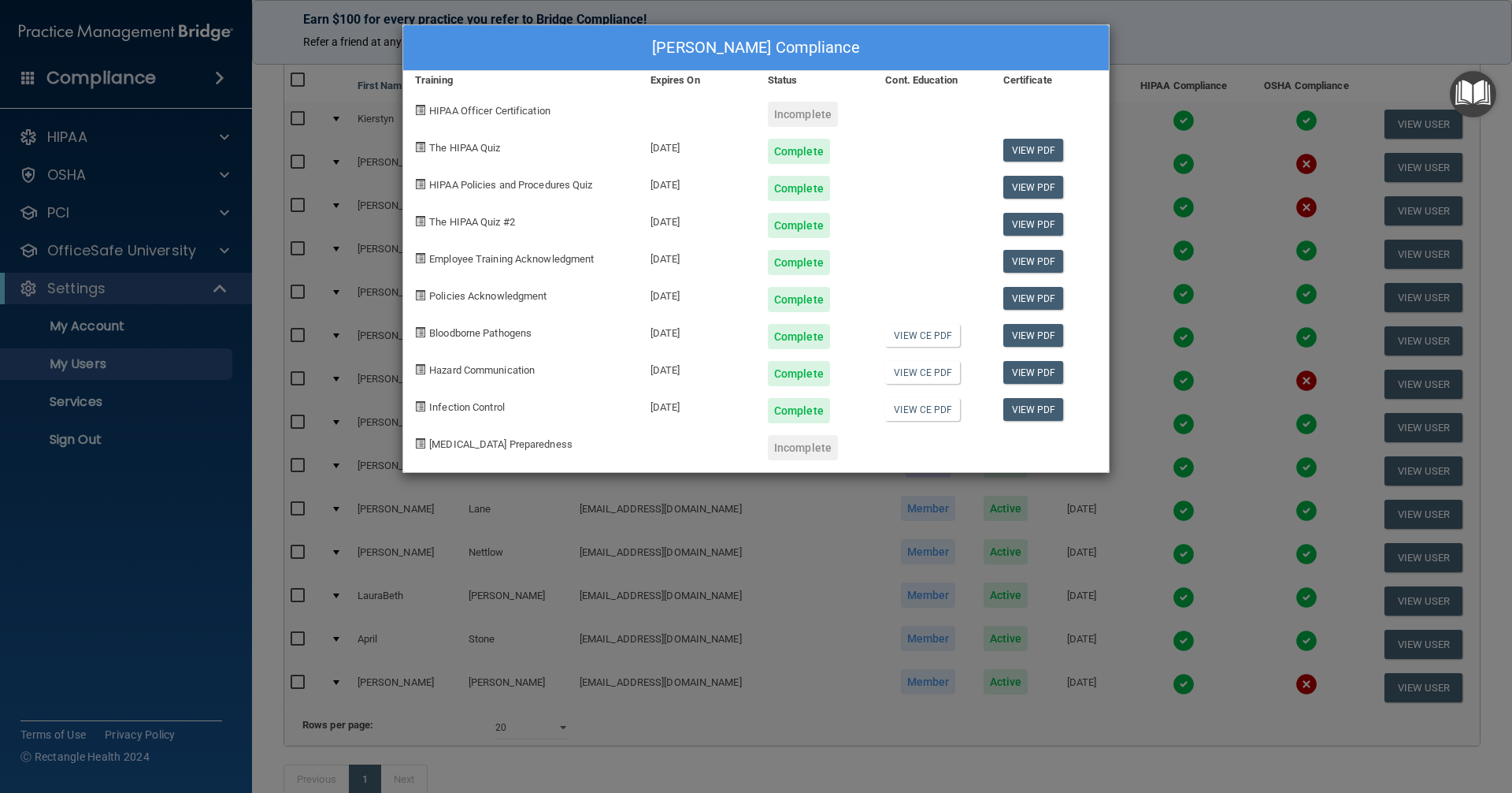
click at [1216, 281] on div "[PERSON_NAME] Compliance Training Expires On Status Cont. Education Certificate…" at bounding box center [756, 396] width 1512 height 793
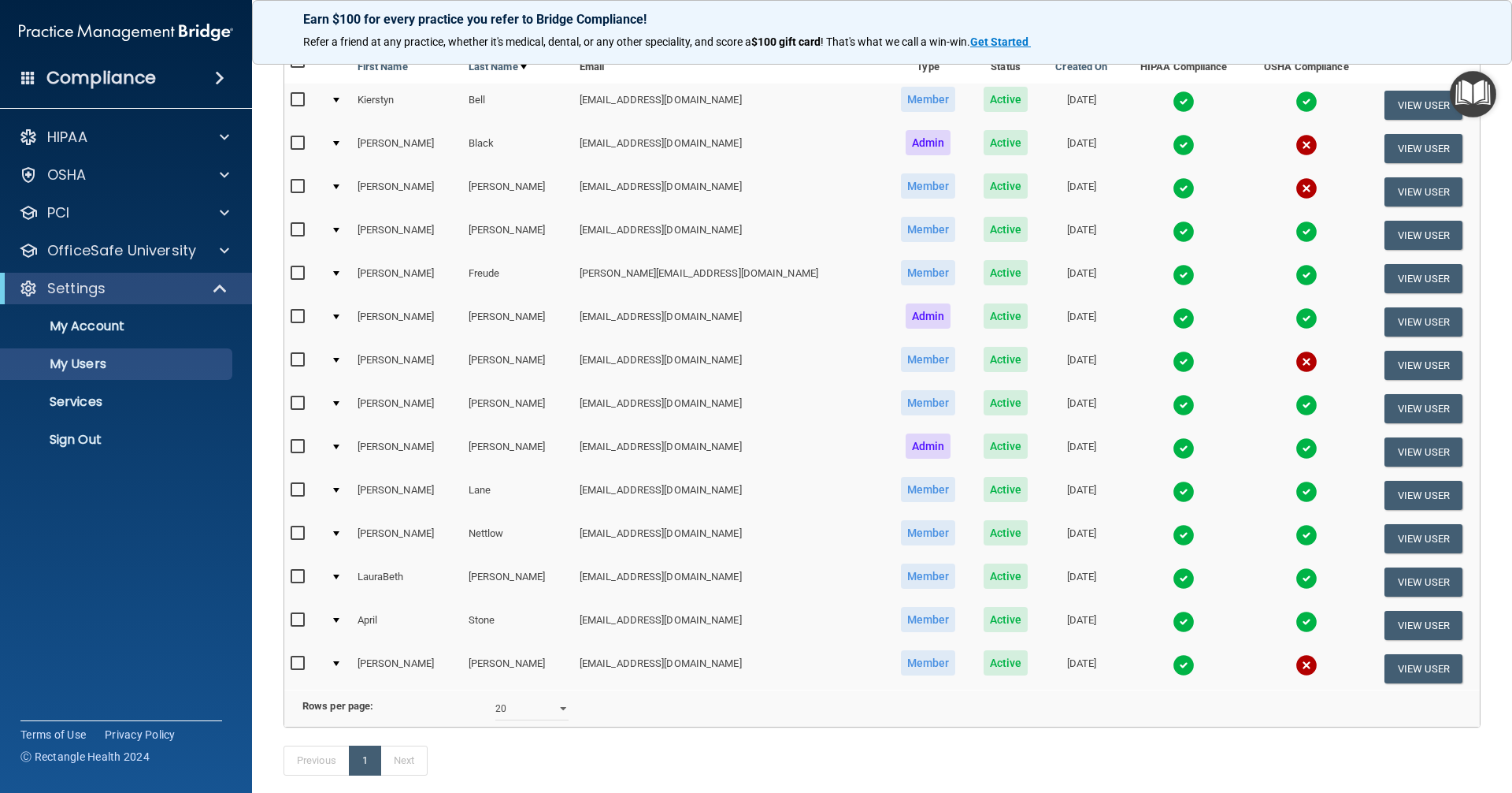
click at [1296, 235] on img at bounding box center [1307, 231] width 22 height 22
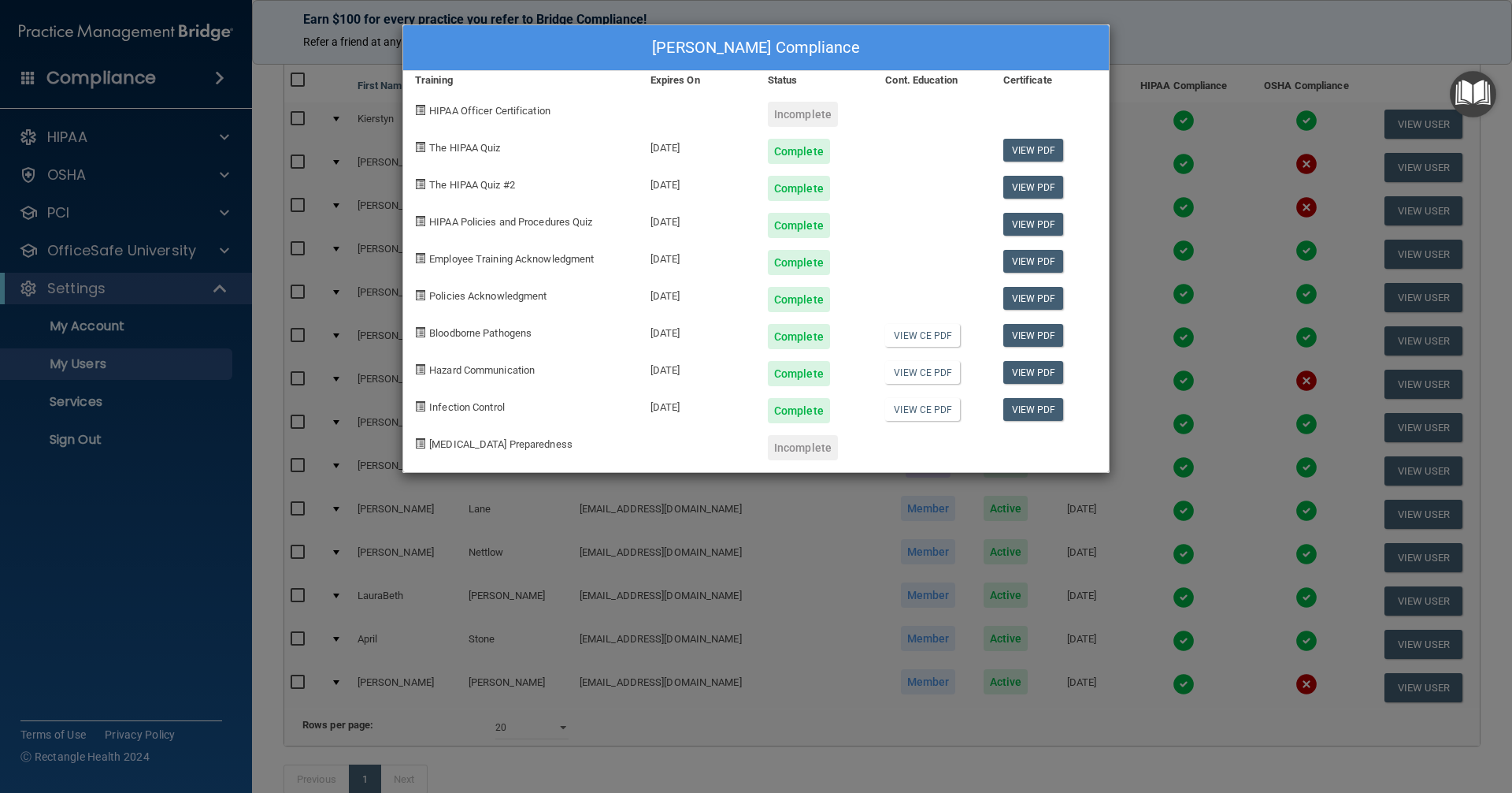
click at [1299, 416] on div "[PERSON_NAME] Compliance Training Expires On Status Cont. Education Certificate…" at bounding box center [756, 396] width 1512 height 793
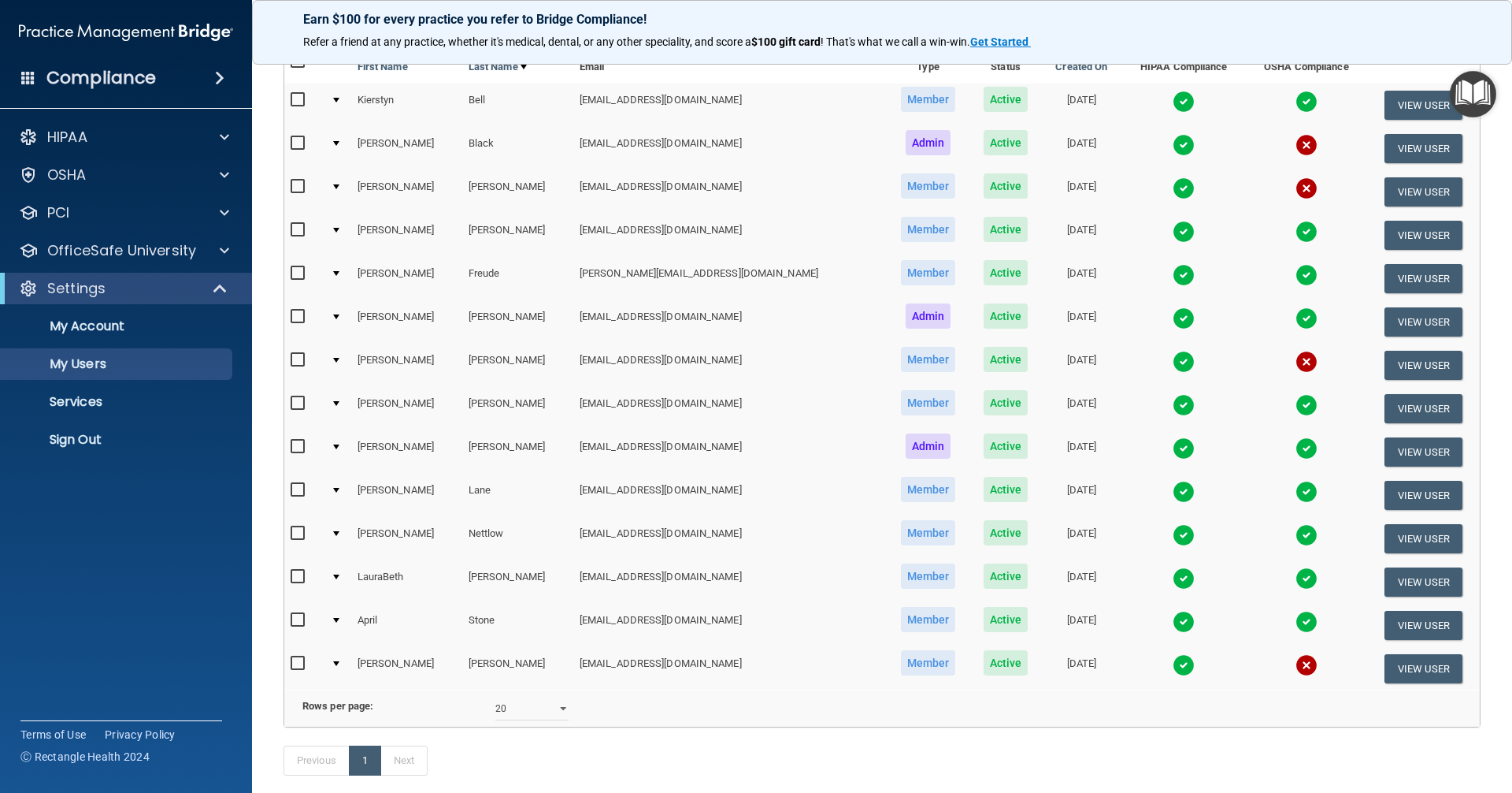
click at [1296, 363] on img at bounding box center [1307, 361] width 22 height 22
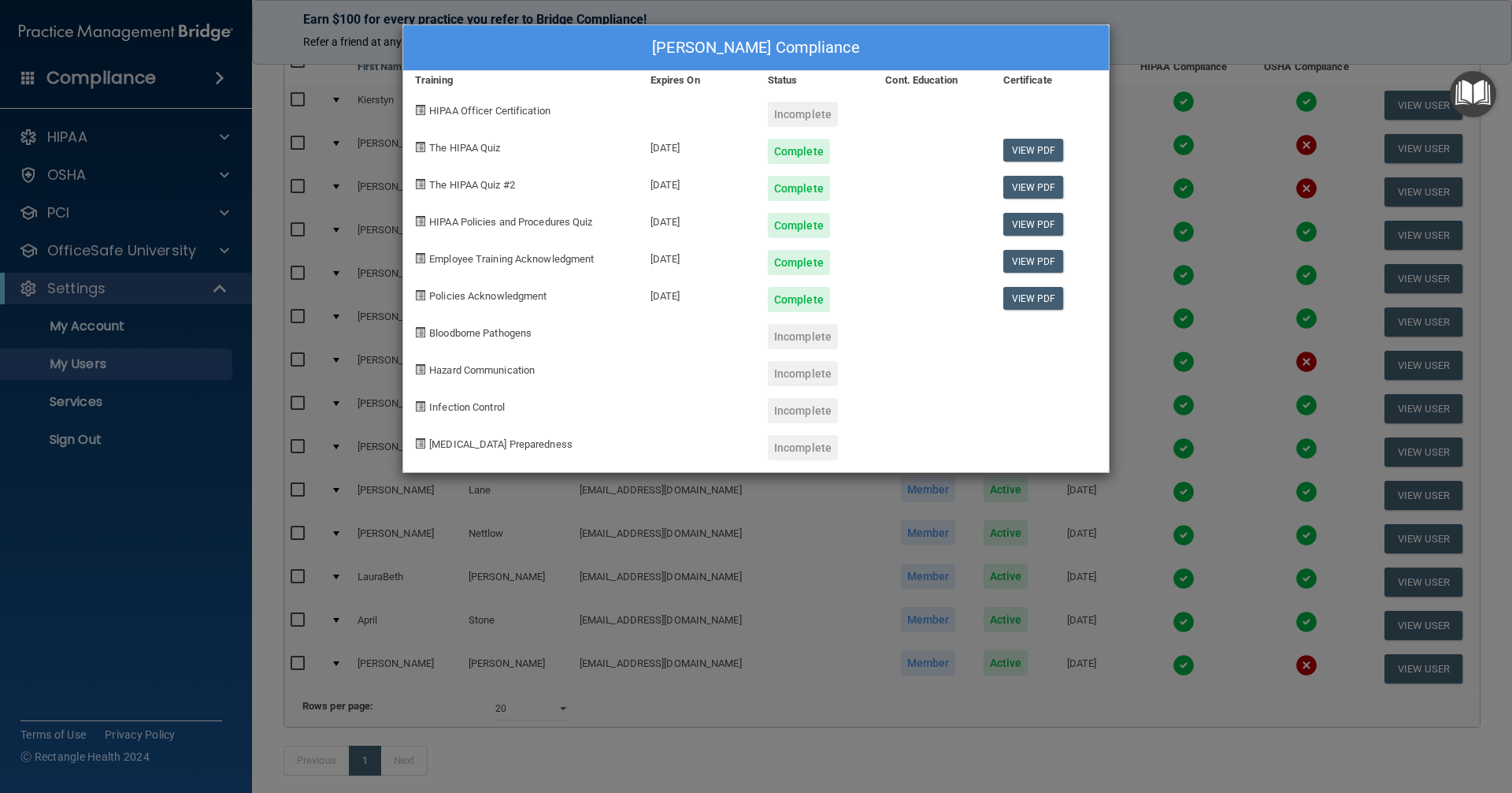
click at [1268, 457] on div "[PERSON_NAME] Compliance Training Expires On Status Cont. Education Certificate…" at bounding box center [756, 396] width 1512 height 793
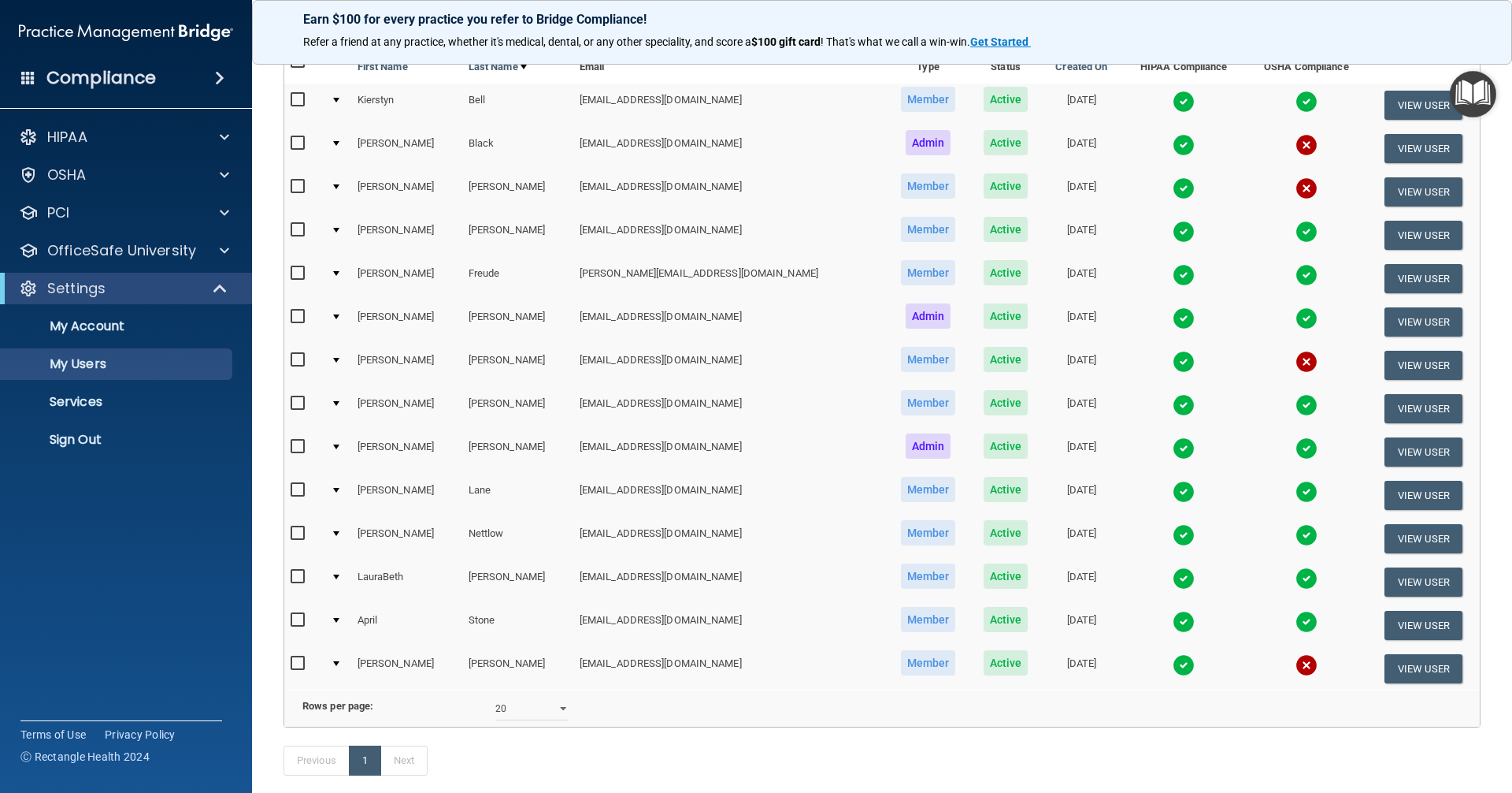
click at [1173, 362] on img at bounding box center [1184, 361] width 22 height 22
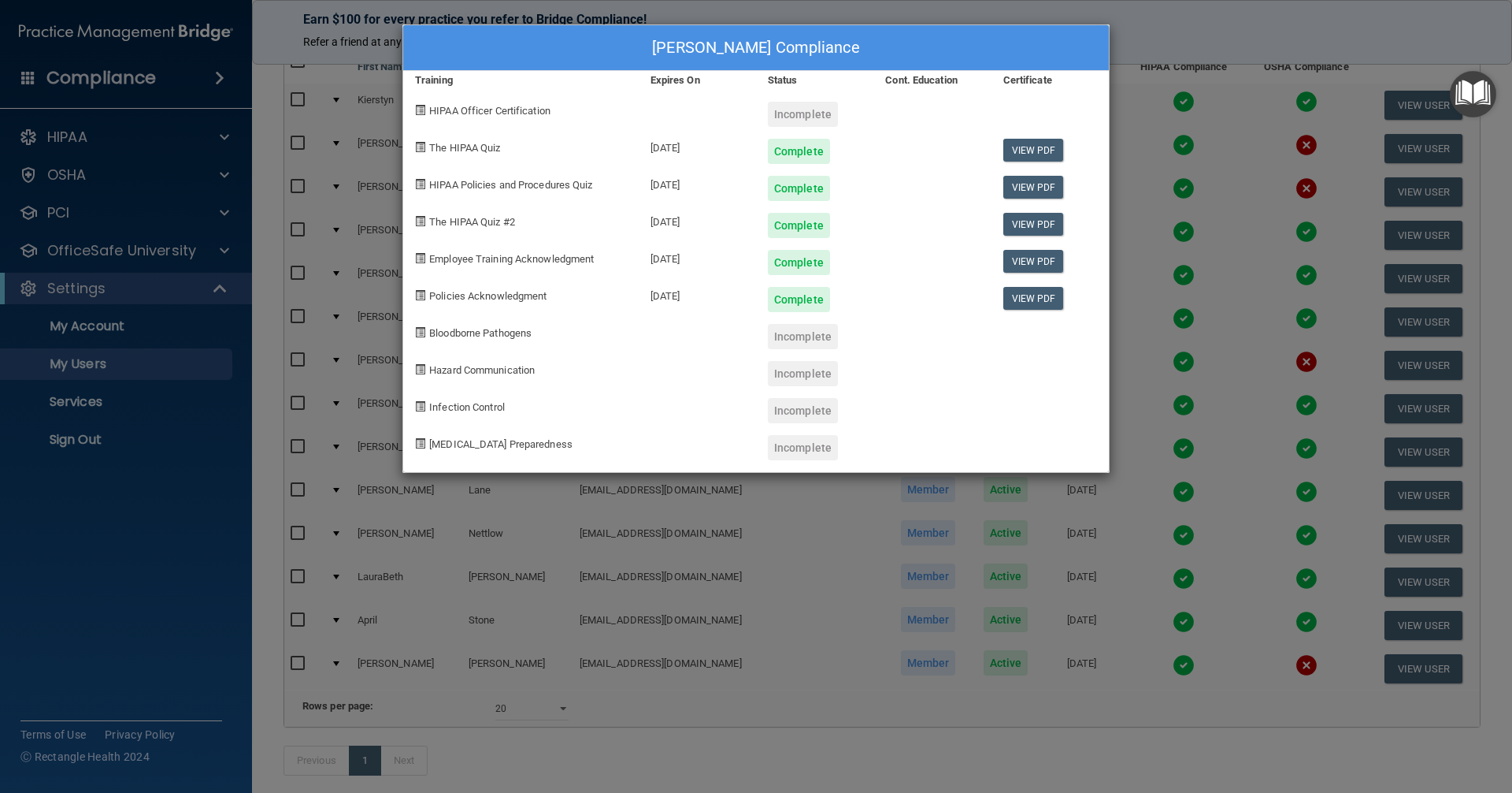
click at [813, 613] on div "[PERSON_NAME] Compliance Training Expires On Status Cont. Education Certificate…" at bounding box center [756, 396] width 1512 height 793
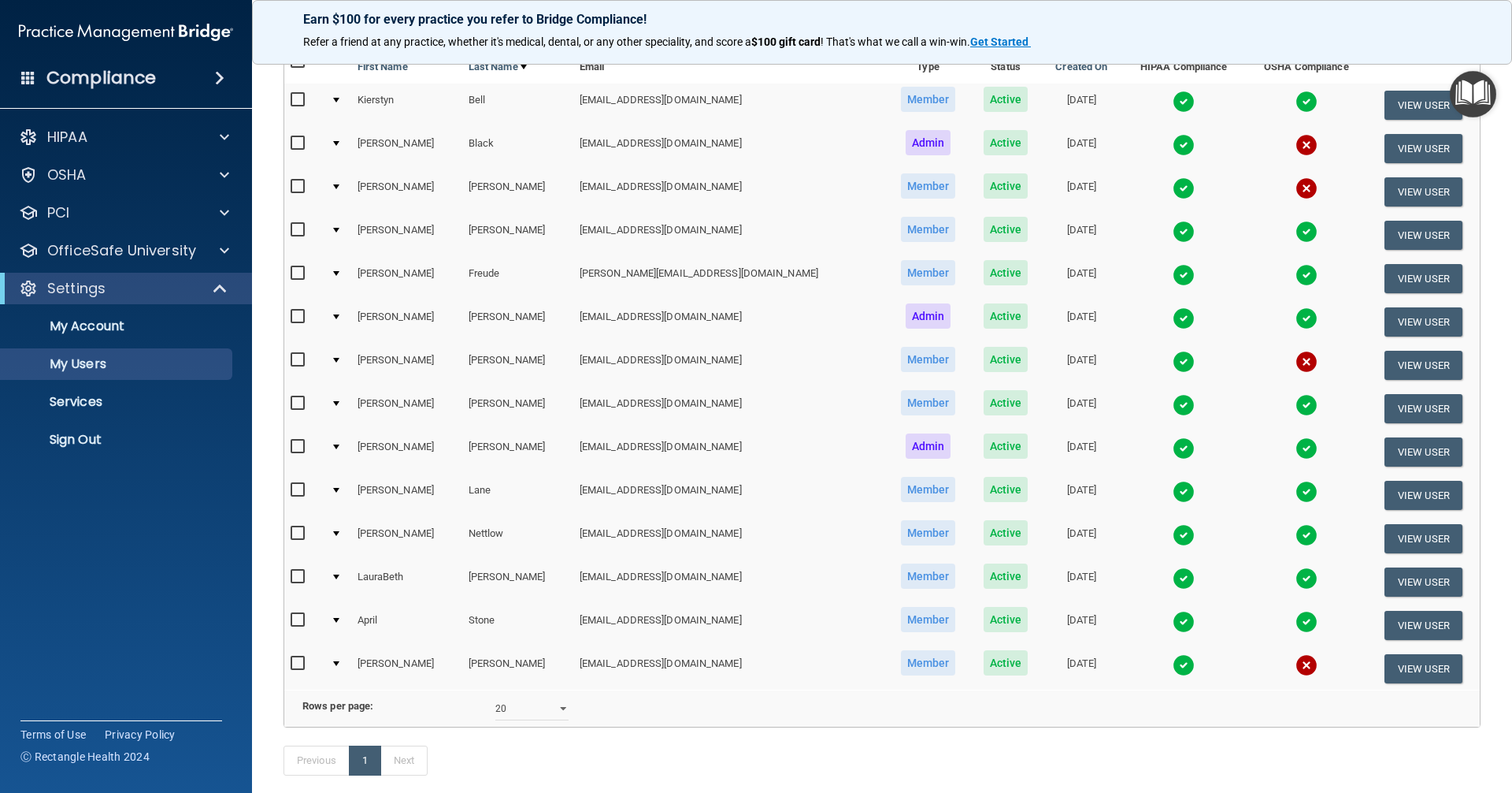
click at [1173, 666] on img at bounding box center [1184, 664] width 22 height 22
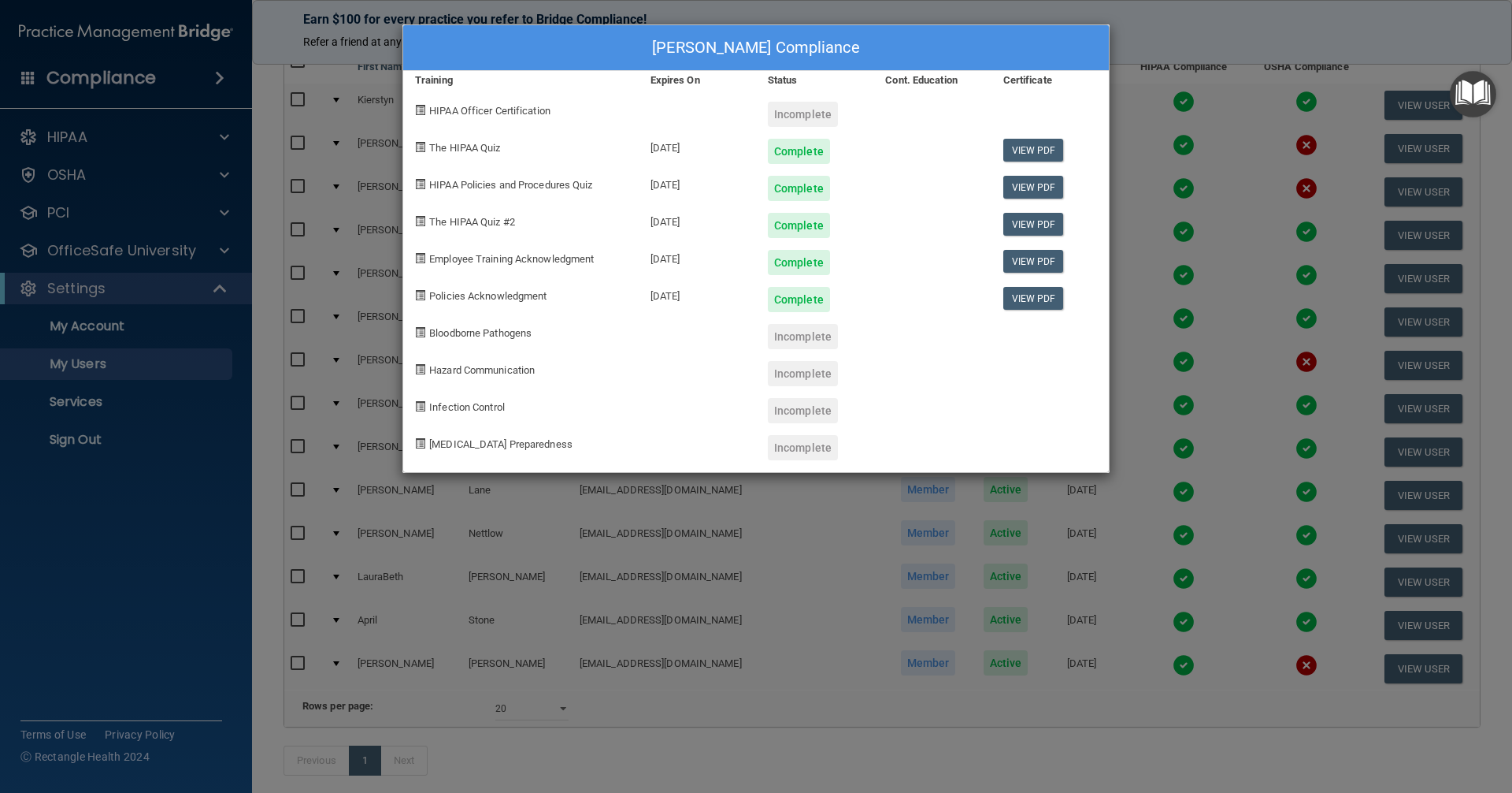
click at [1187, 608] on div "[PERSON_NAME] Compliance Training Expires On Status Cont. Education Certificate…" at bounding box center [756, 396] width 1512 height 793
